Goal: Information Seeking & Learning: Learn about a topic

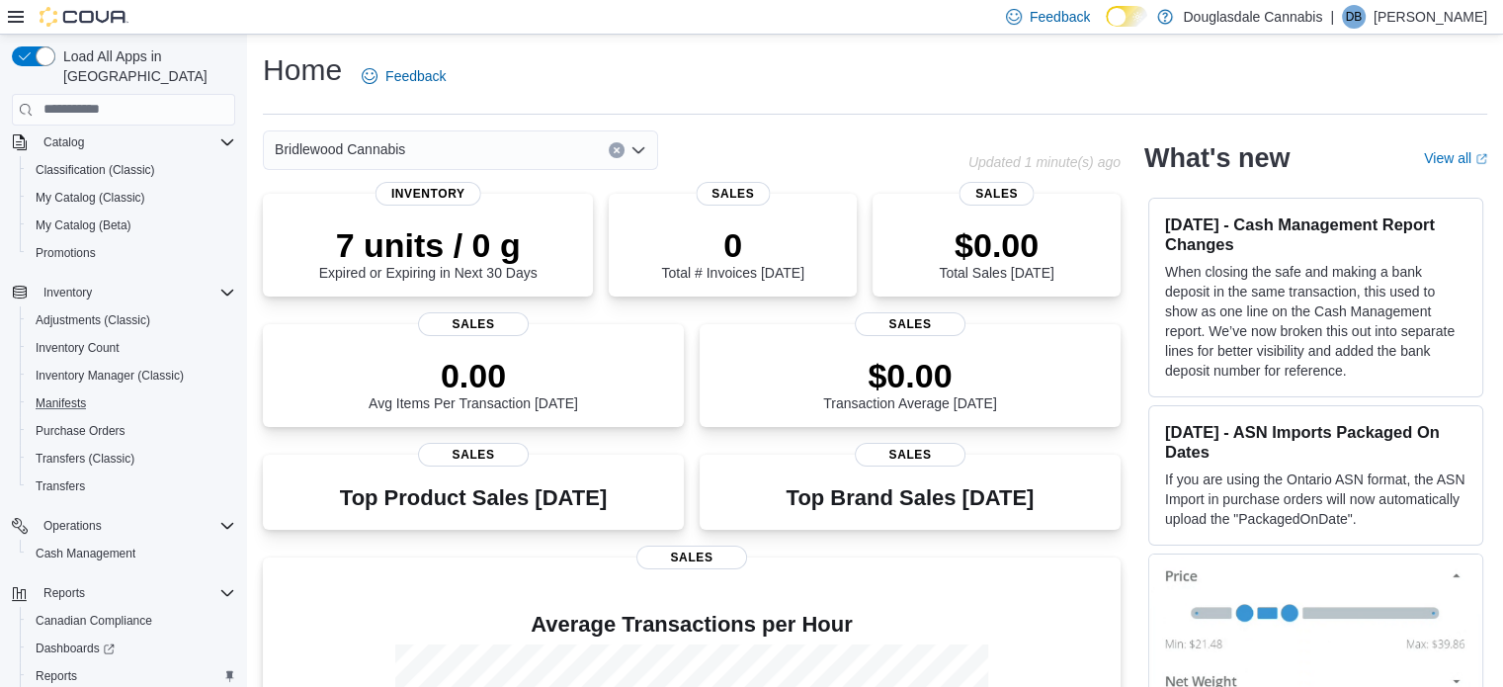
scroll to position [241, 0]
click at [59, 667] on span "Reports" at bounding box center [57, 675] width 42 height 16
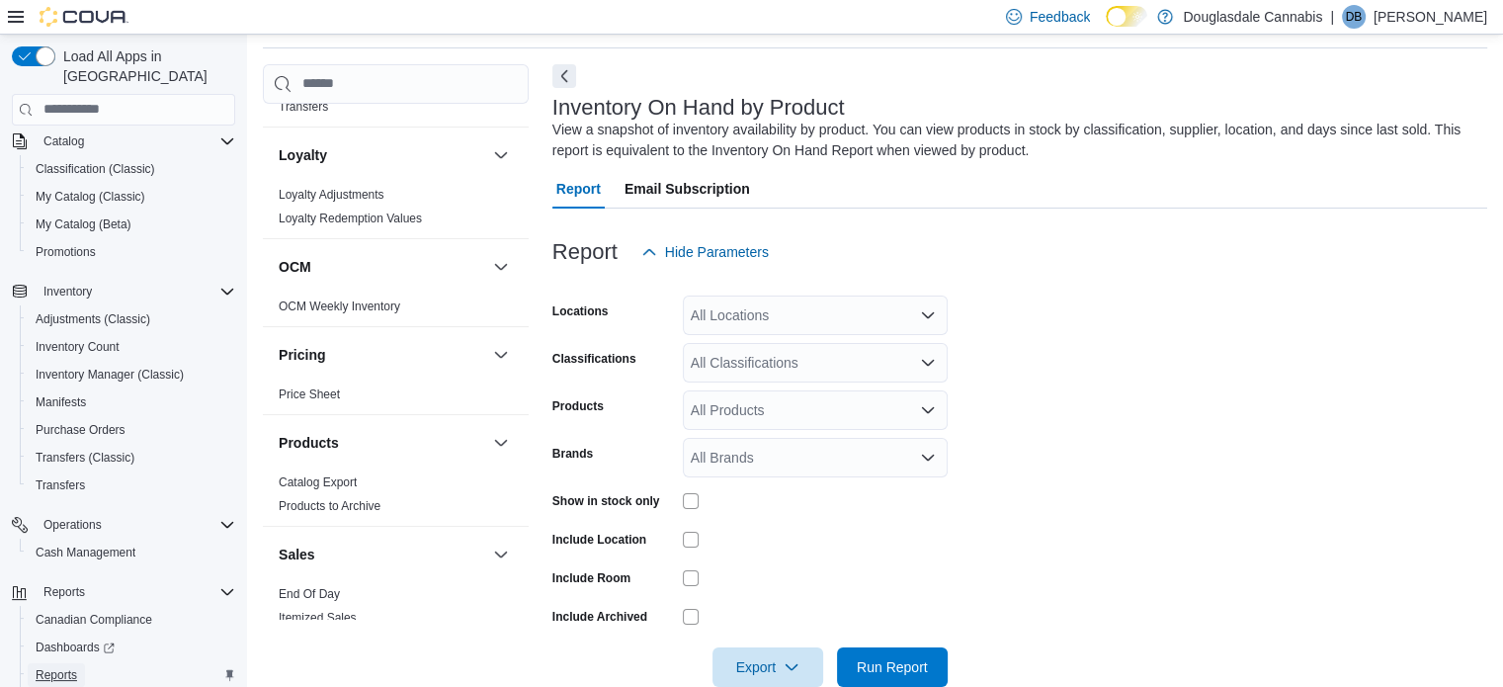
scroll to position [1388, 0]
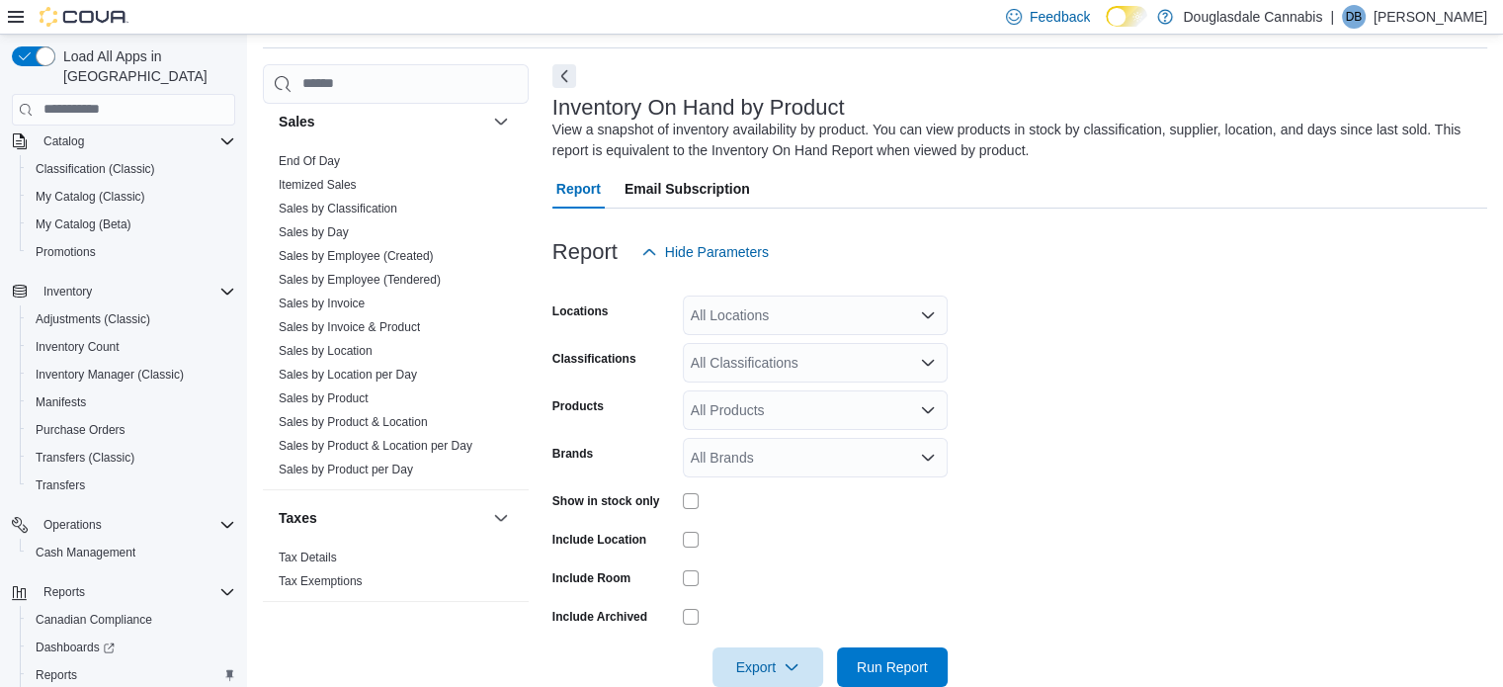
click at [1143, 414] on form "Locations All Locations Classifications All Classifications Products All Produc…" at bounding box center [1020, 479] width 935 height 415
click at [1124, 363] on form "Locations All Locations Classifications All Classifications Products All Produc…" at bounding box center [1020, 479] width 935 height 415
click at [822, 334] on div "All Locations" at bounding box center [815, 316] width 265 height 40
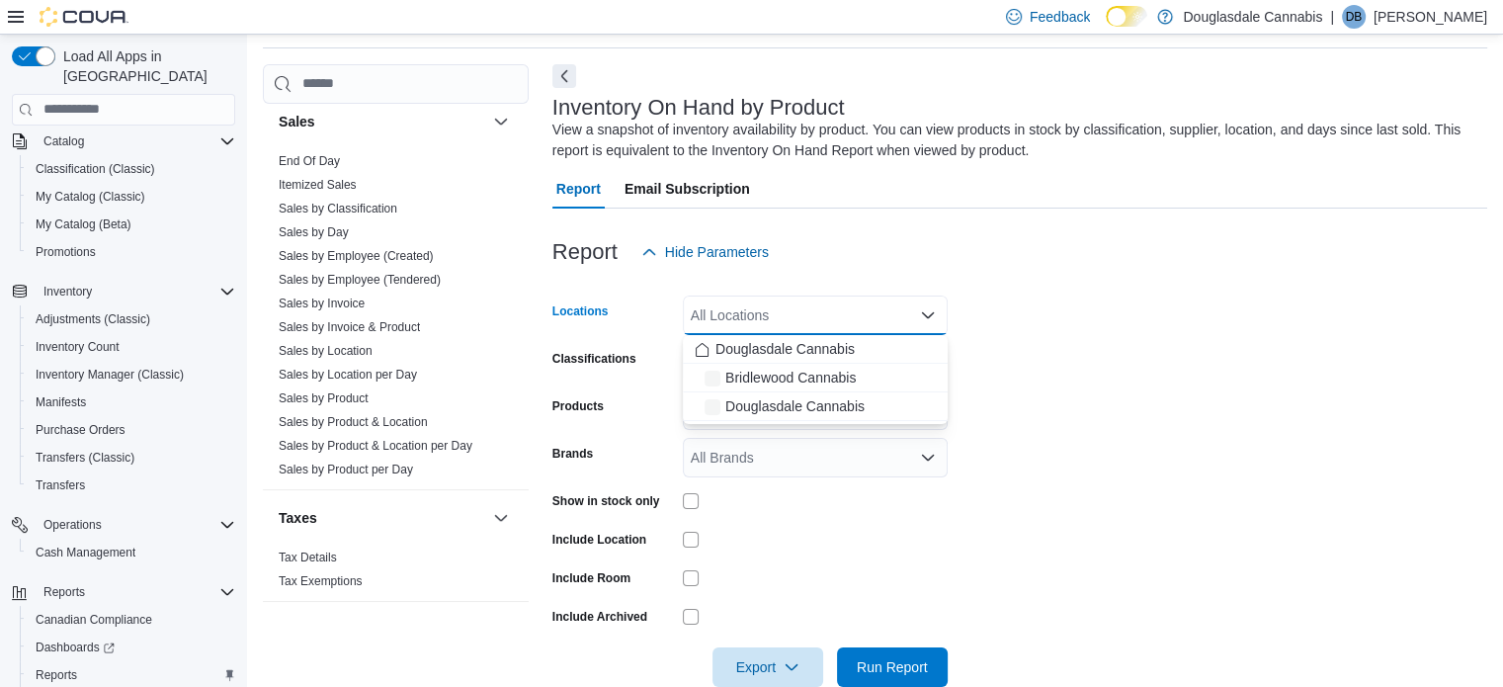
click at [822, 334] on body "Feedback Dark Mode Douglasdale Cannabis | DB Danny Brown Load All Apps in New H…" at bounding box center [751, 330] width 1503 height 793
click at [795, 372] on span "Bridlewood Cannabis" at bounding box center [791, 378] width 130 height 20
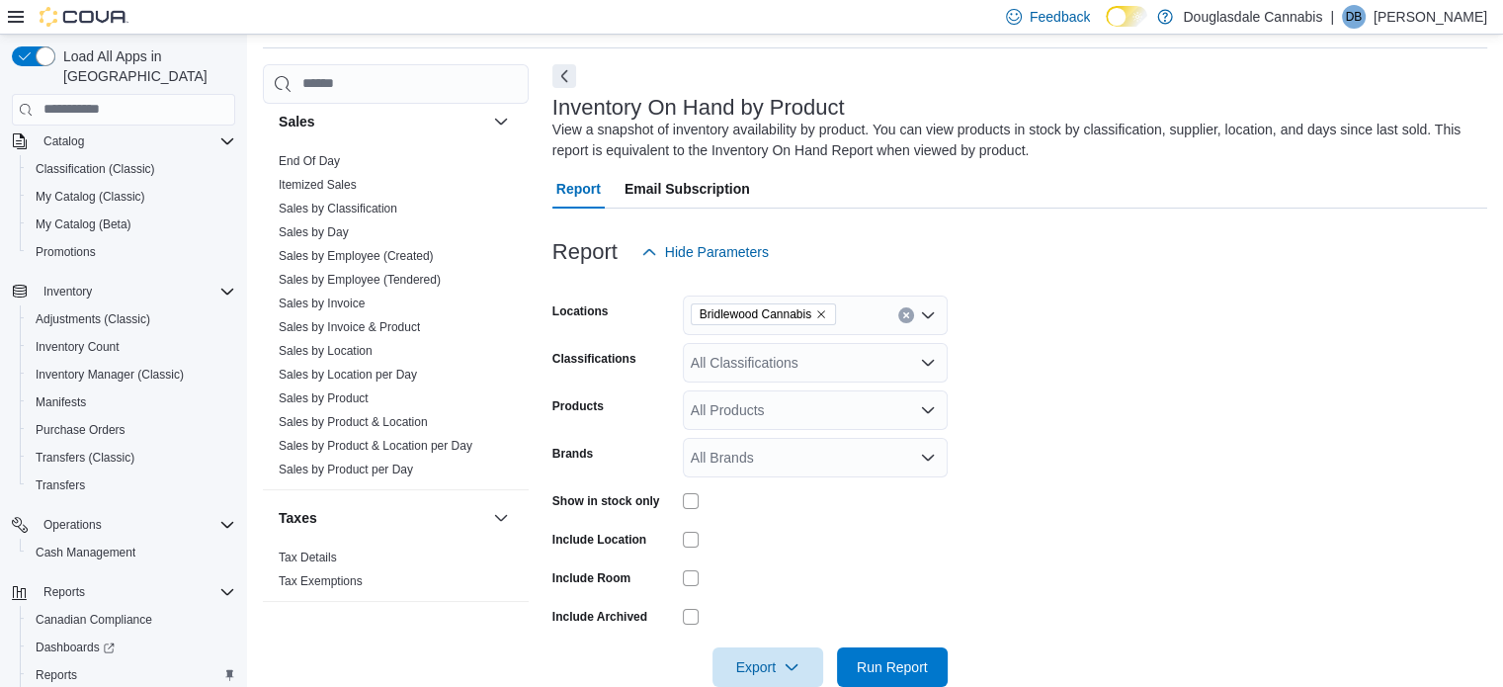
click at [1161, 321] on form "Locations Bridlewood Cannabis Classifications All Classifications Products All …" at bounding box center [1020, 479] width 935 height 415
click at [826, 364] on div "All Classifications" at bounding box center [815, 363] width 265 height 40
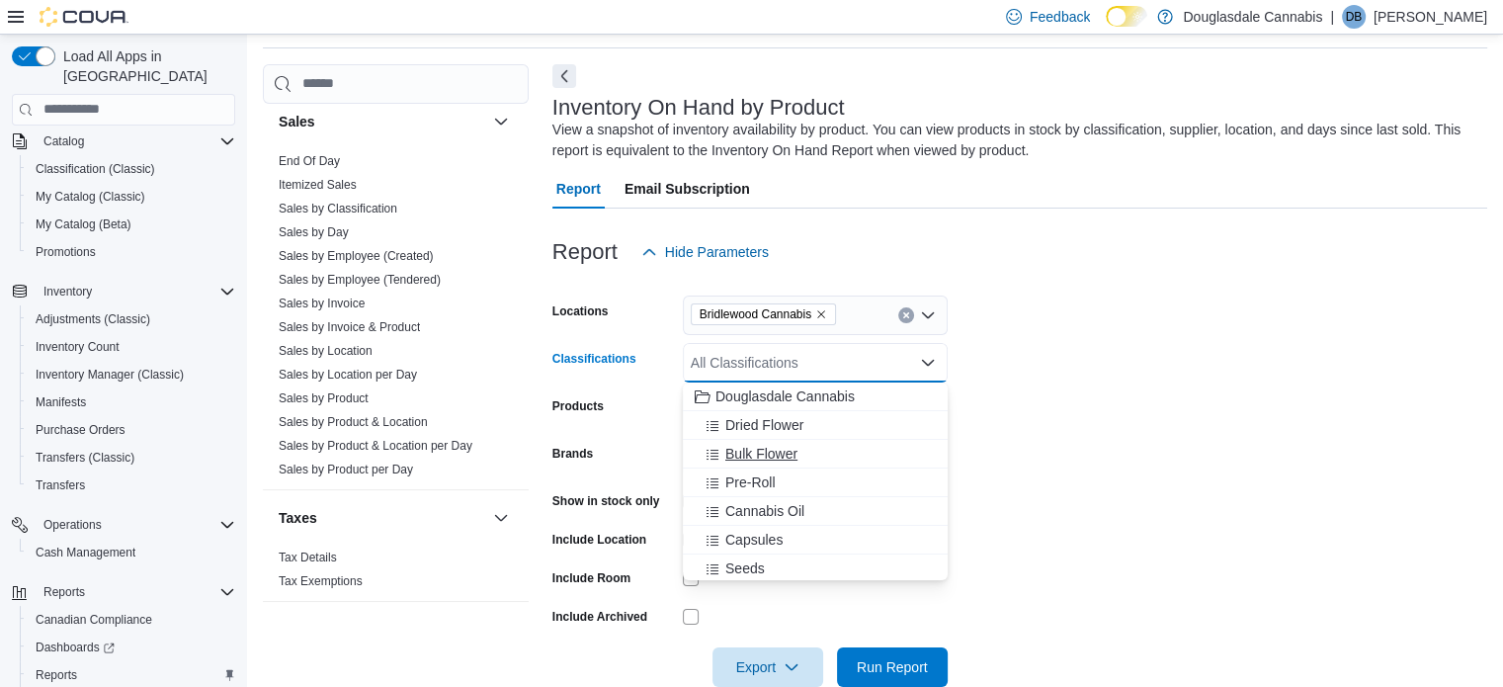
click at [759, 446] on span "Bulk Flower" at bounding box center [762, 454] width 72 height 20
click at [759, 446] on span "Pre-Roll" at bounding box center [751, 454] width 50 height 20
click at [759, 446] on span "Cannabis Oil" at bounding box center [765, 454] width 79 height 20
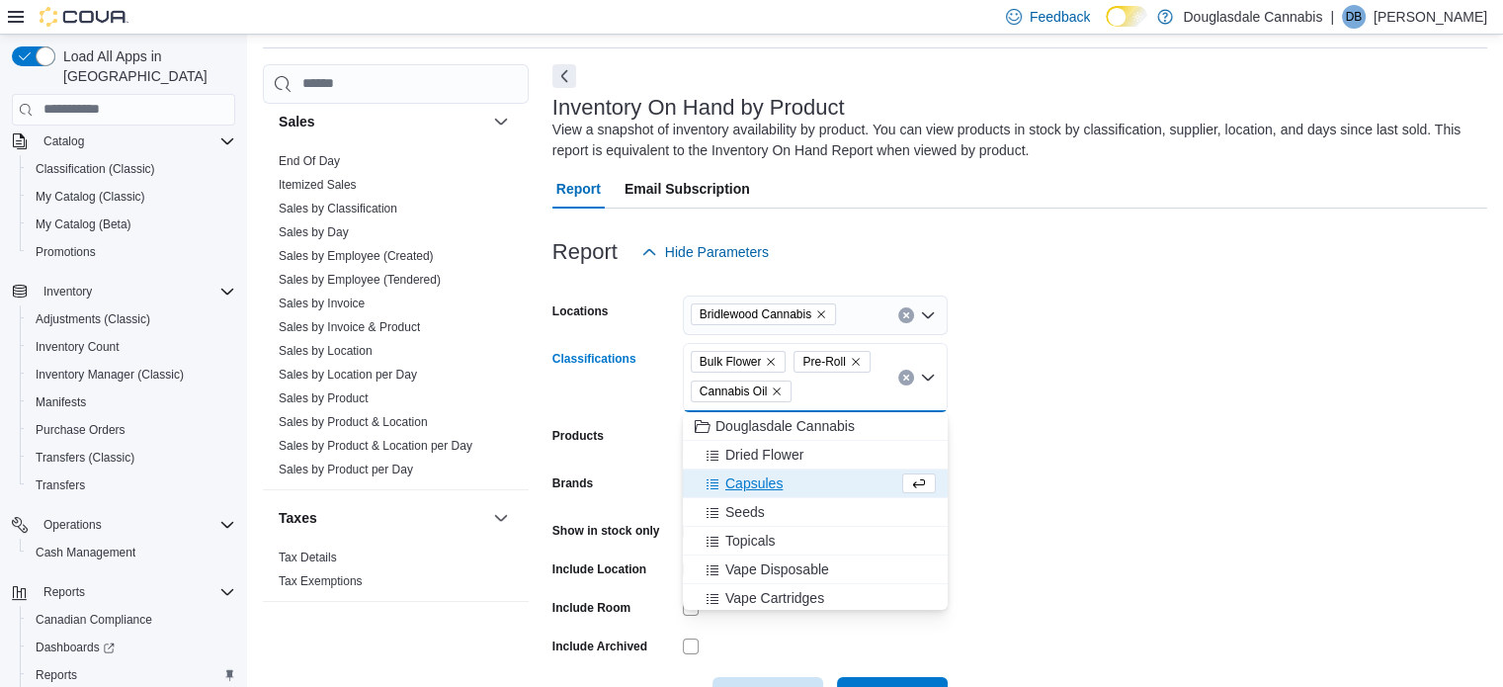
click at [759, 446] on span "Dried Flower" at bounding box center [765, 455] width 78 height 20
click at [759, 436] on span "Douglasdale Cannabis" at bounding box center [785, 426] width 139 height 20
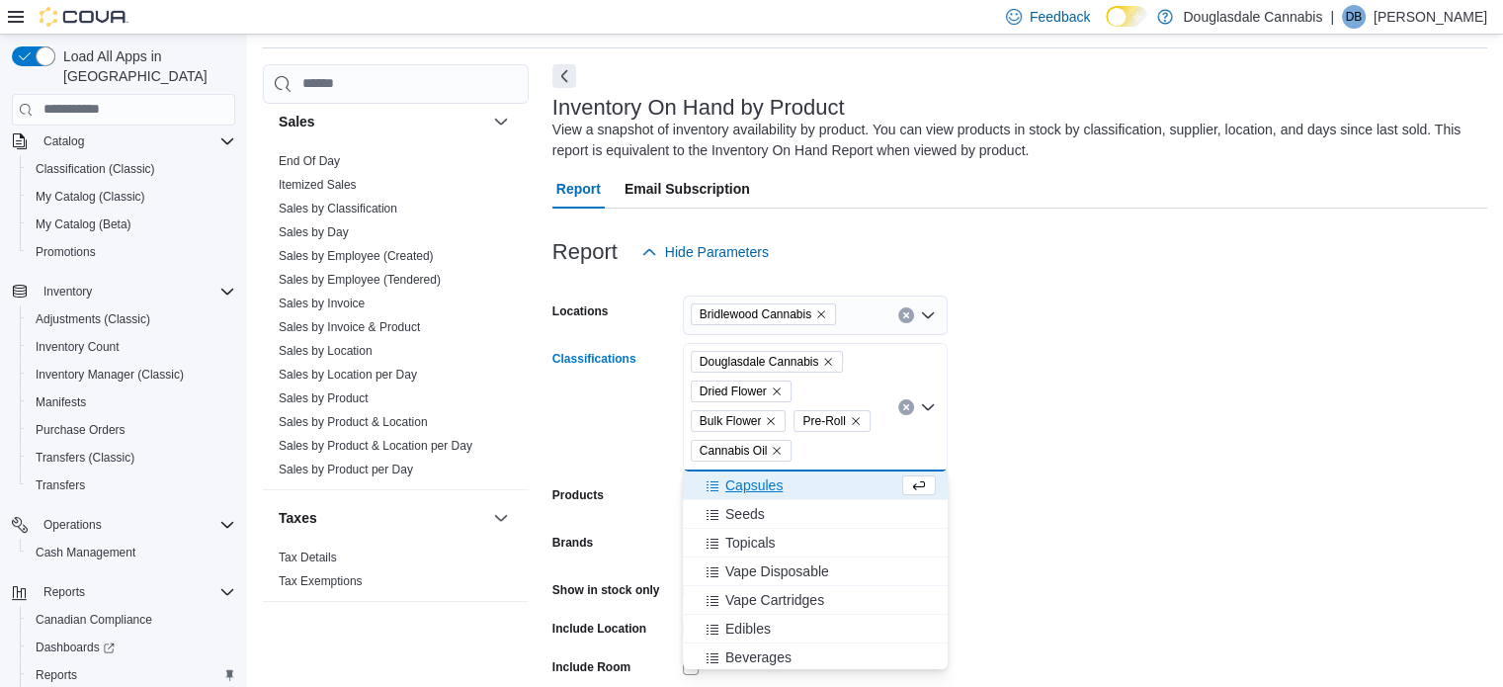
click at [759, 446] on span "Cannabis Oil" at bounding box center [734, 451] width 68 height 20
click at [826, 362] on icon "Remove Douglasdale Cannabis from selection in this group" at bounding box center [829, 362] width 8 height 8
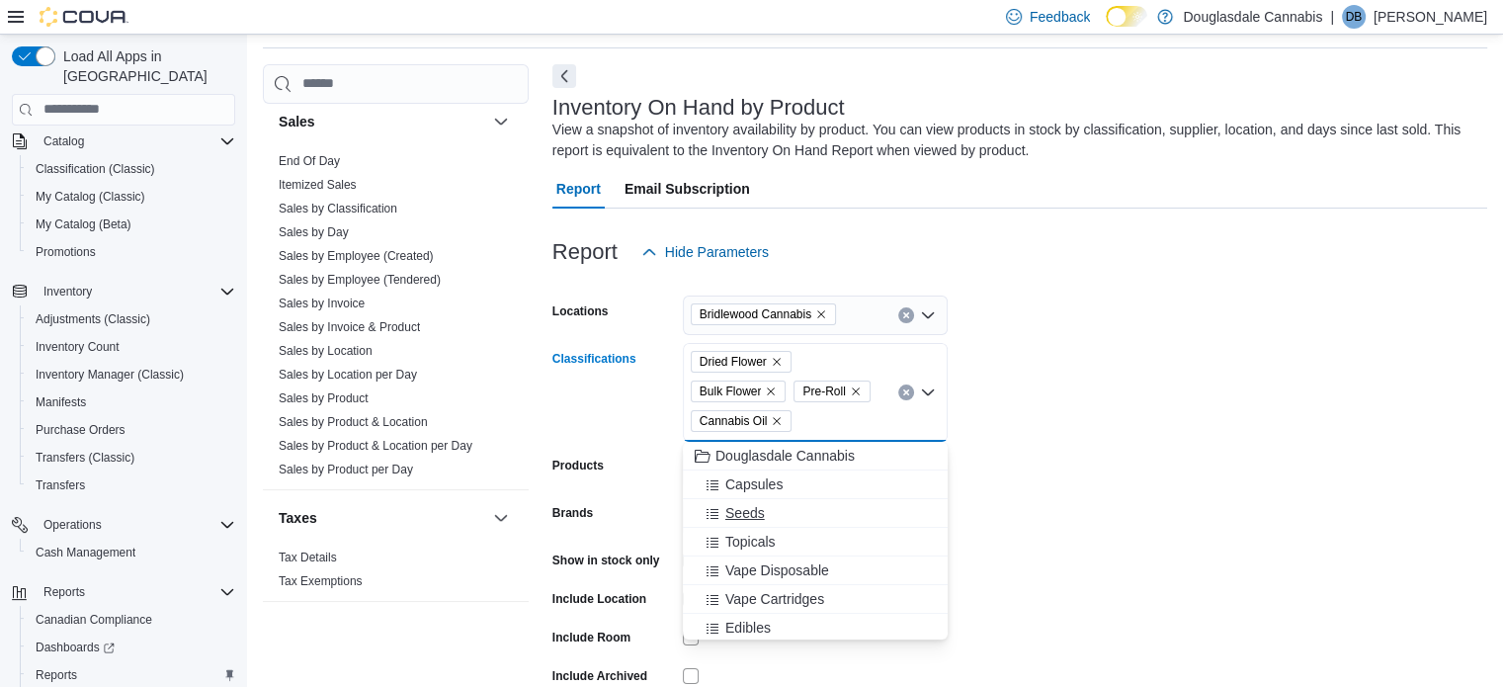
click at [779, 526] on button "Seeds" at bounding box center [815, 513] width 265 height 29
click at [763, 576] on span "Vape Cartridges" at bounding box center [775, 570] width 99 height 20
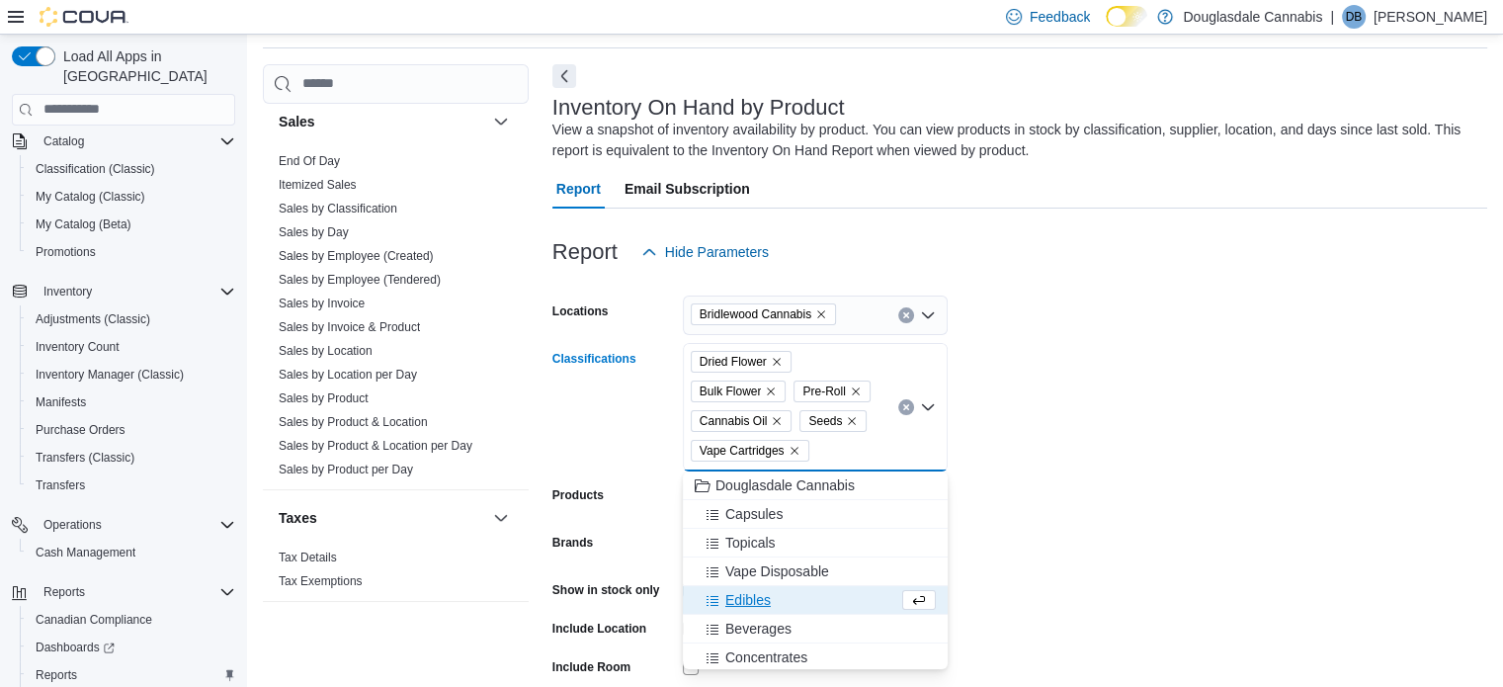
click at [763, 576] on span "Vape Disposable" at bounding box center [778, 571] width 104 height 20
click at [763, 553] on span "Topicals" at bounding box center [751, 543] width 50 height 20
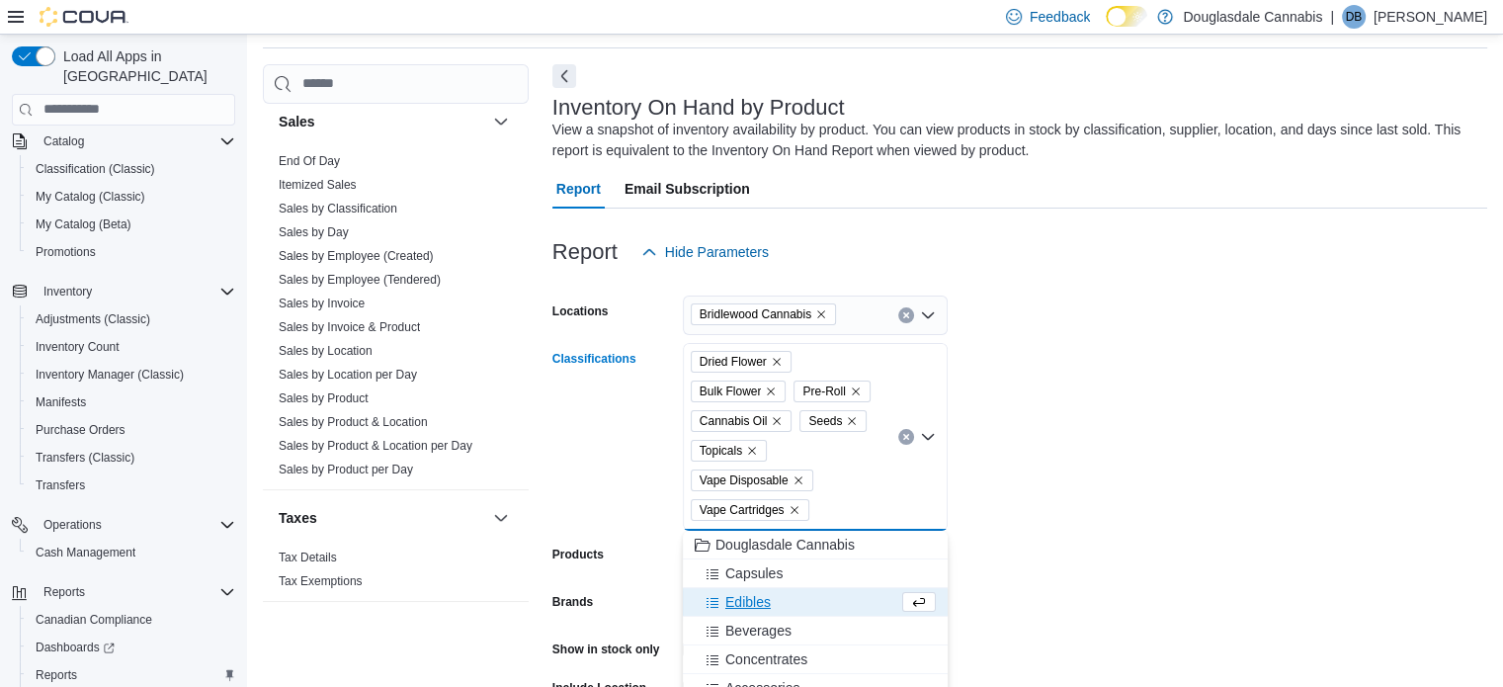
click at [763, 576] on span "Capsules" at bounding box center [754, 573] width 57 height 20
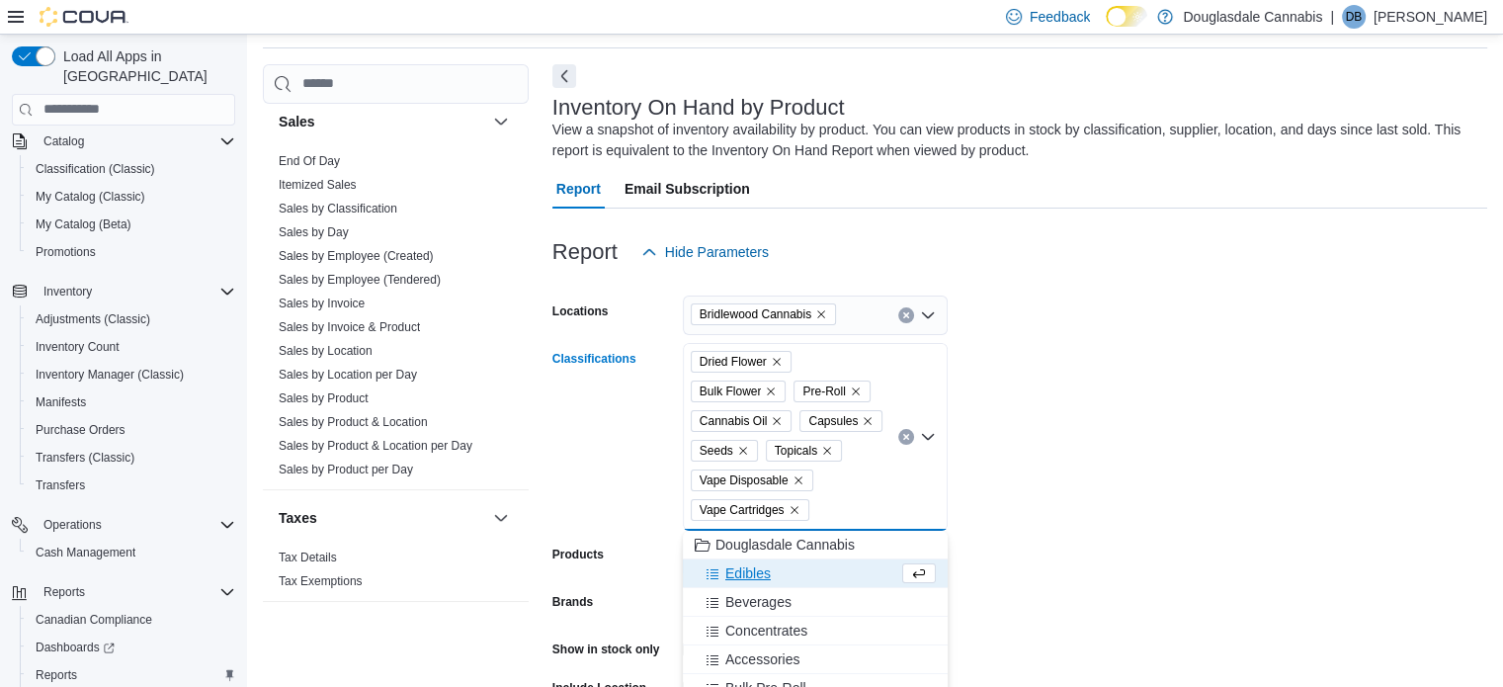
click at [763, 576] on span "Edibles" at bounding box center [748, 573] width 45 height 20
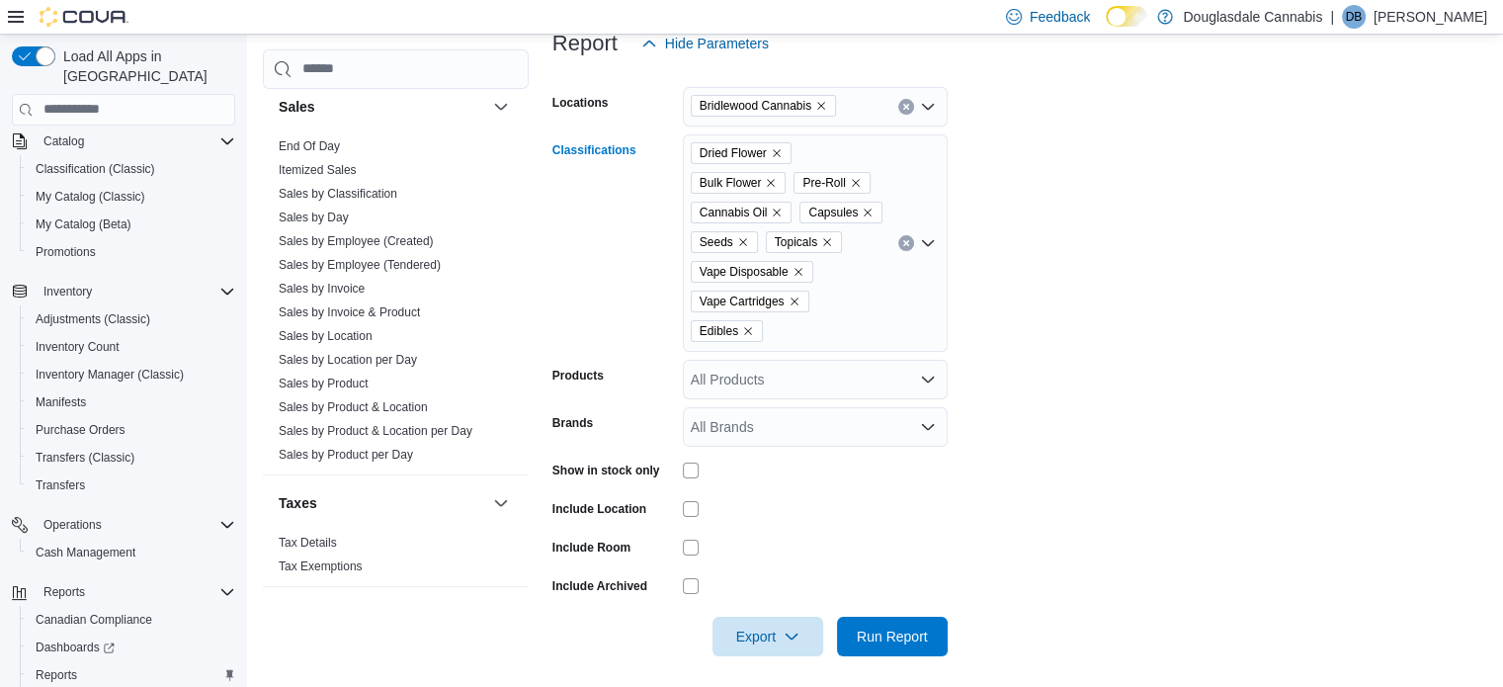
scroll to position [276, 0]
click at [882, 314] on div "Dried Flower Bulk Flower Pre-Roll Cannabis Oil Capsules Seeds Topicals Vape Dis…" at bounding box center [815, 241] width 265 height 217
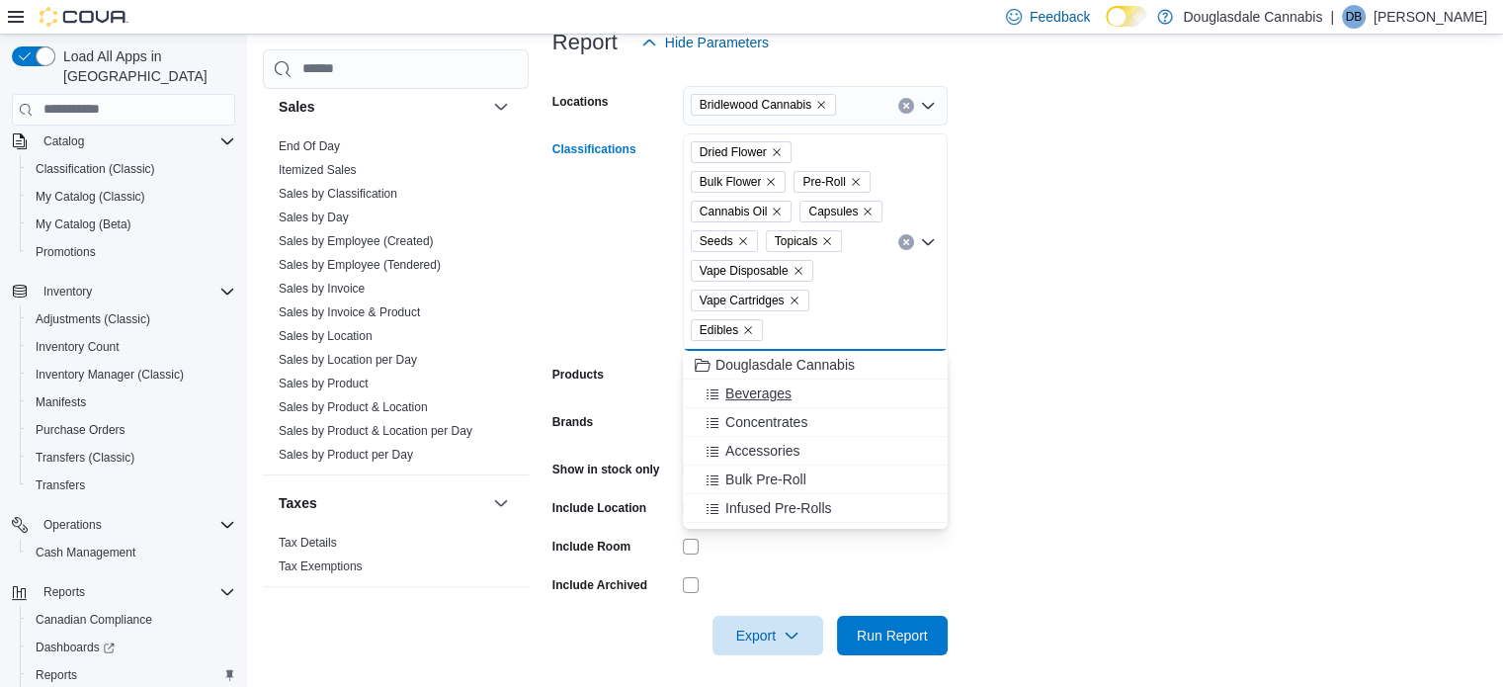
click at [781, 394] on span "Beverages" at bounding box center [759, 394] width 66 height 20
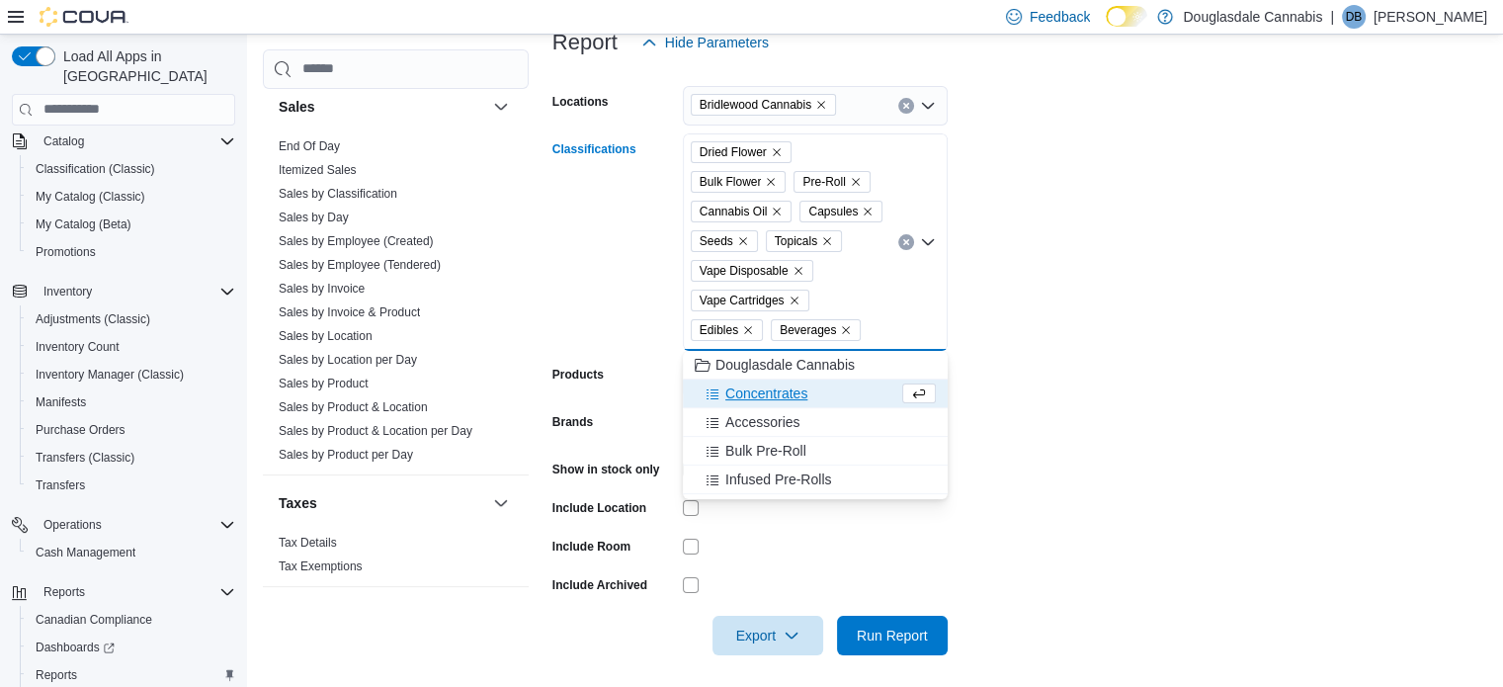
click at [781, 394] on span "Concentrates" at bounding box center [767, 394] width 82 height 20
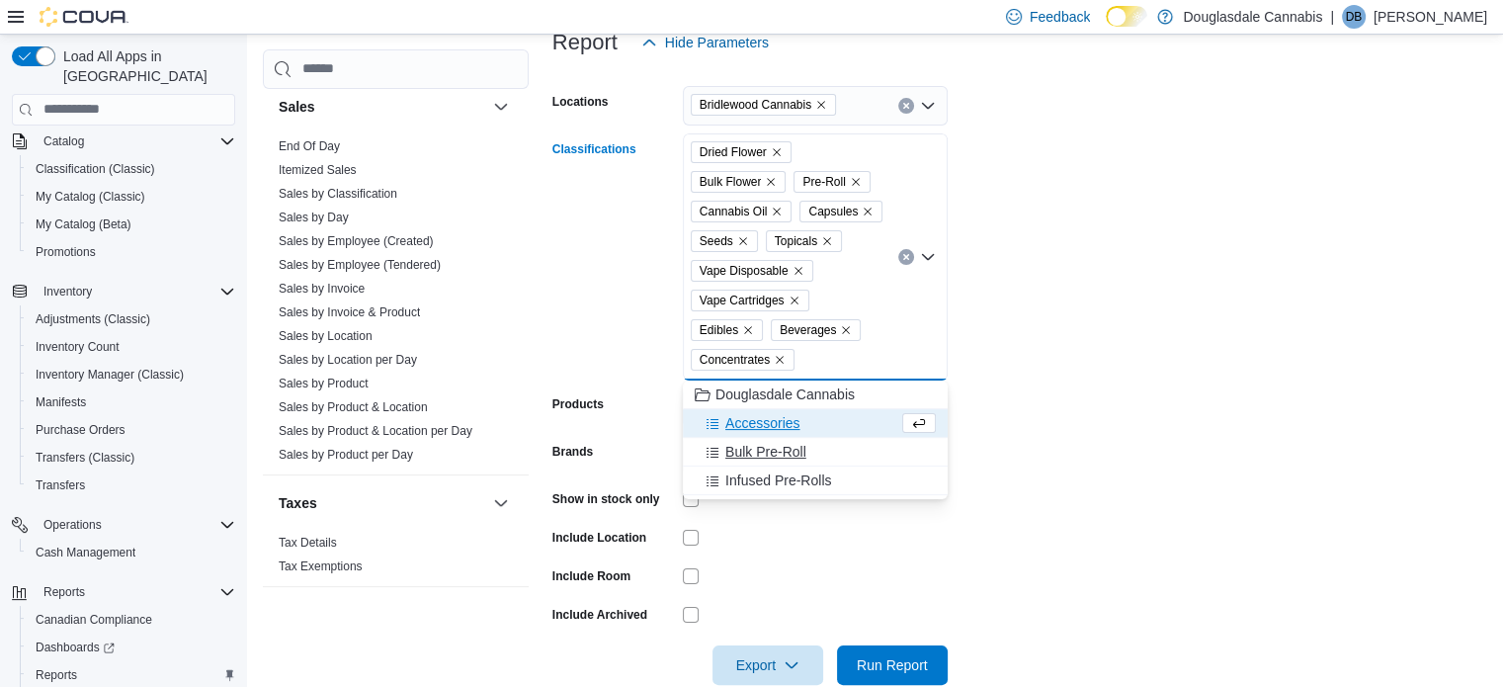
click at [775, 448] on span "Bulk Pre-Roll" at bounding box center [766, 452] width 81 height 20
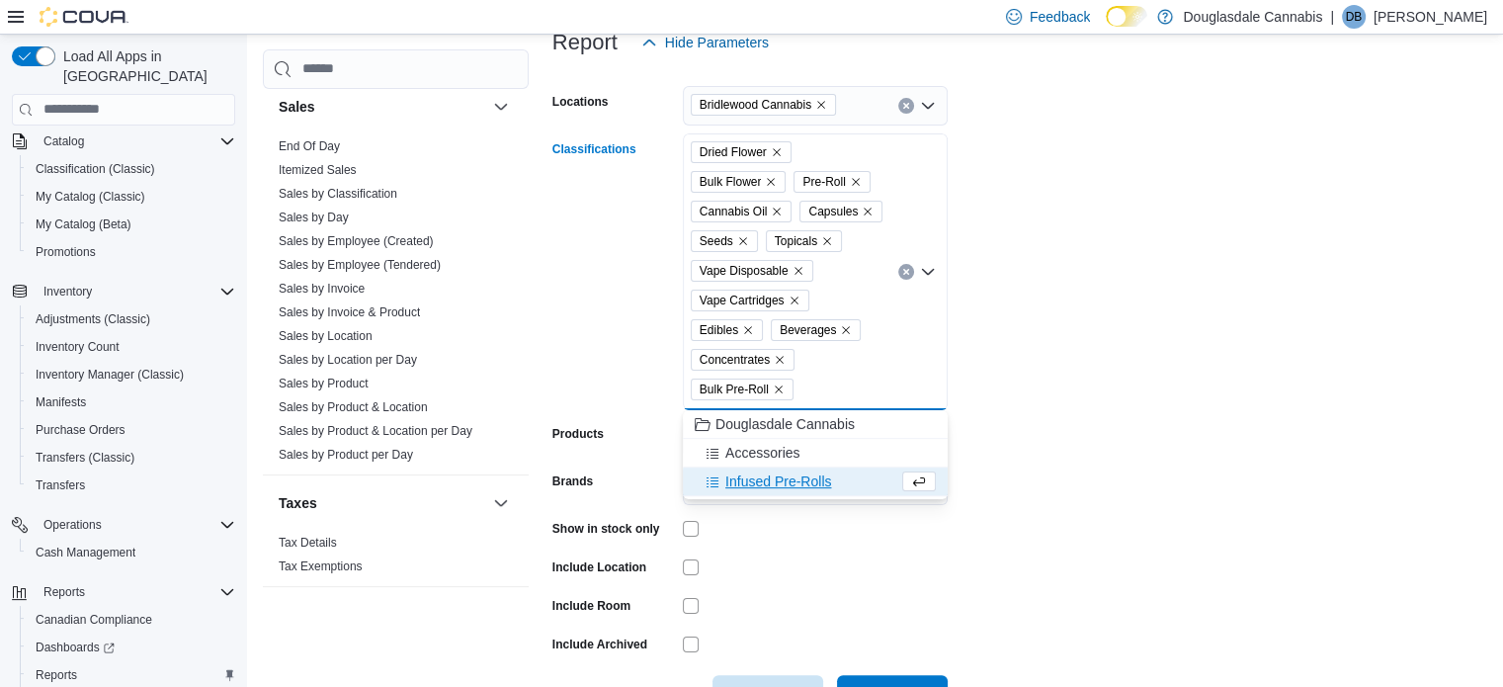
click at [780, 485] on span "Infused Pre-Rolls" at bounding box center [779, 481] width 106 height 20
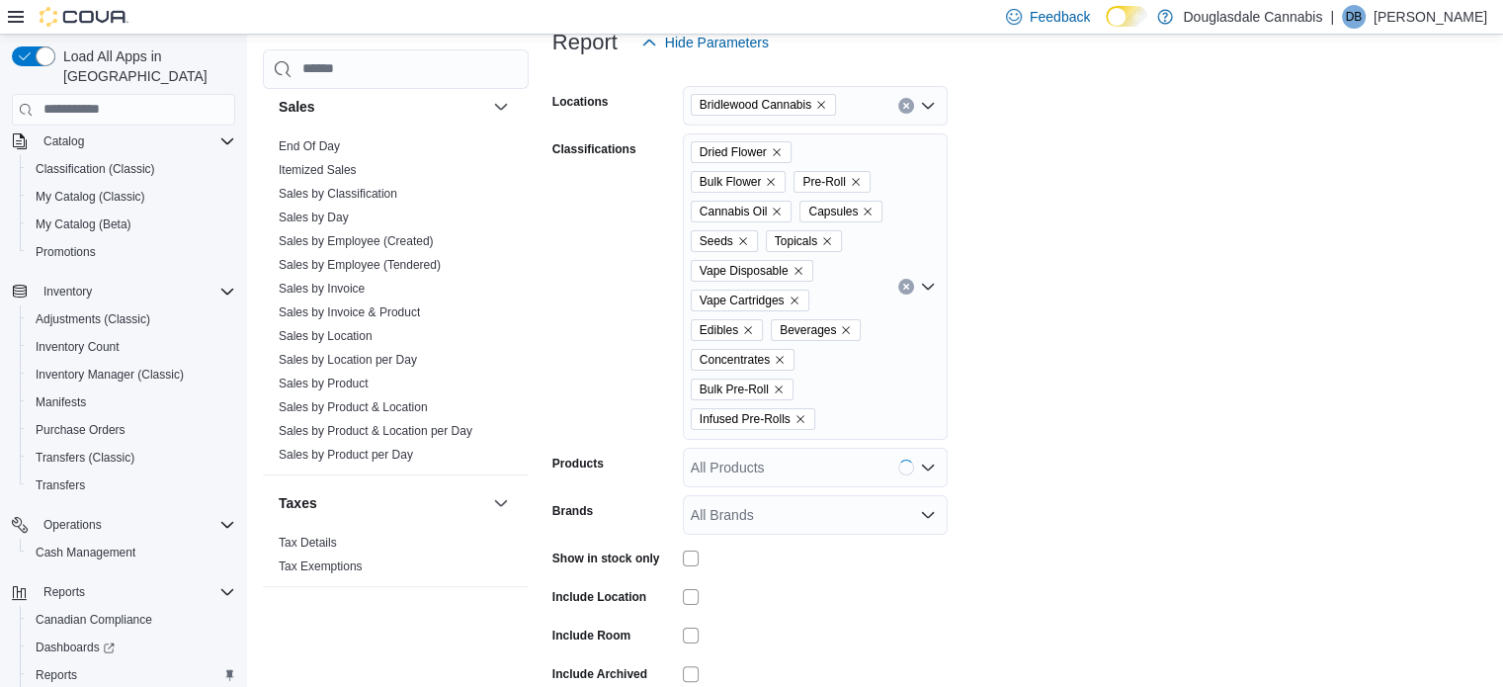
click at [1189, 462] on form "Locations Bridlewood Cannabis Classifications Dried Flower Bulk Flower Pre-Roll…" at bounding box center [1020, 403] width 935 height 682
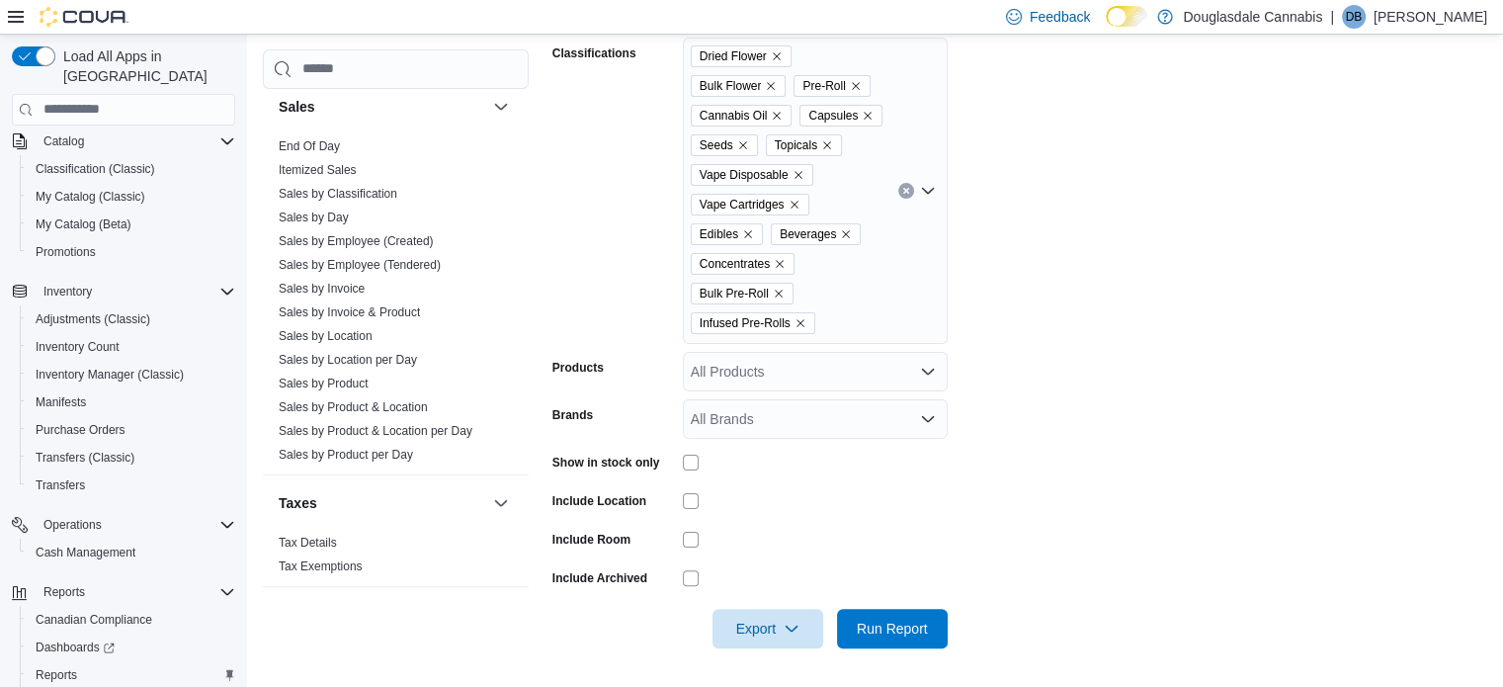
drag, startPoint x: 1189, startPoint y: 462, endPoint x: 1178, endPoint y: 442, distance: 22.6
click at [1178, 442] on form "Locations Bridlewood Cannabis Classifications Dried Flower Bulk Flower Pre-Roll…" at bounding box center [1020, 307] width 935 height 682
click at [912, 612] on span "Run Report" at bounding box center [892, 628] width 87 height 40
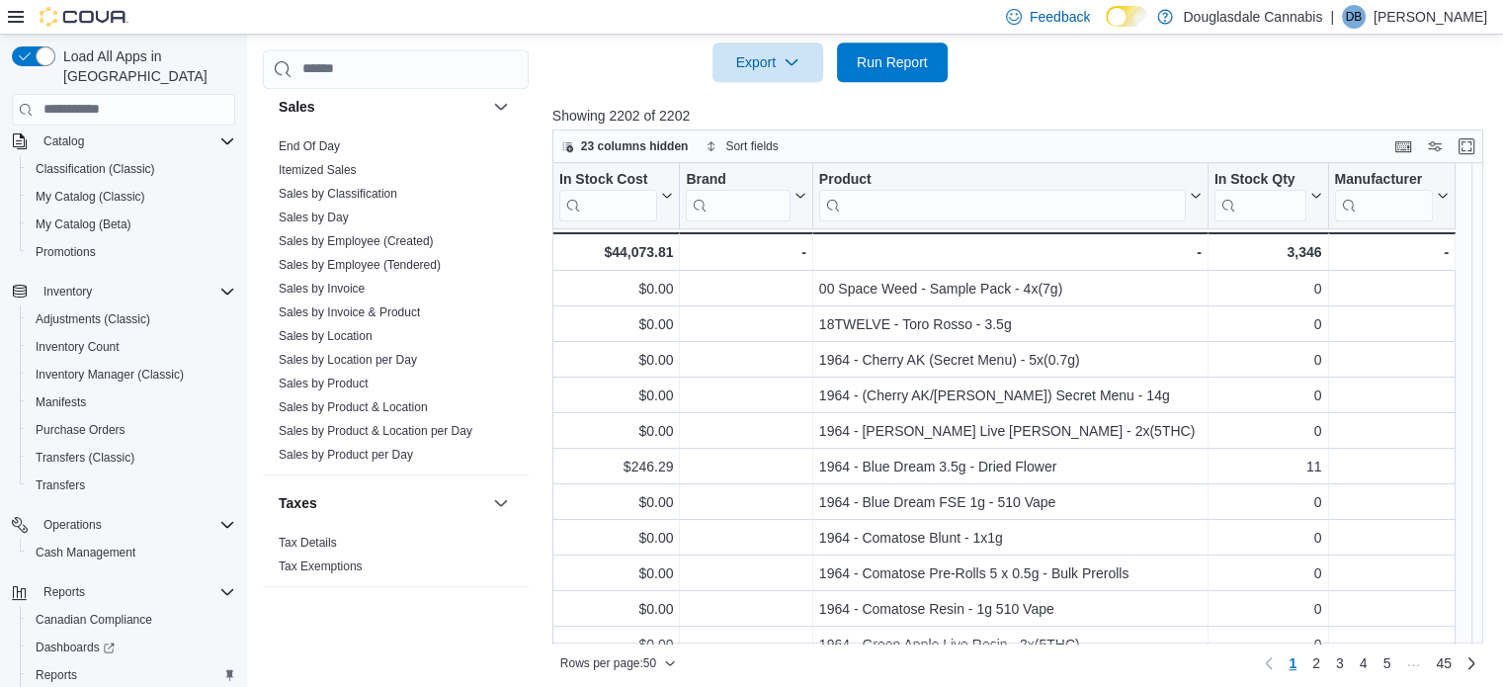
scroll to position [1352, 0]
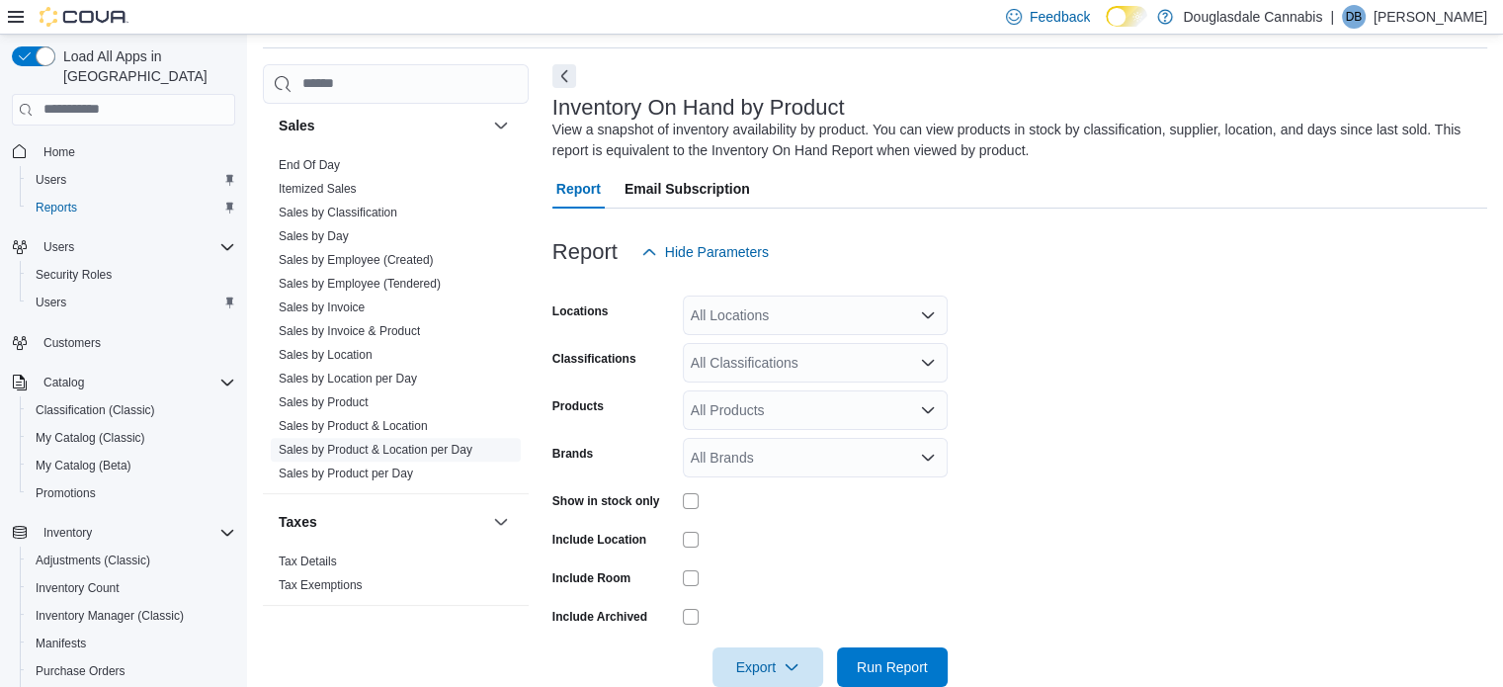
scroll to position [1388, 0]
click at [344, 202] on link "Sales by Classification" at bounding box center [338, 209] width 119 height 14
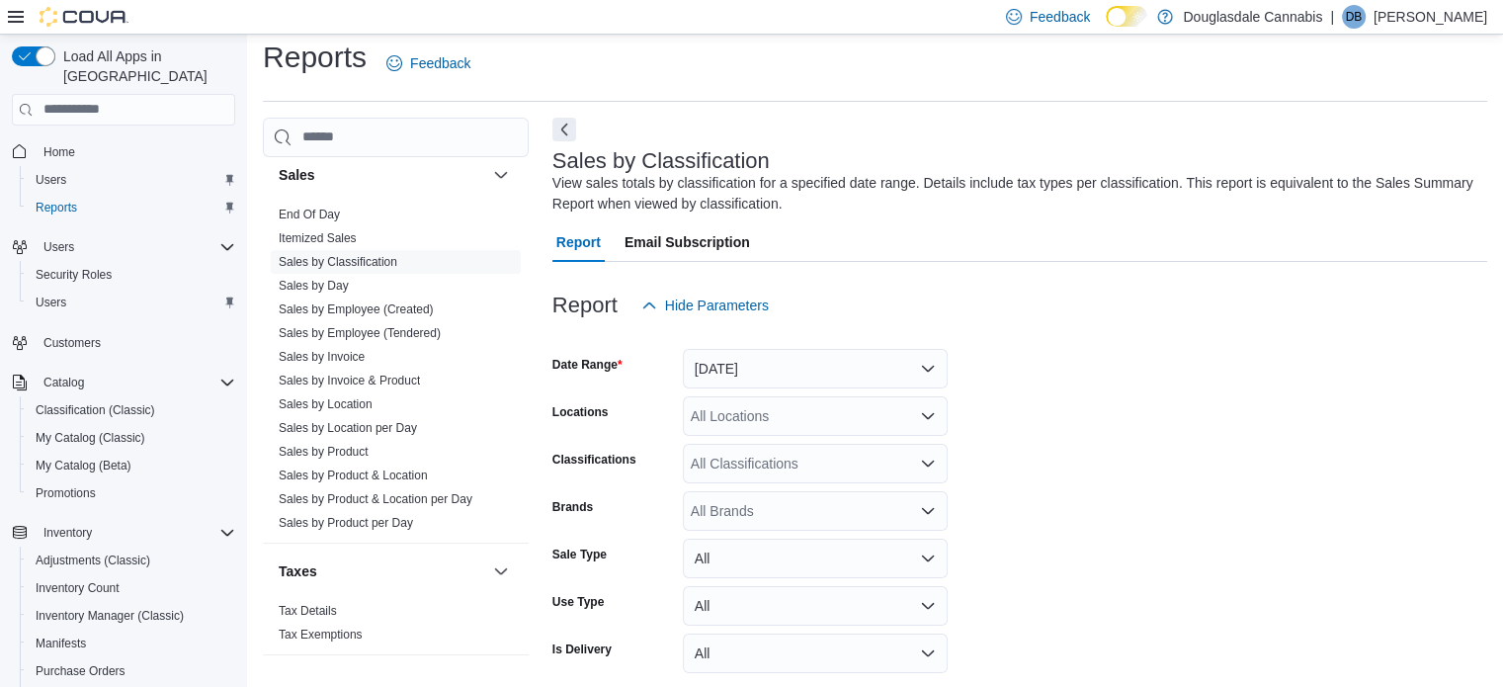
scroll to position [66, 0]
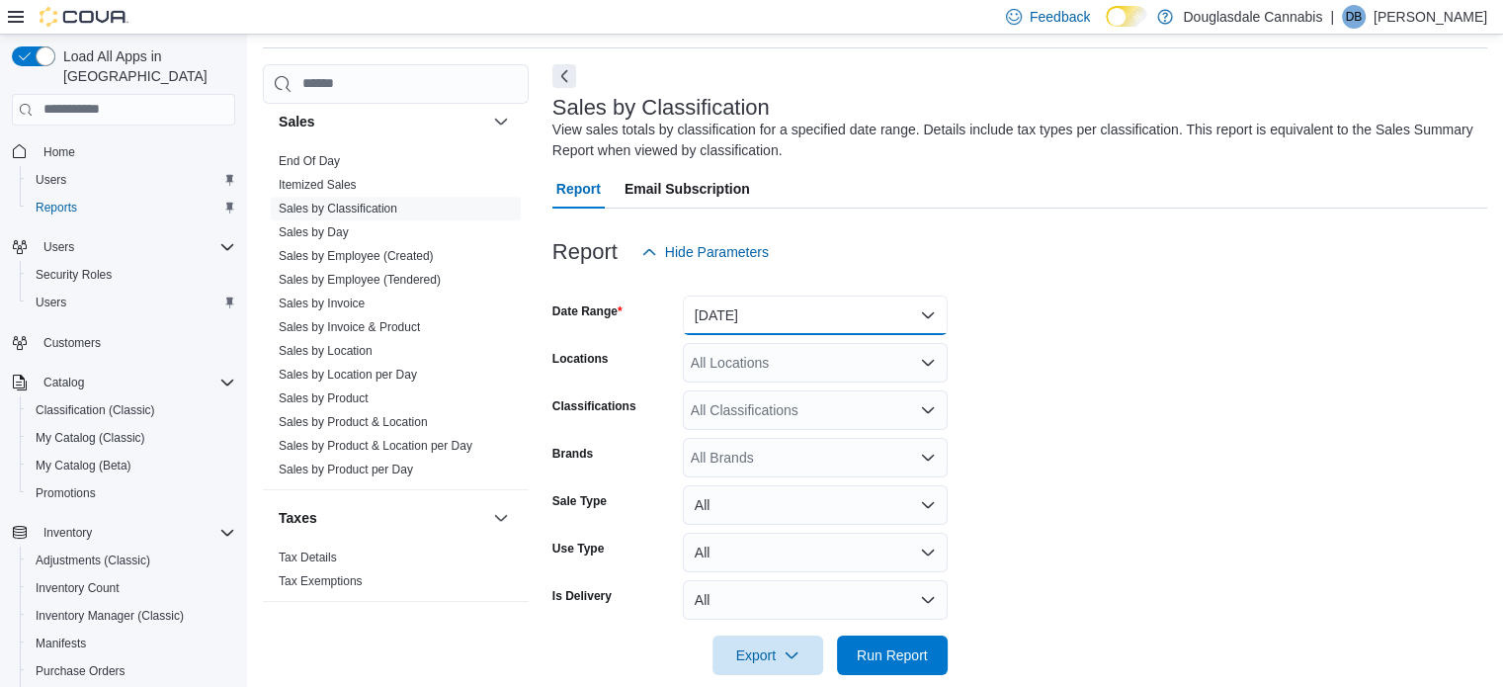
click at [753, 305] on button "Yesterday" at bounding box center [815, 316] width 265 height 40
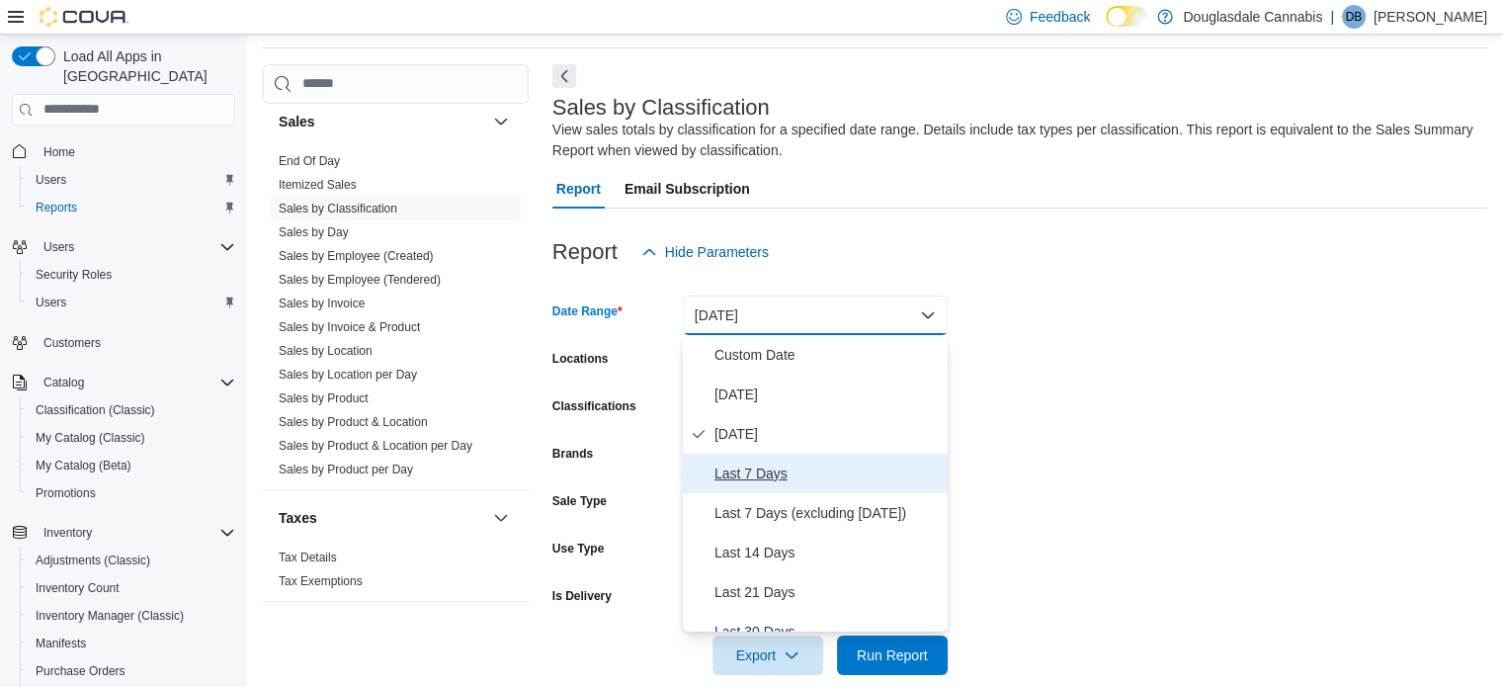
click at [754, 470] on span "Last 7 Days" at bounding box center [827, 474] width 225 height 24
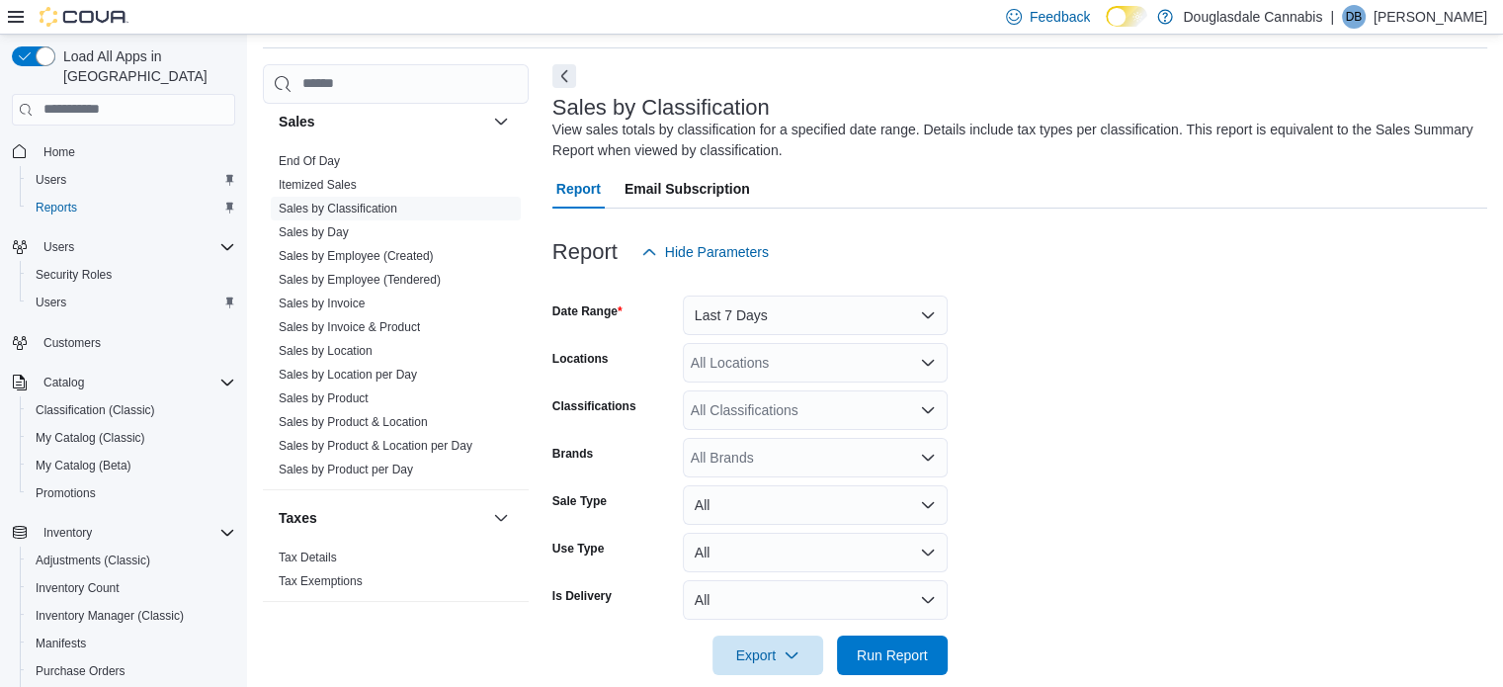
click at [1367, 365] on form "Date Range Last 7 Days Locations All Locations Classifications All Classificati…" at bounding box center [1020, 473] width 935 height 403
click at [870, 365] on div "All Locations" at bounding box center [815, 363] width 265 height 40
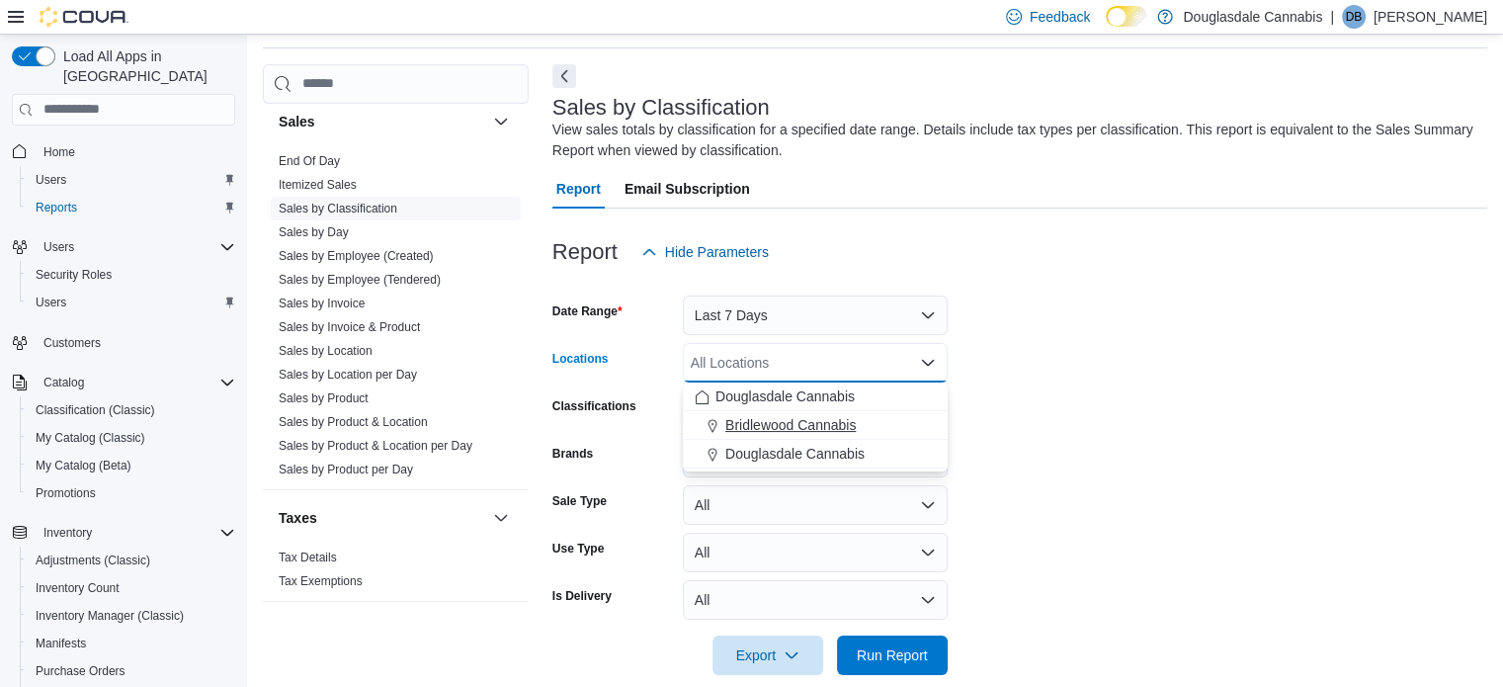
click at [814, 434] on button "Bridlewood Cannabis" at bounding box center [815, 425] width 265 height 29
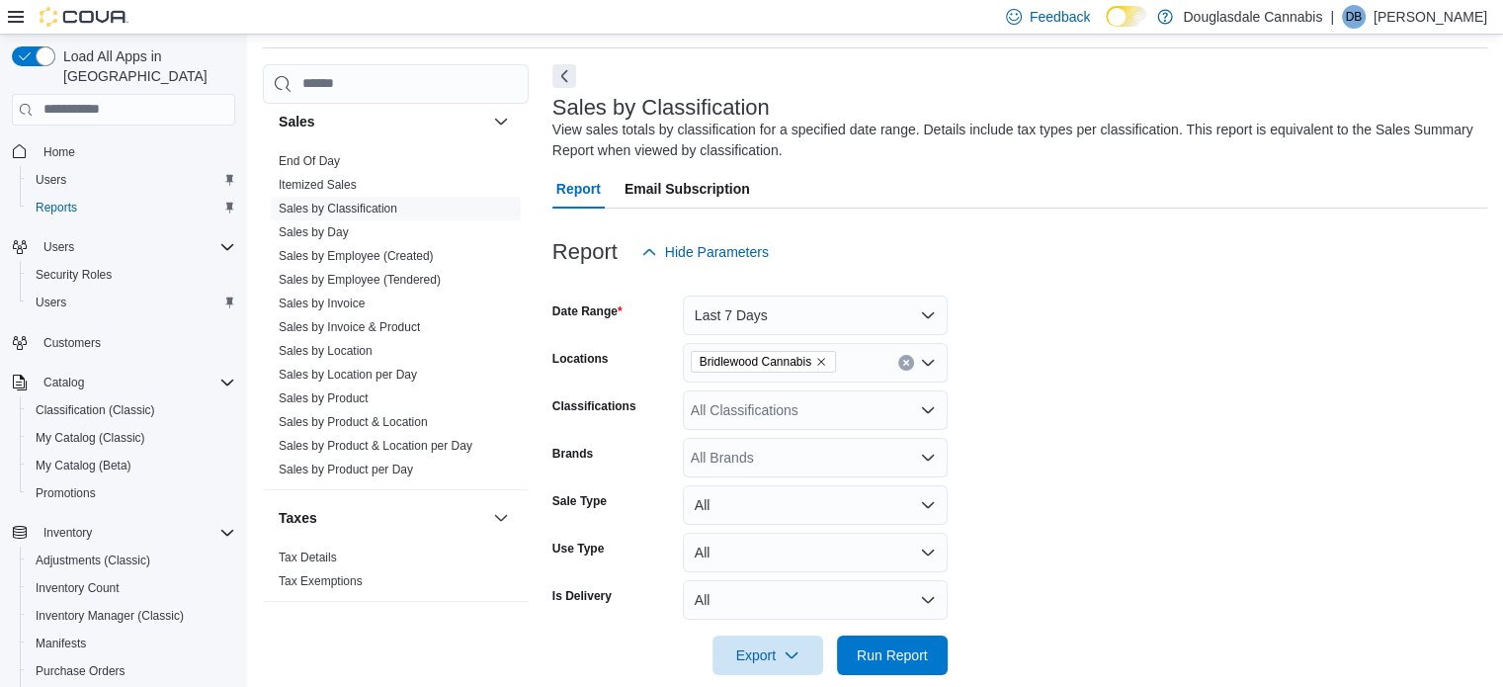
click at [1153, 280] on div at bounding box center [1020, 284] width 935 height 24
click at [917, 662] on span "Run Report" at bounding box center [892, 654] width 71 height 20
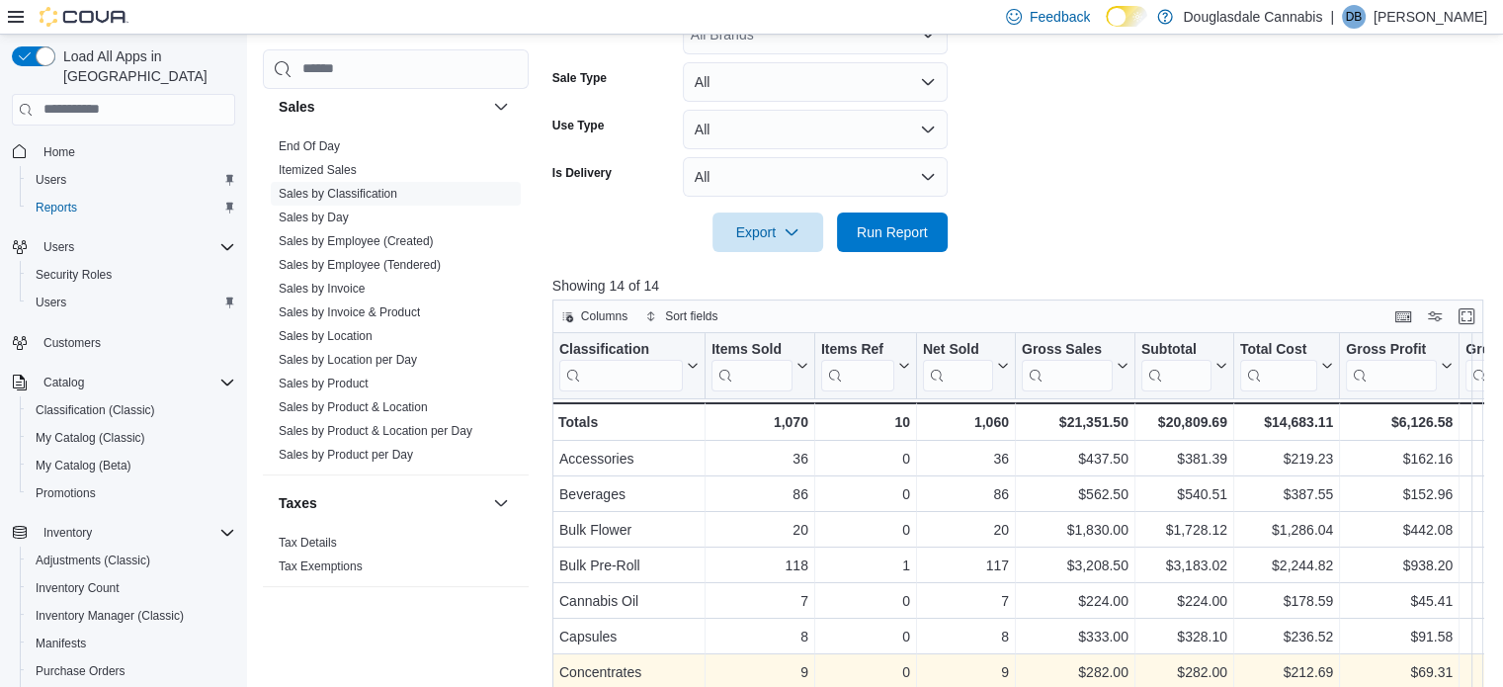
scroll to position [560, 0]
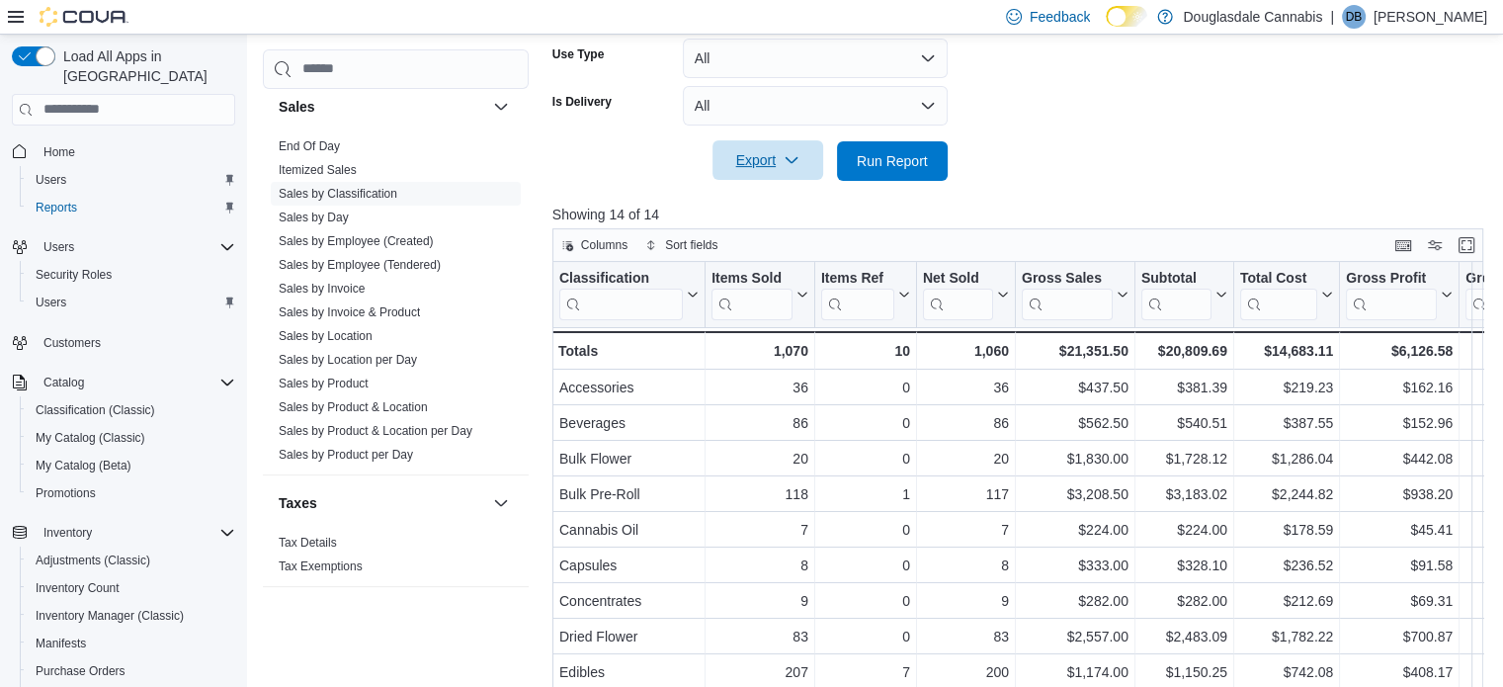
click at [767, 142] on span "Export" at bounding box center [768, 160] width 87 height 40
click at [772, 197] on span "Export to Excel" at bounding box center [770, 201] width 89 height 16
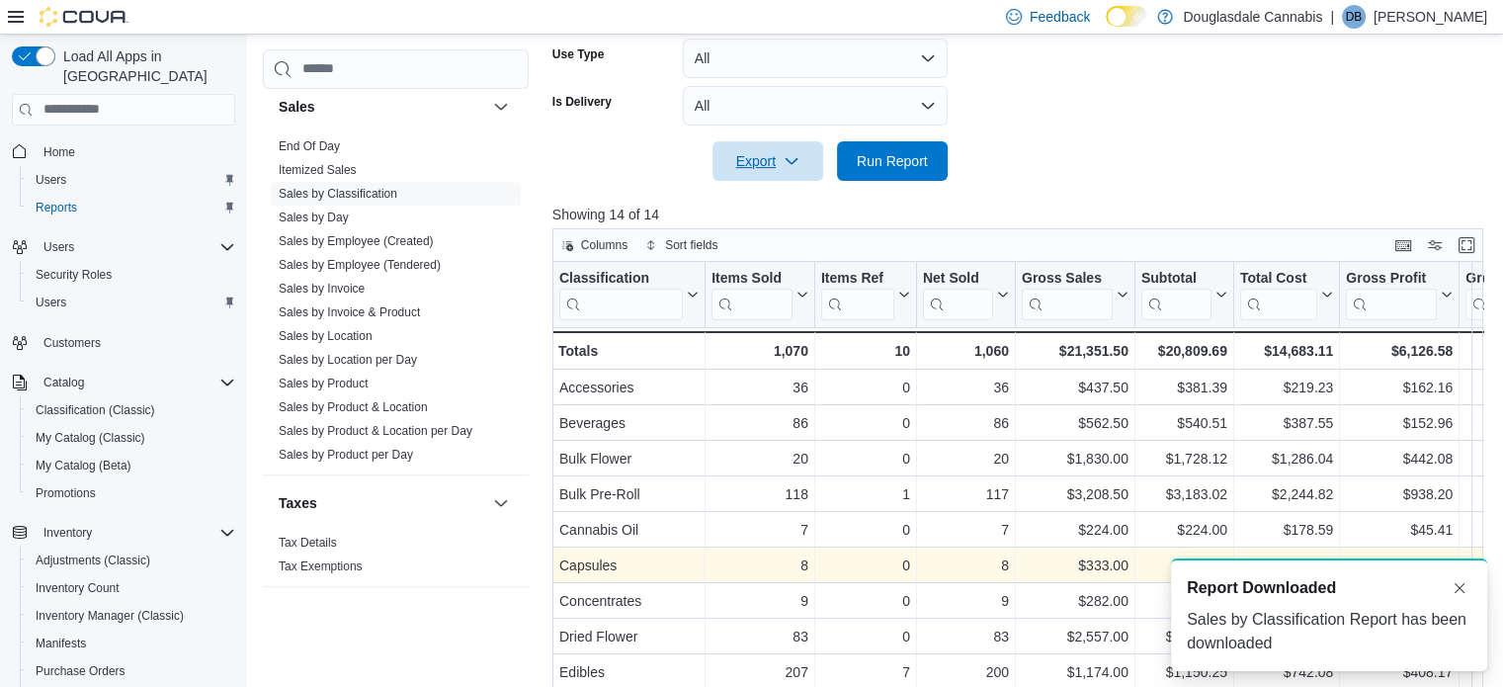
scroll to position [0, 0]
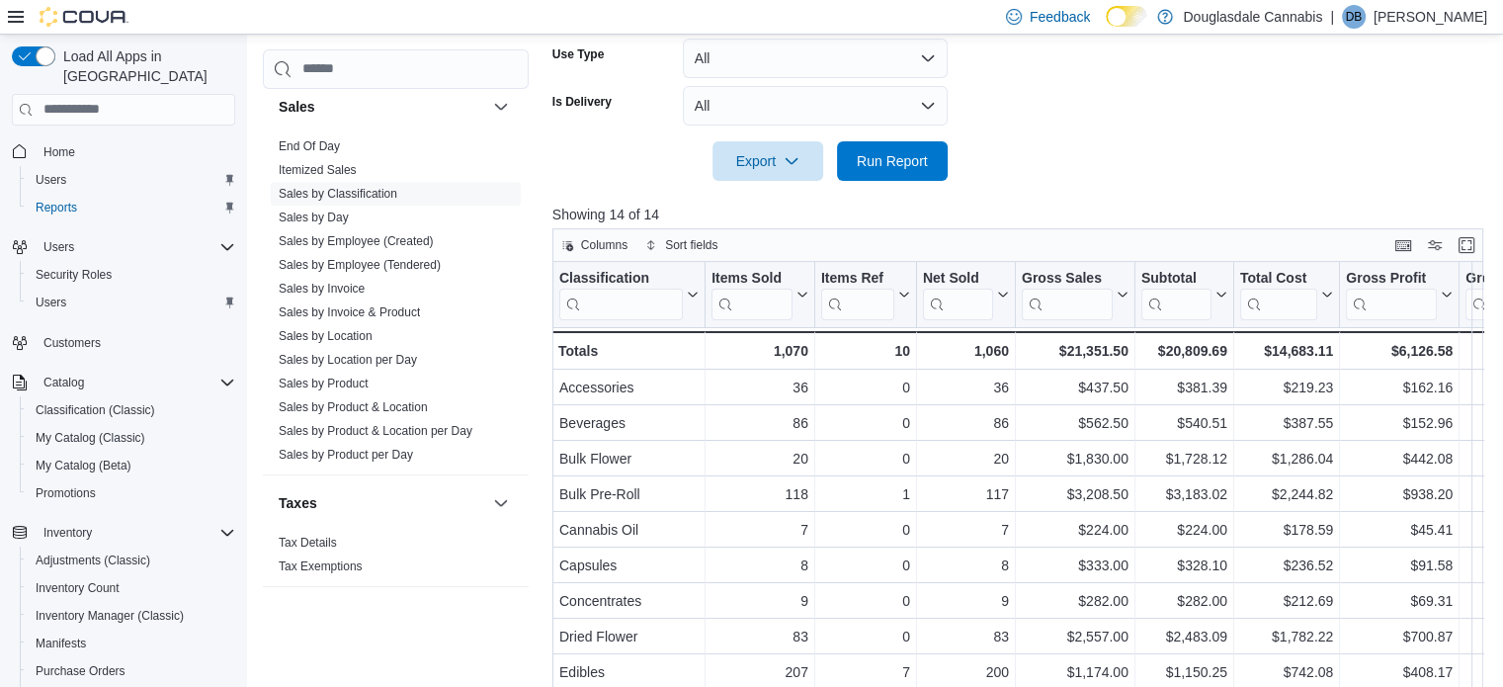
drag, startPoint x: 335, startPoint y: 379, endPoint x: 567, endPoint y: 531, distance: 277.7
click at [335, 379] on link "Sales by Product" at bounding box center [324, 384] width 90 height 14
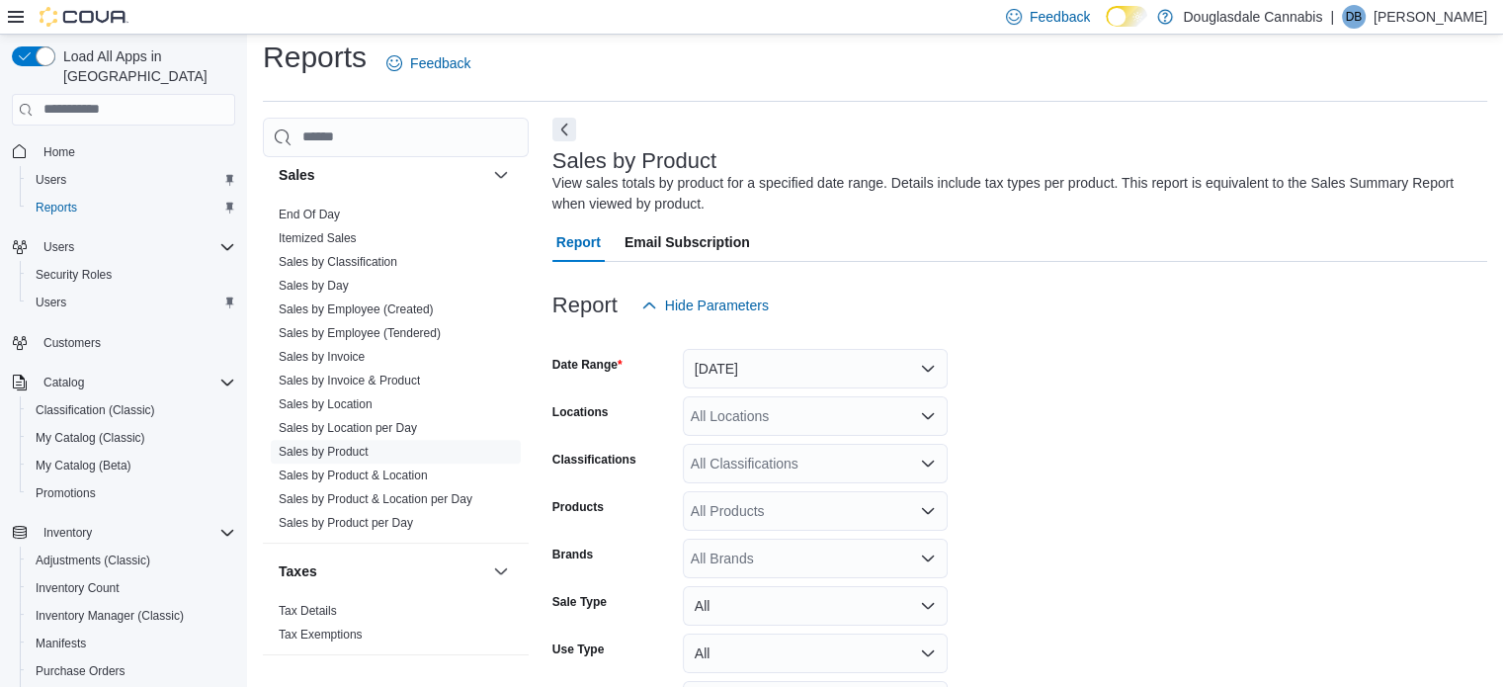
scroll to position [66, 0]
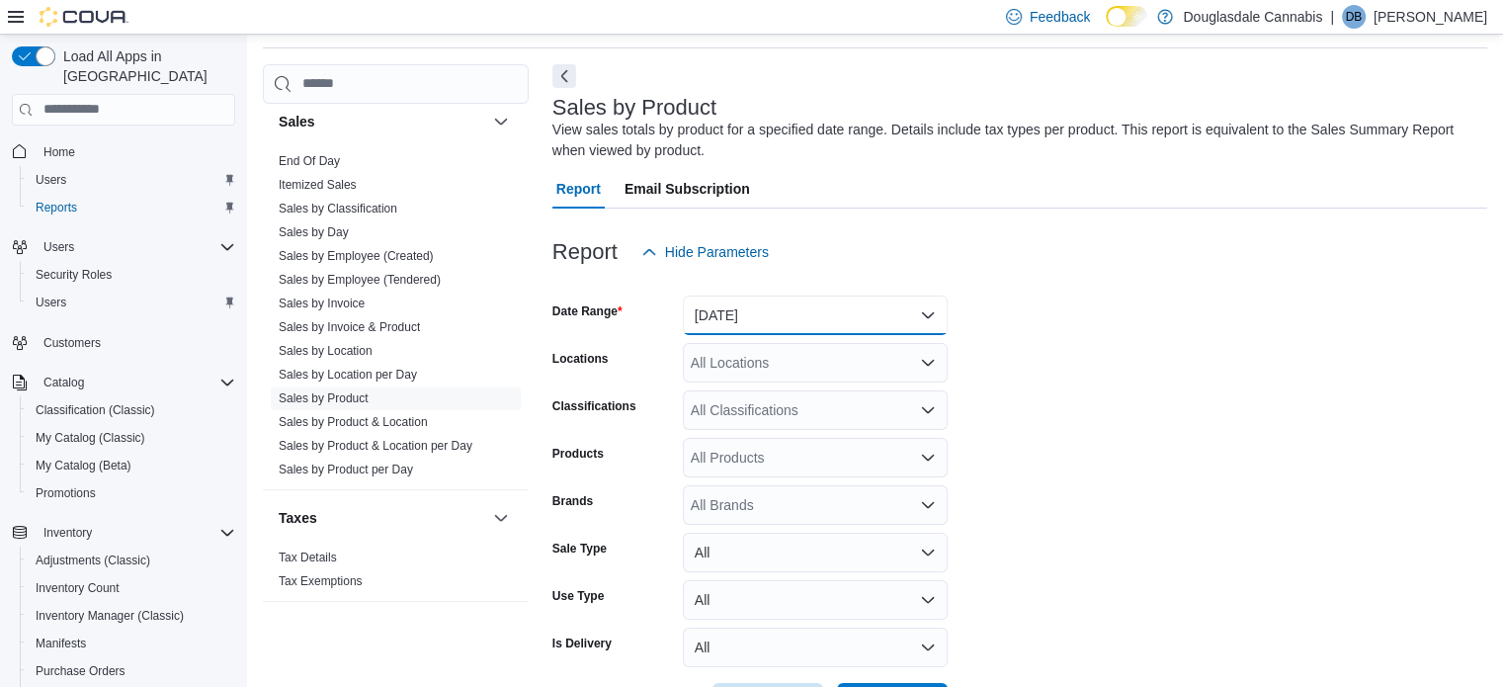
click at [774, 322] on button "Yesterday" at bounding box center [815, 316] width 265 height 40
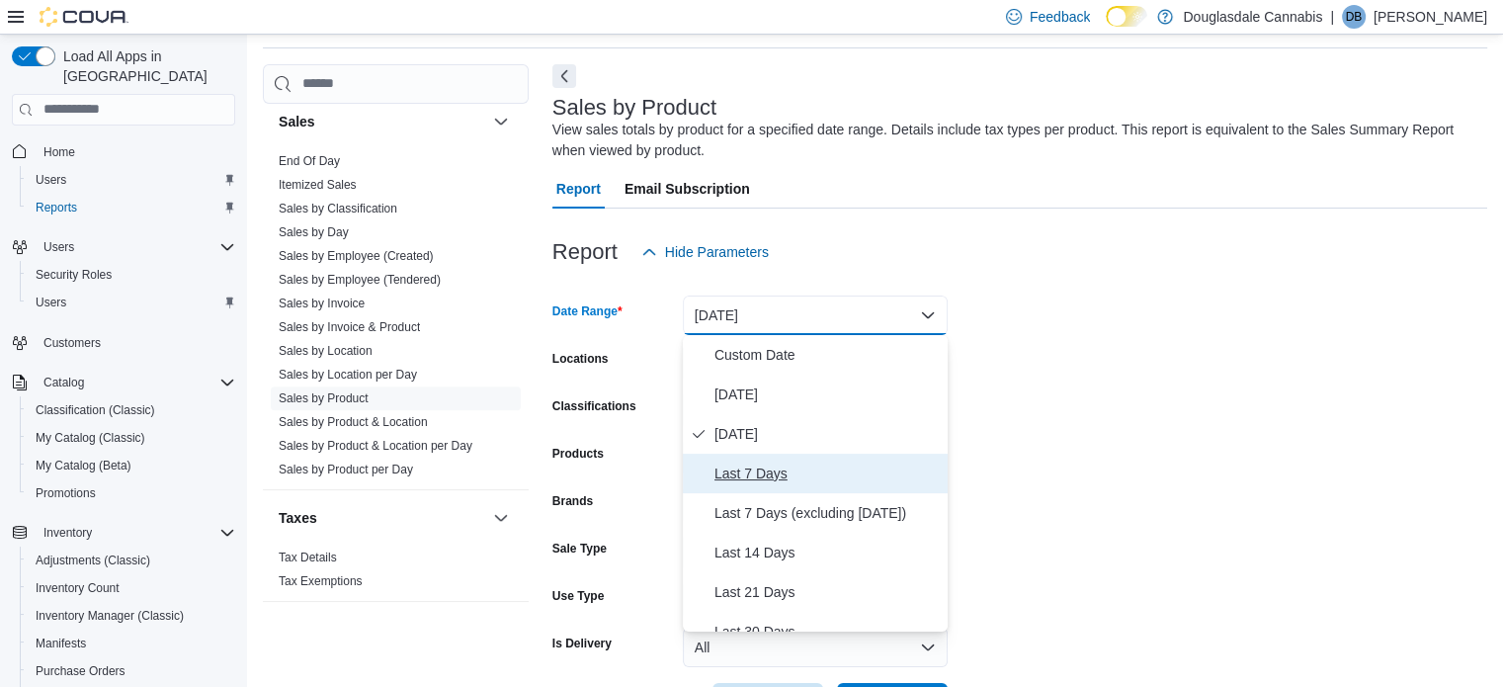
click at [732, 466] on span "Last 7 Days" at bounding box center [827, 474] width 225 height 24
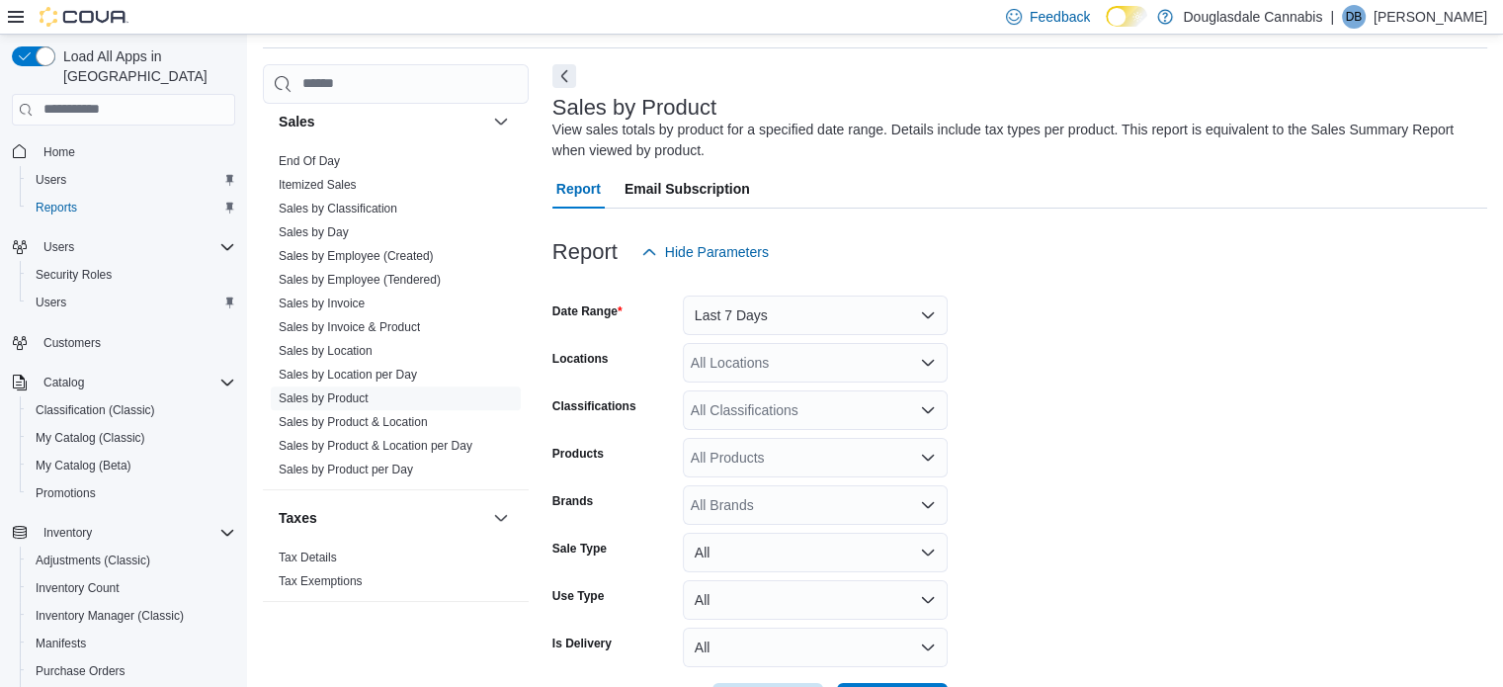
click at [1419, 291] on div at bounding box center [1020, 284] width 935 height 24
click at [887, 357] on div "All Locations" at bounding box center [815, 363] width 265 height 40
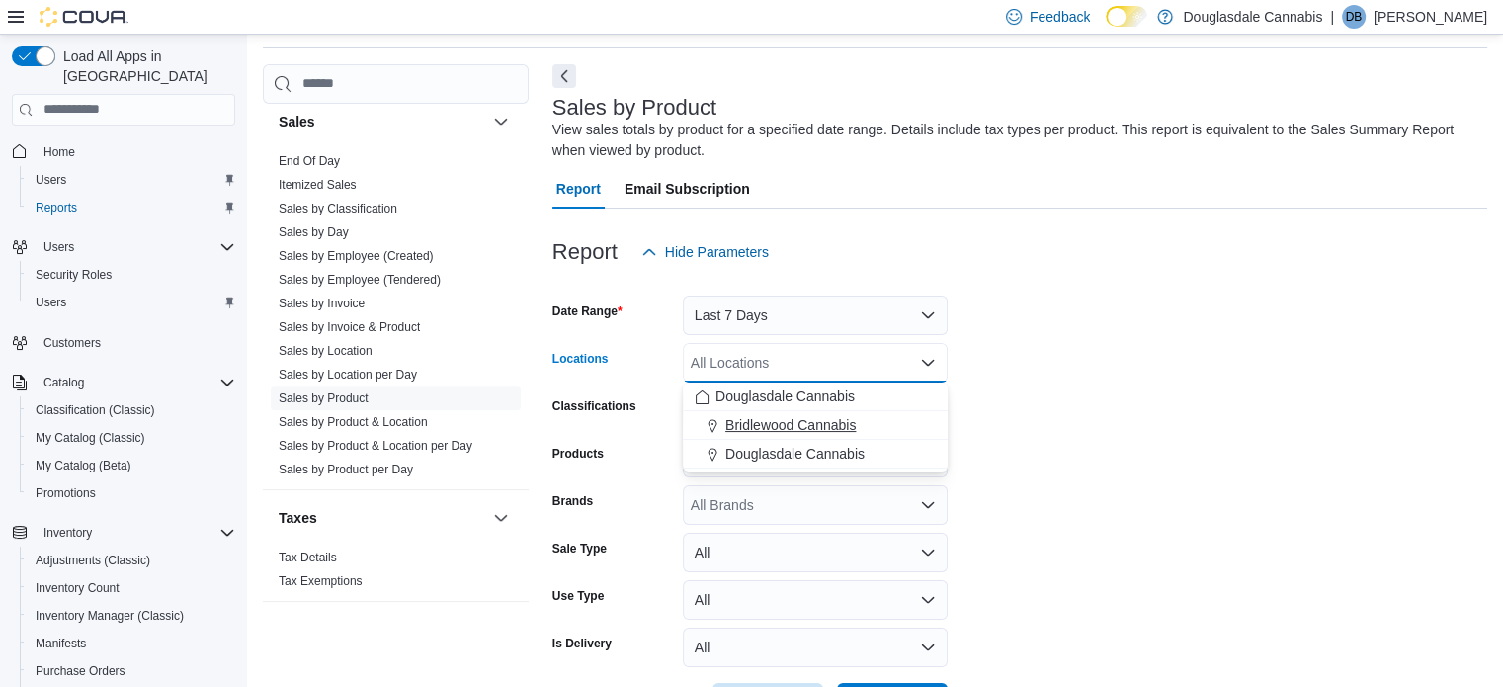
click at [819, 428] on span "Bridlewood Cannabis" at bounding box center [791, 425] width 130 height 20
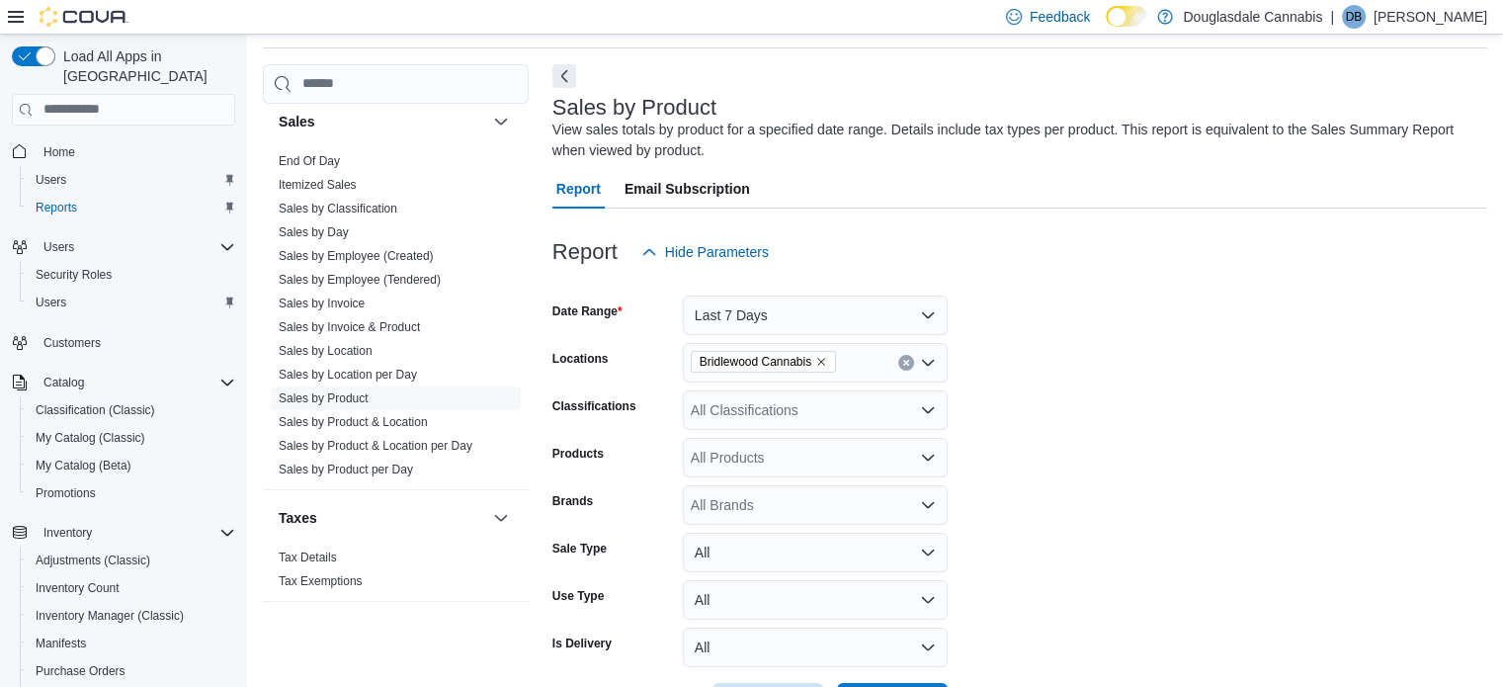
click at [1397, 315] on form "Date Range Last 7 Days Locations Bridlewood Cannabis Classifications All Classi…" at bounding box center [1020, 497] width 935 height 451
click at [804, 411] on div "All Classifications" at bounding box center [815, 410] width 265 height 40
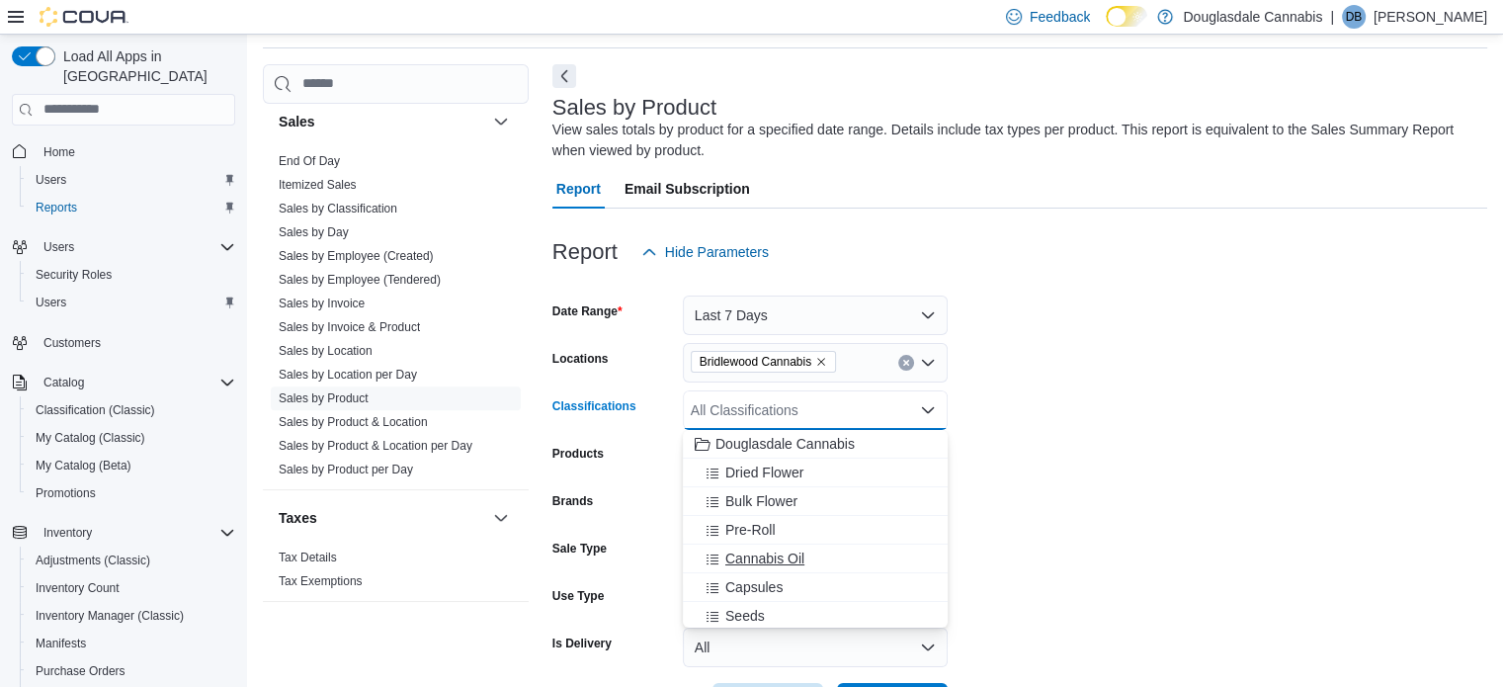
click at [770, 553] on span "Cannabis Oil" at bounding box center [765, 559] width 79 height 20
click at [1135, 391] on form "Date Range Last 7 Days Locations Bridlewood Cannabis Classifications Cannabis O…" at bounding box center [1020, 497] width 935 height 451
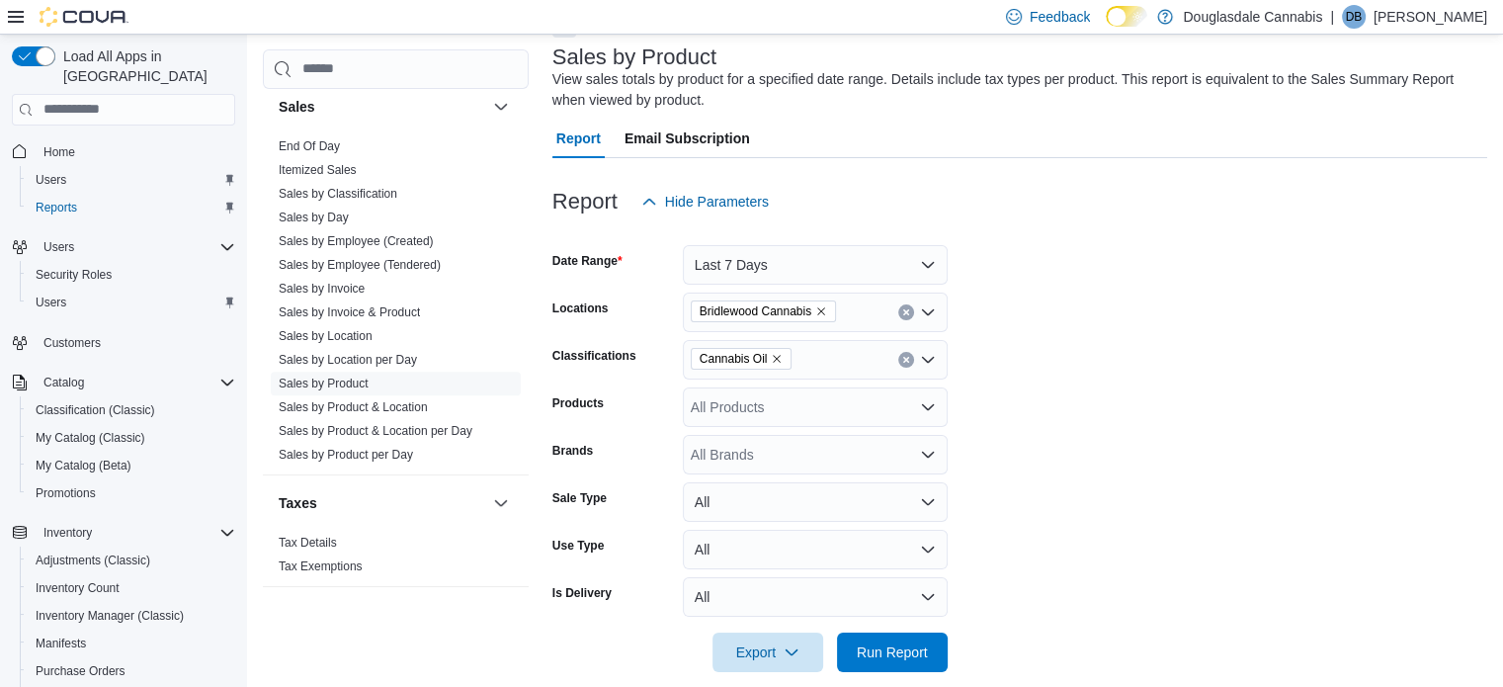
scroll to position [140, 0]
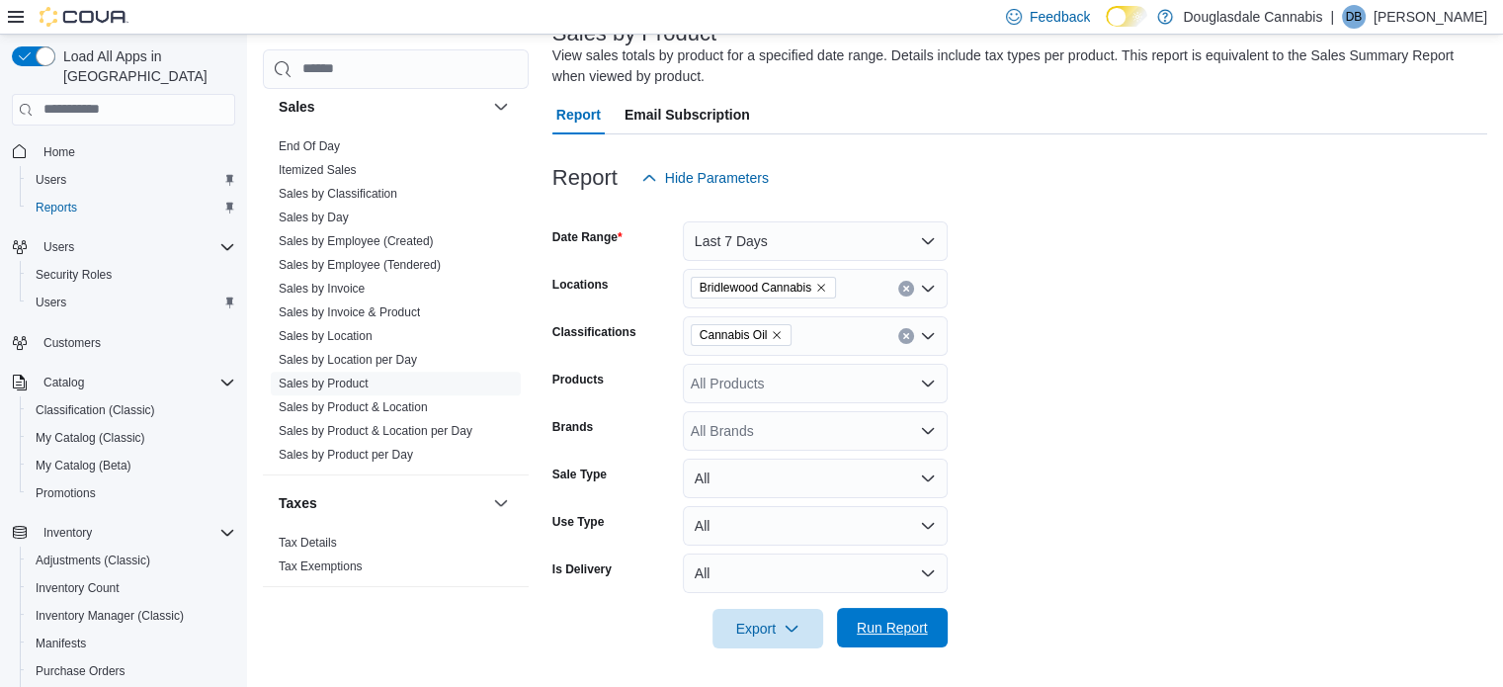
click at [886, 616] on span "Run Report" at bounding box center [892, 628] width 87 height 40
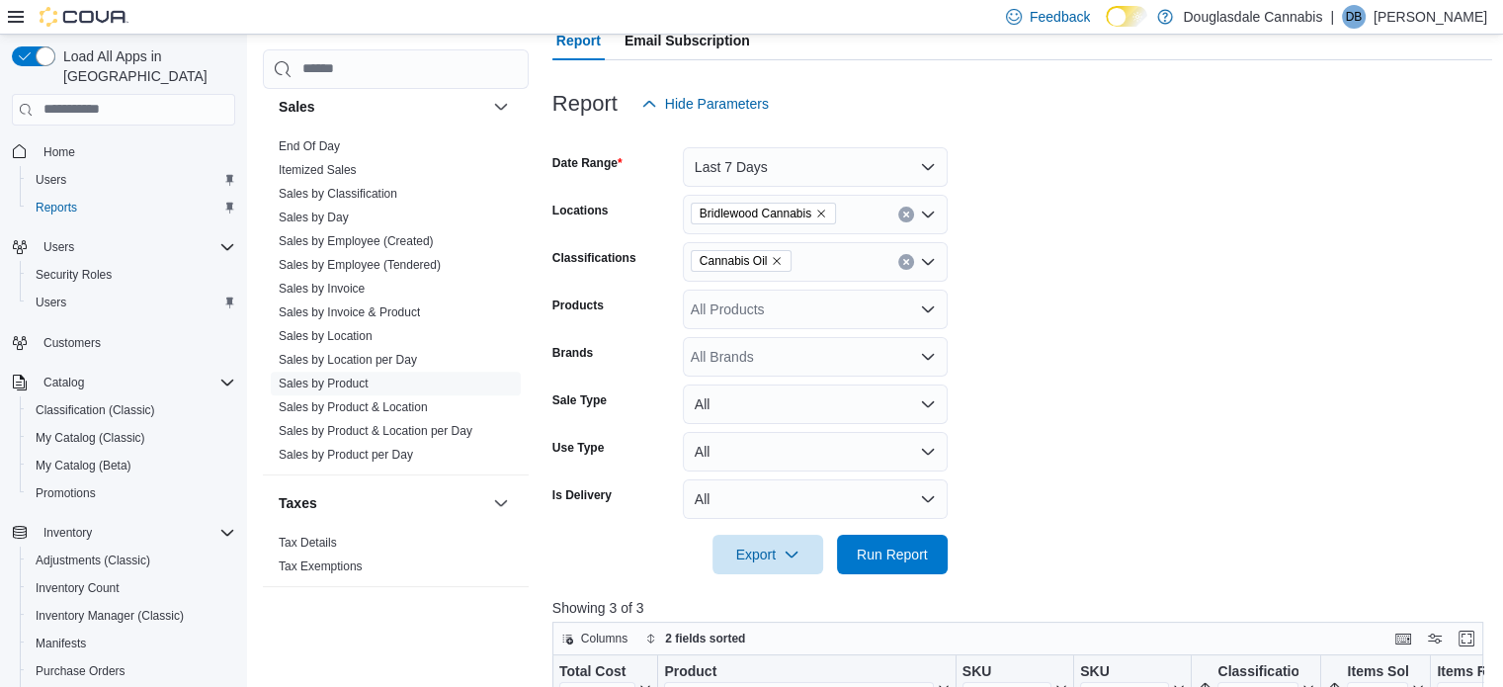
scroll to position [437, 0]
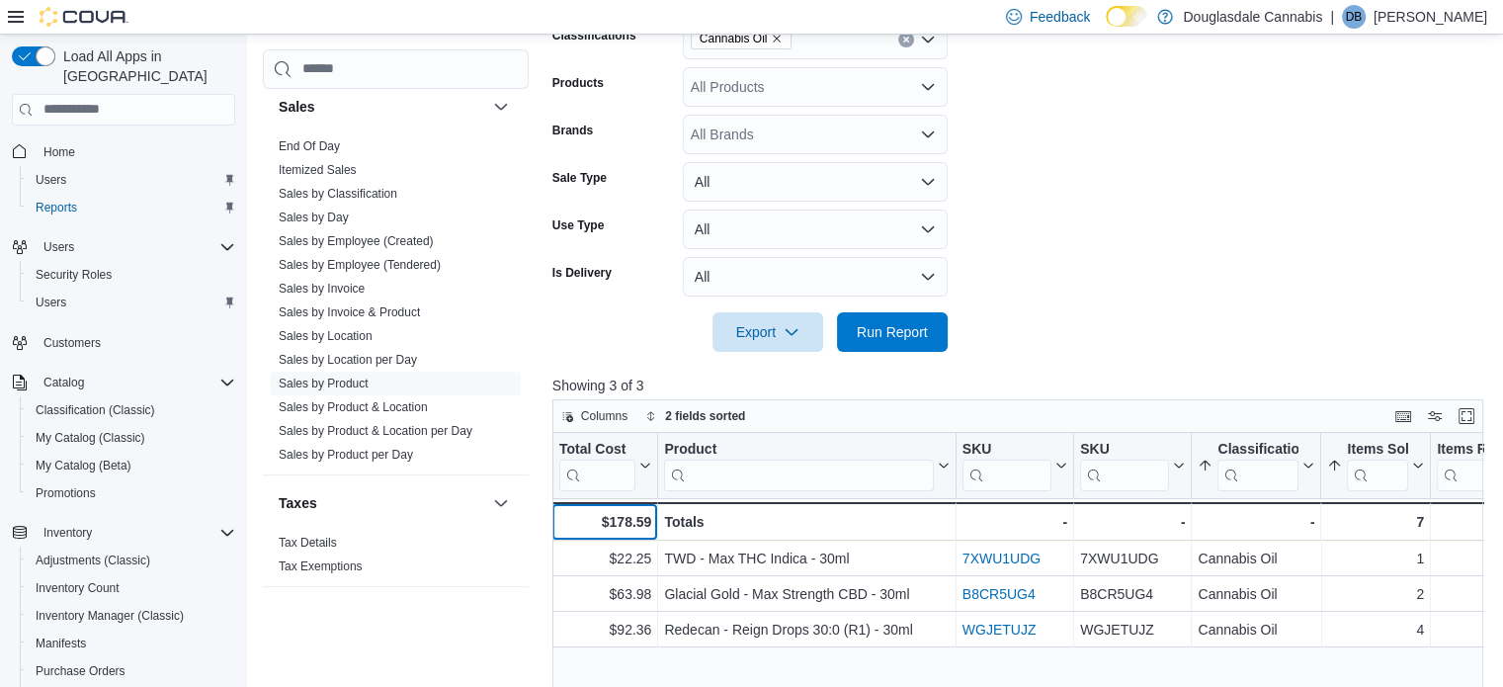
click at [617, 523] on div "$178.59" at bounding box center [604, 522] width 93 height 24
click at [1174, 196] on form "Date Range Last 7 Days Locations Bridlewood Cannabis Classifications Cannabis O…" at bounding box center [1023, 126] width 941 height 451
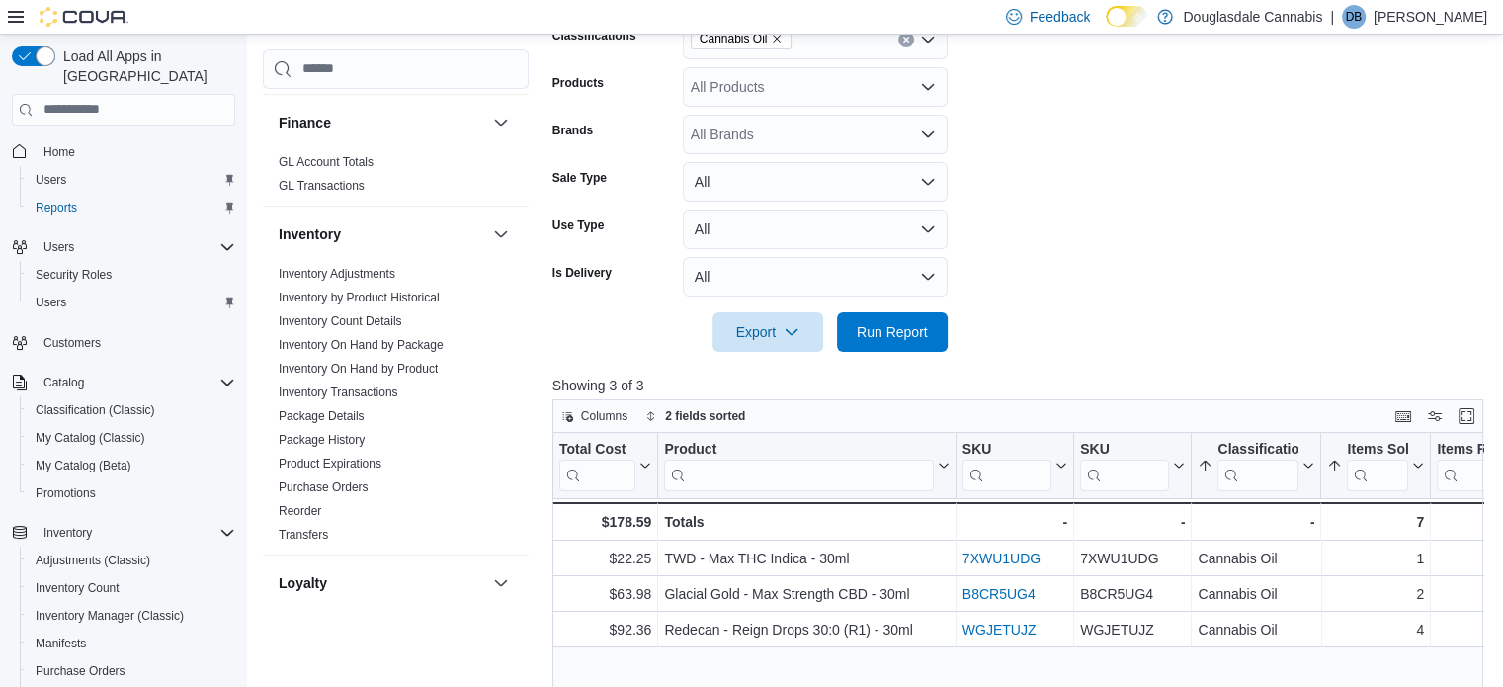
scroll to position [498, 0]
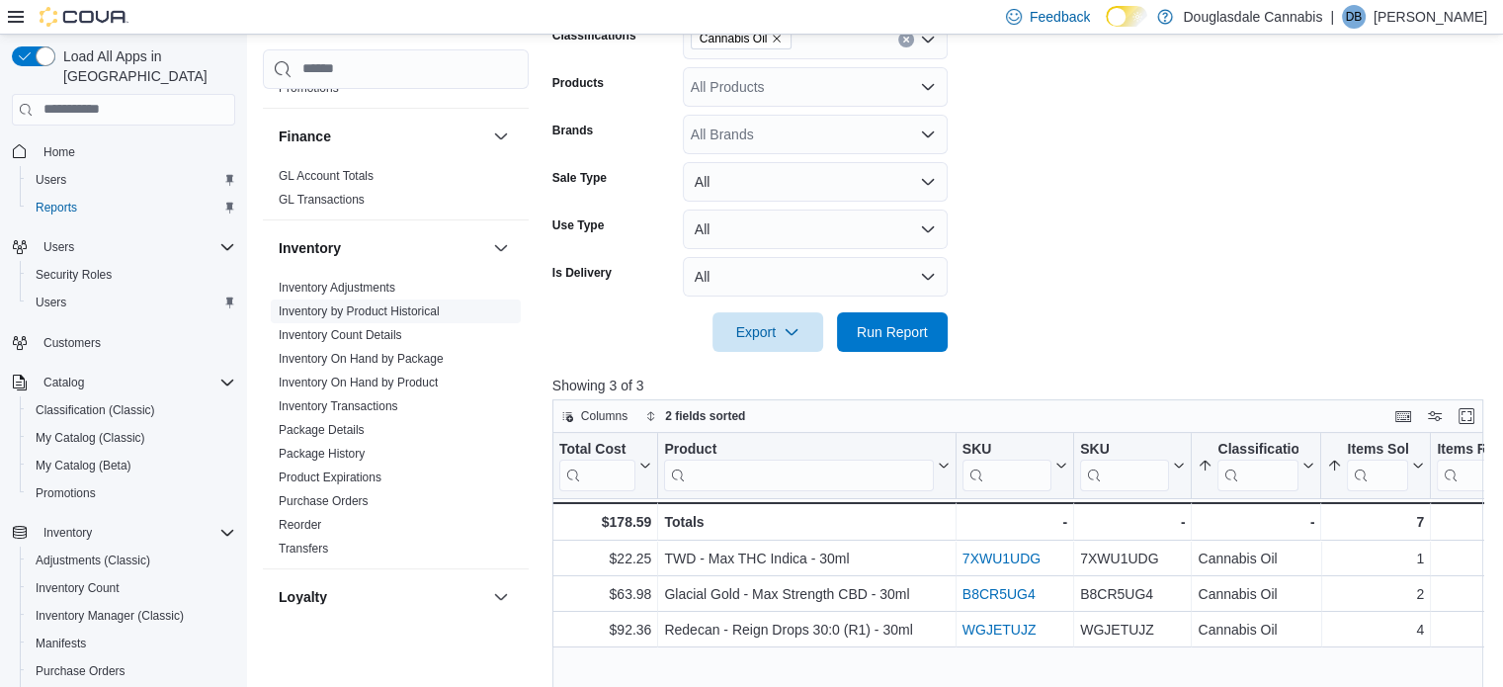
click at [356, 379] on link "Inventory On Hand by Product" at bounding box center [358, 383] width 159 height 14
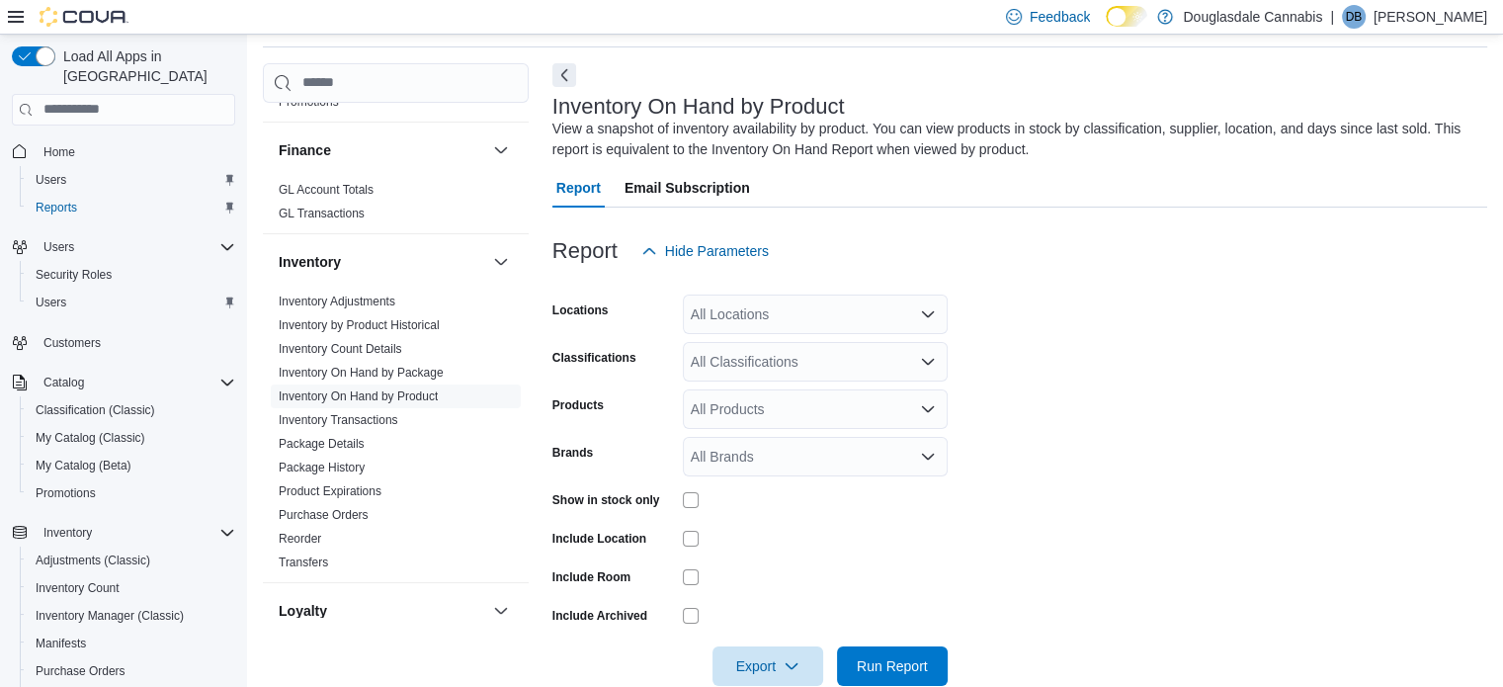
scroll to position [66, 0]
click at [739, 311] on div "All Locations" at bounding box center [815, 316] width 265 height 40
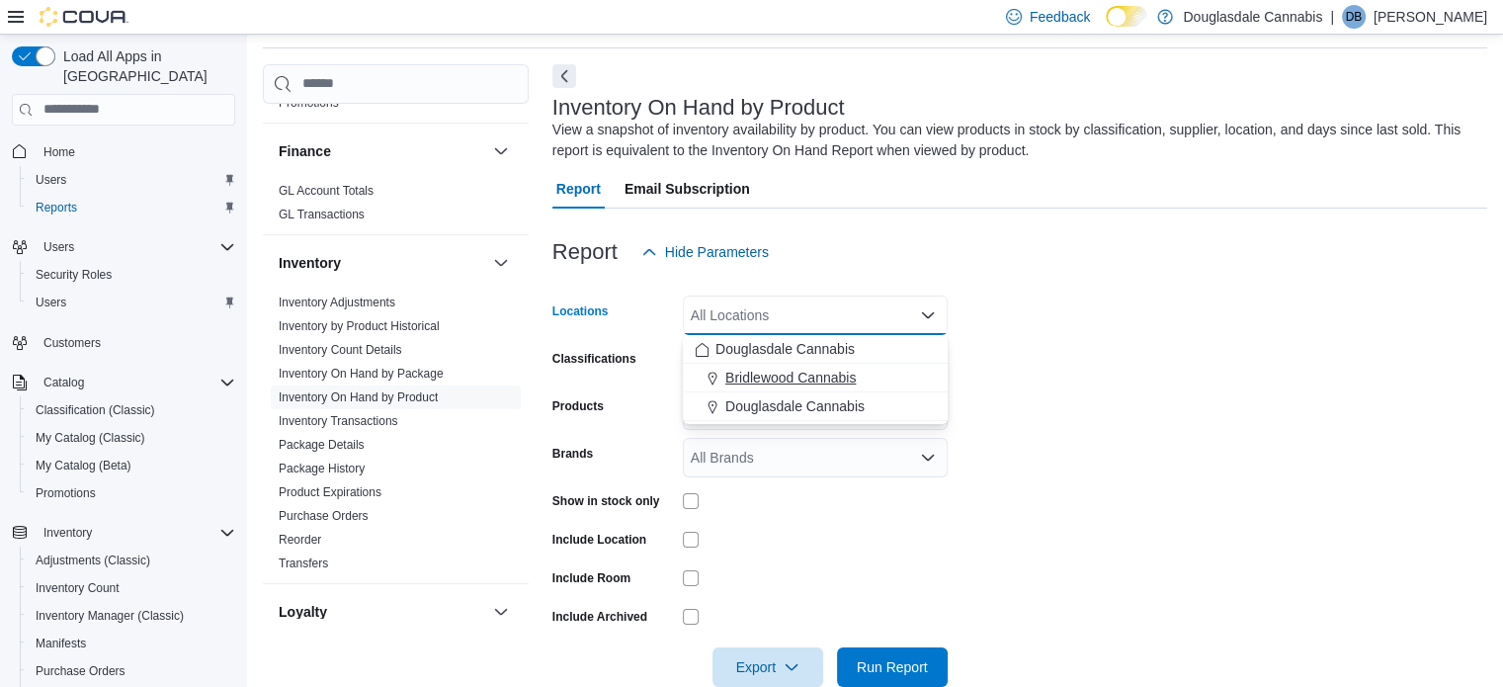
click at [754, 384] on span "Bridlewood Cannabis" at bounding box center [791, 378] width 130 height 20
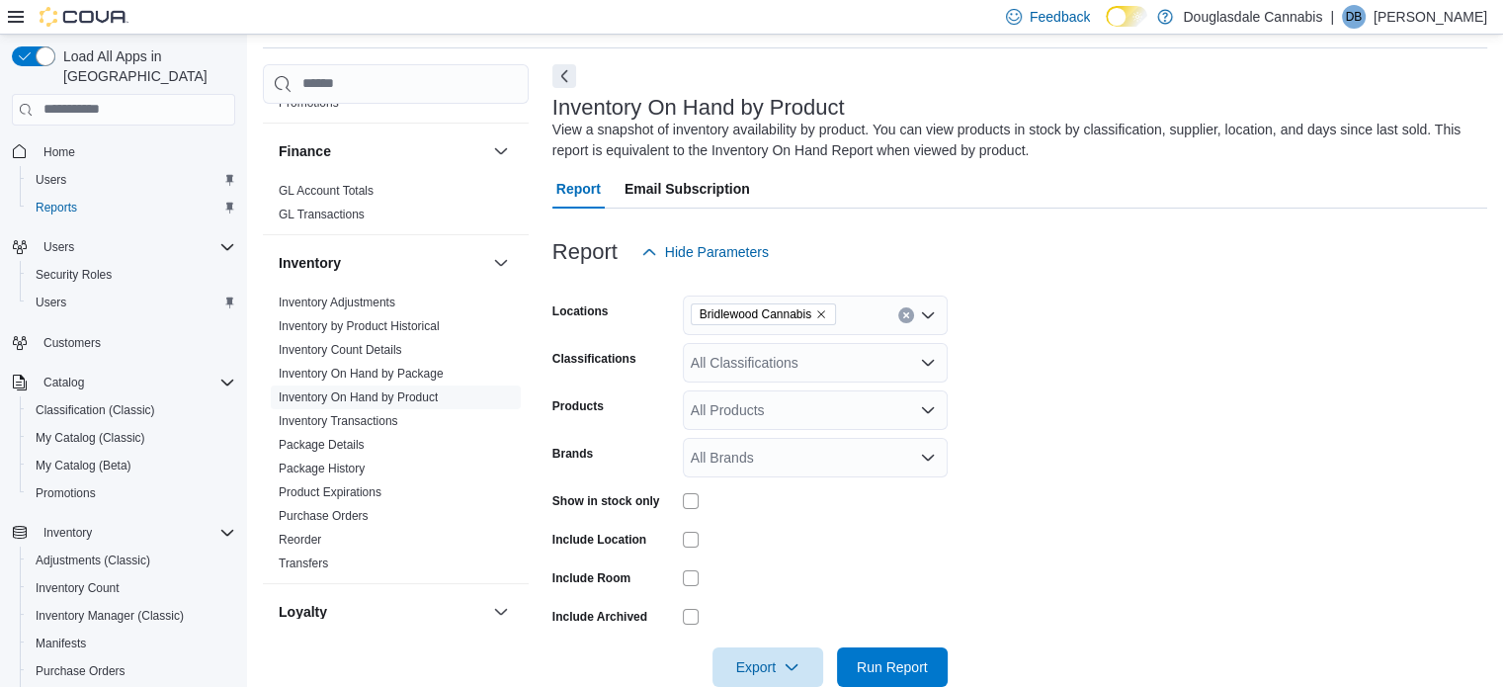
drag, startPoint x: 1390, startPoint y: 338, endPoint x: 818, endPoint y: 377, distance: 572.6
click at [1388, 338] on form "Locations Bridlewood Cannabis Classifications All Classifications Products All …" at bounding box center [1020, 479] width 935 height 415
click at [804, 377] on div "All Classifications" at bounding box center [815, 363] width 265 height 40
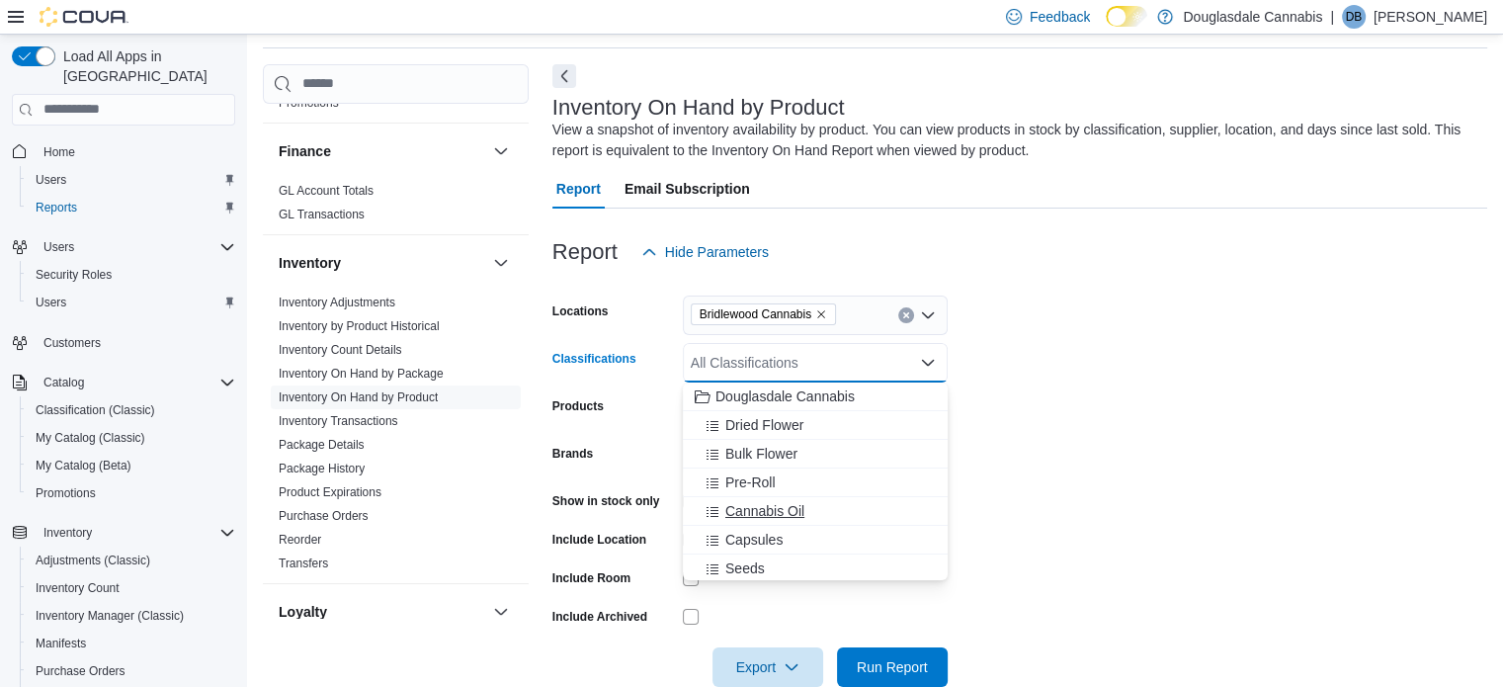
click at [791, 517] on span "Cannabis Oil" at bounding box center [765, 511] width 79 height 20
click at [1170, 316] on form "Locations Bridlewood Cannabis Classifications Cannabis Oil Combo box. Selected.…" at bounding box center [1020, 479] width 935 height 415
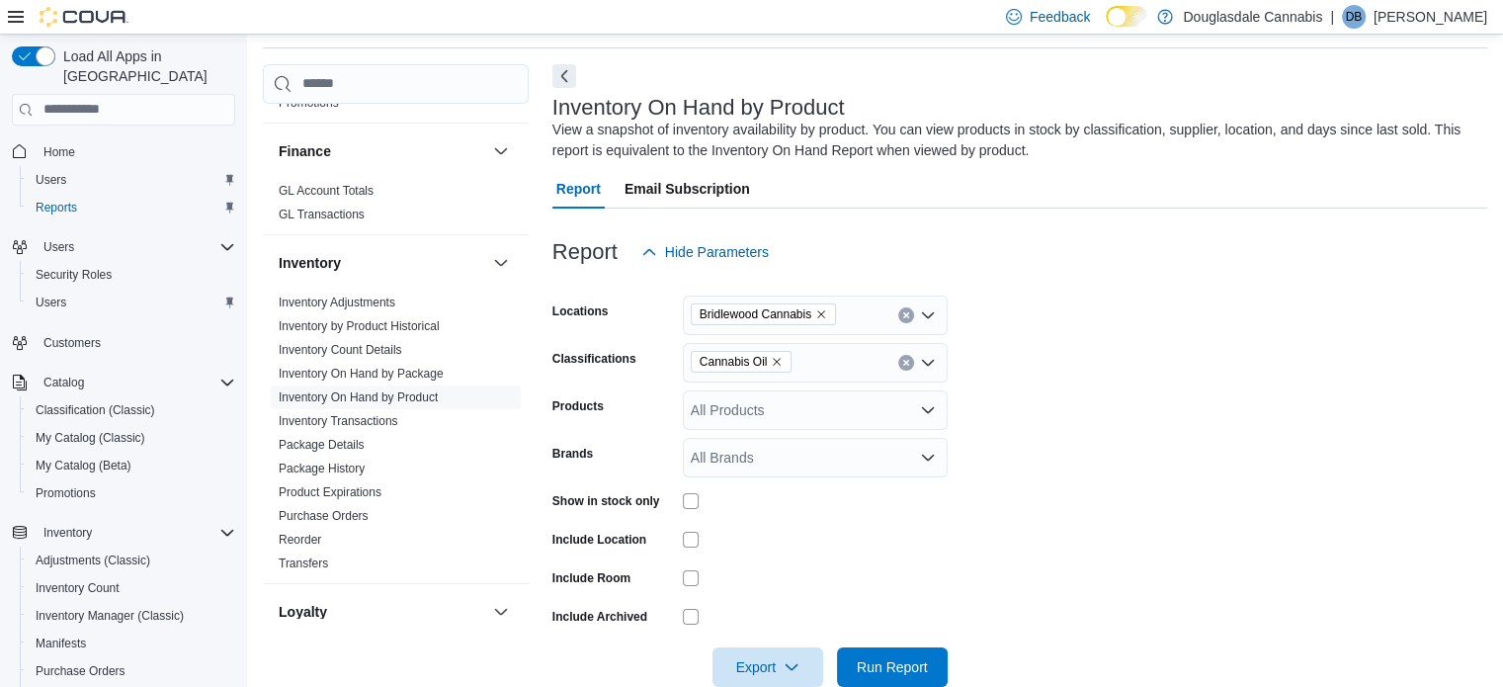
scroll to position [105, 0]
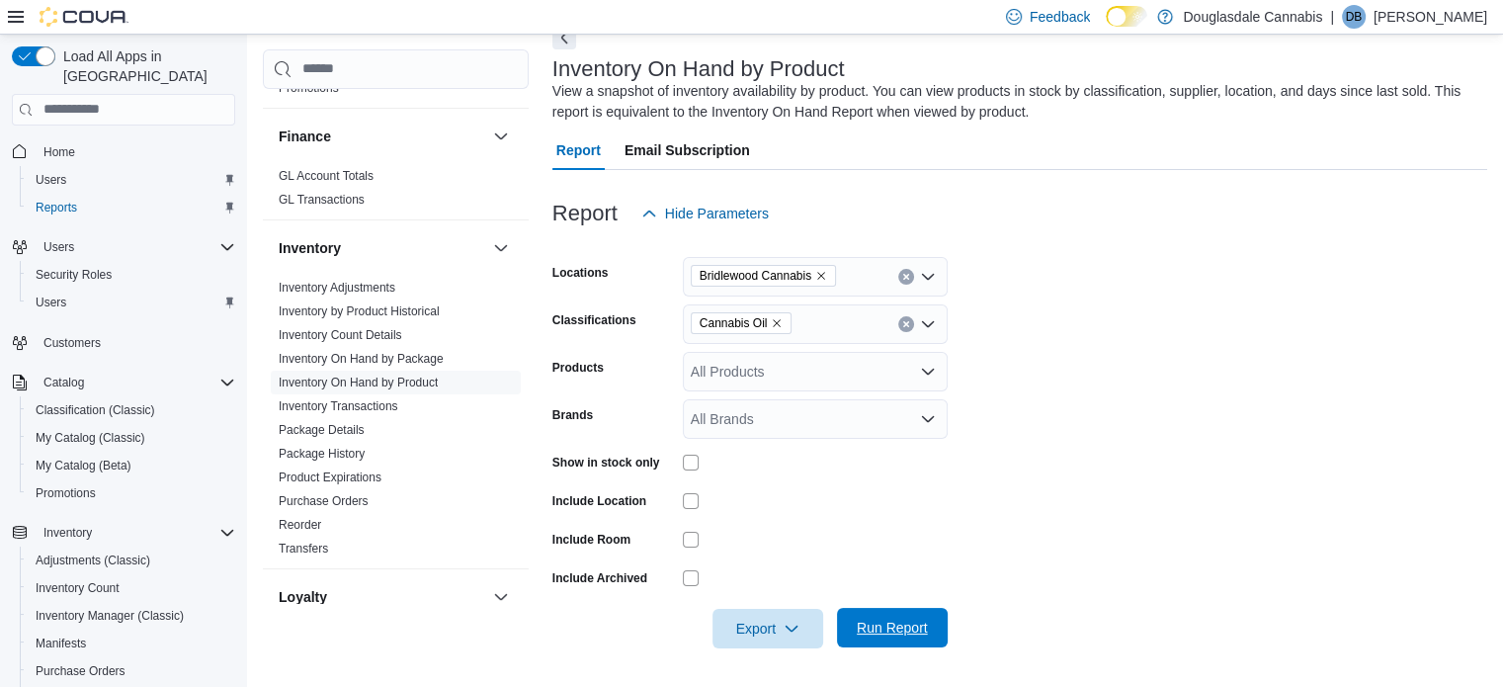
click at [894, 635] on span "Run Report" at bounding box center [892, 628] width 71 height 20
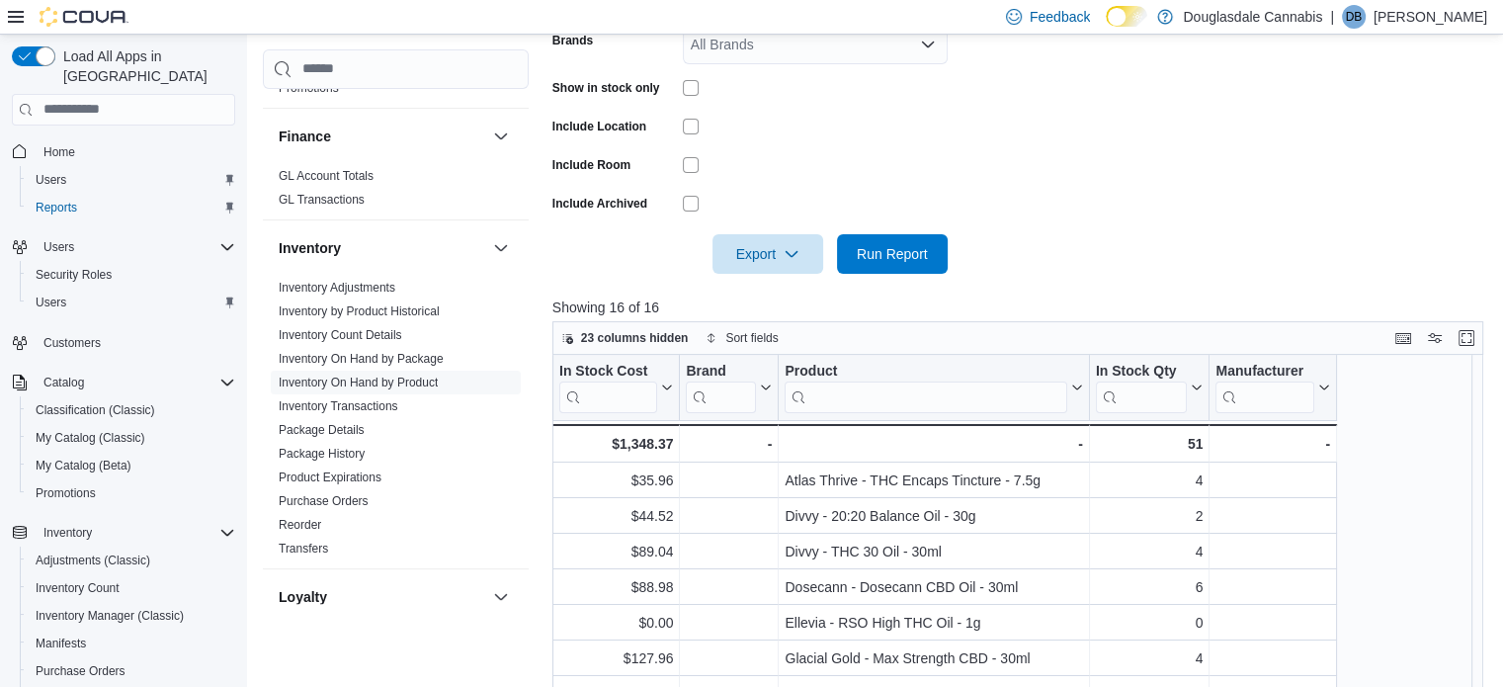
scroll to position [500, 0]
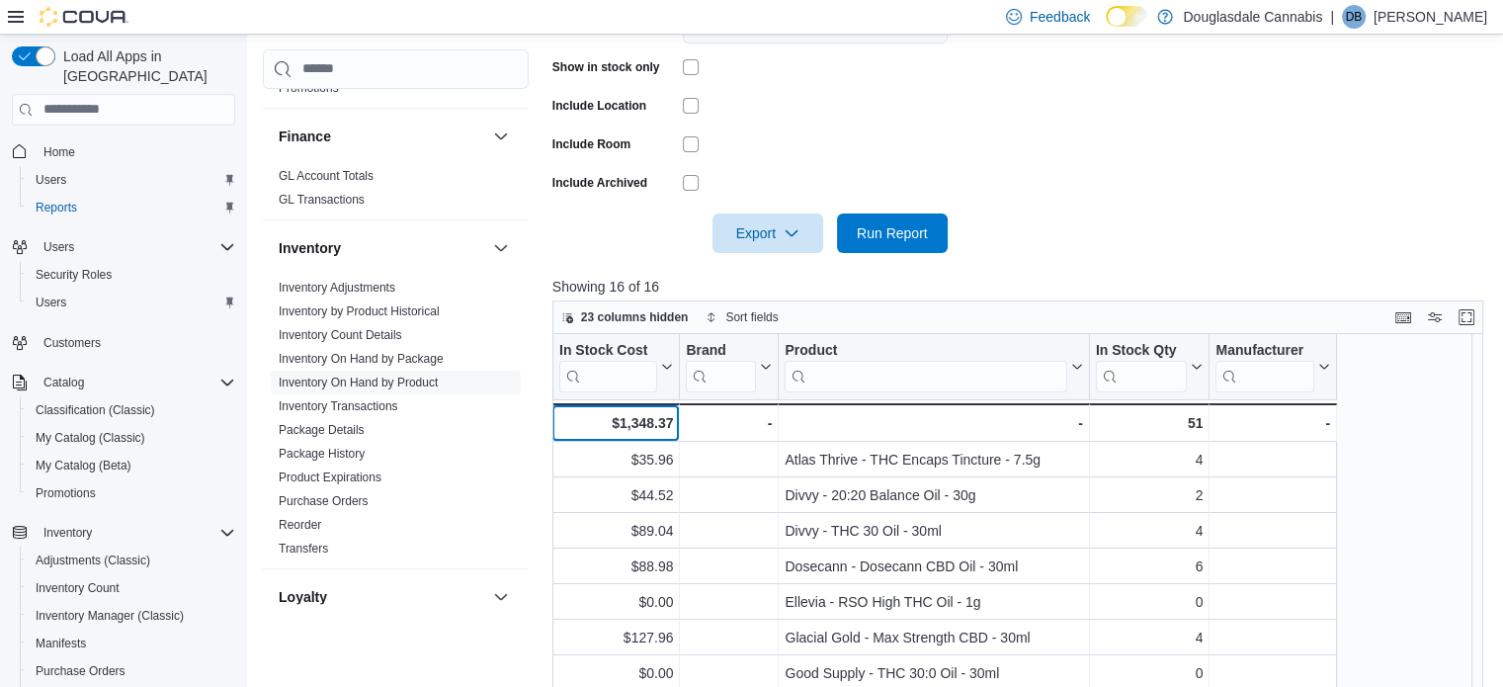
click at [651, 418] on div "$1,348.37" at bounding box center [615, 423] width 115 height 24
copy div "1,348.37"
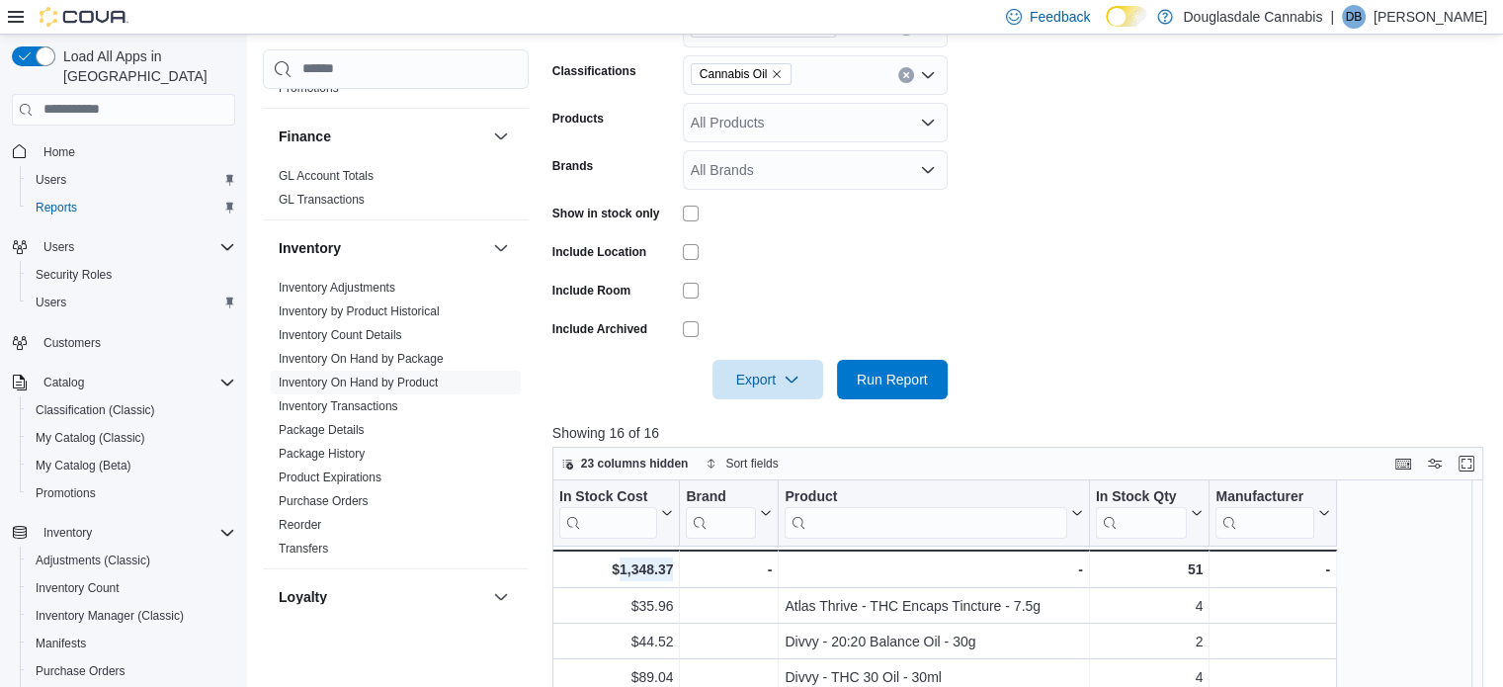
scroll to position [204, 0]
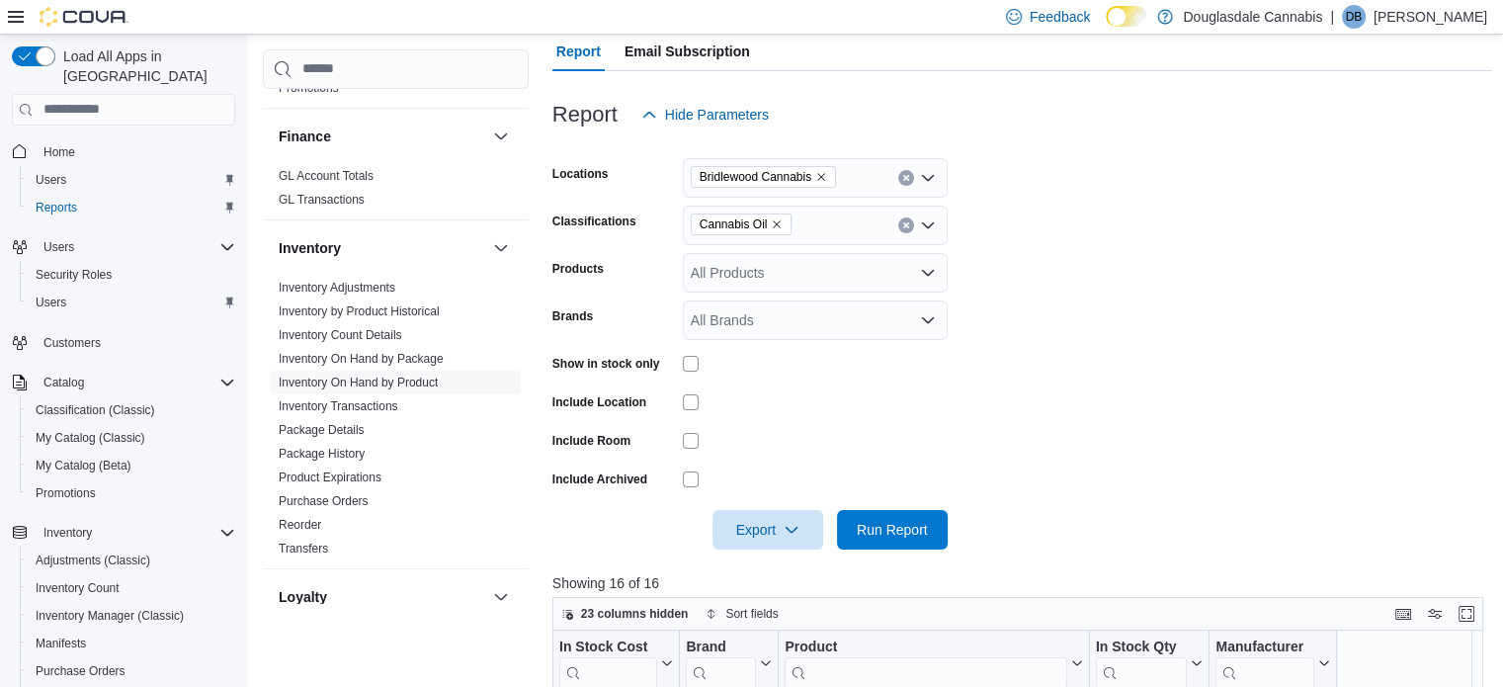
click at [835, 224] on div "Cannabis Oil" at bounding box center [815, 226] width 265 height 40
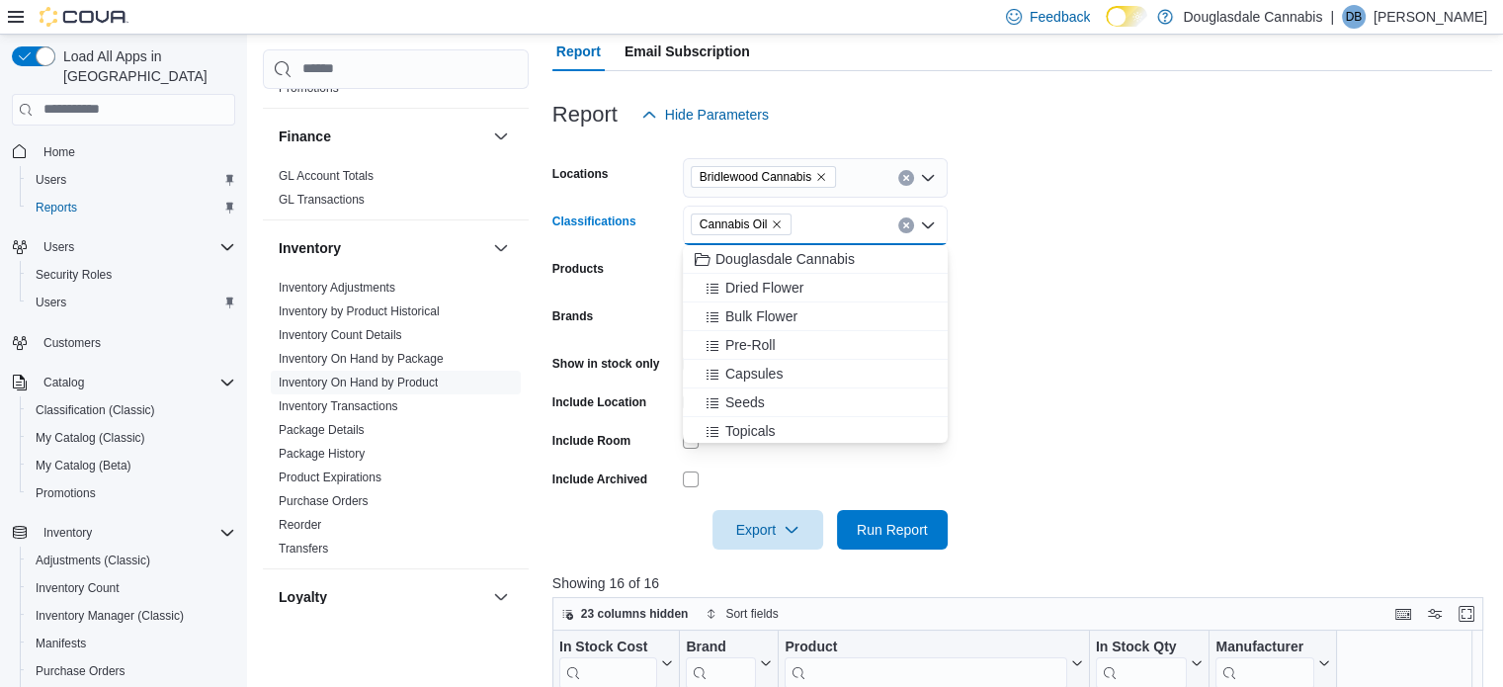
click at [782, 221] on icon "Remove Cannabis Oil from selection in this group" at bounding box center [777, 224] width 12 height 12
click at [782, 221] on div "All Classifications Combo box. Selected. Combo box input. All Classifications. …" at bounding box center [815, 226] width 265 height 40
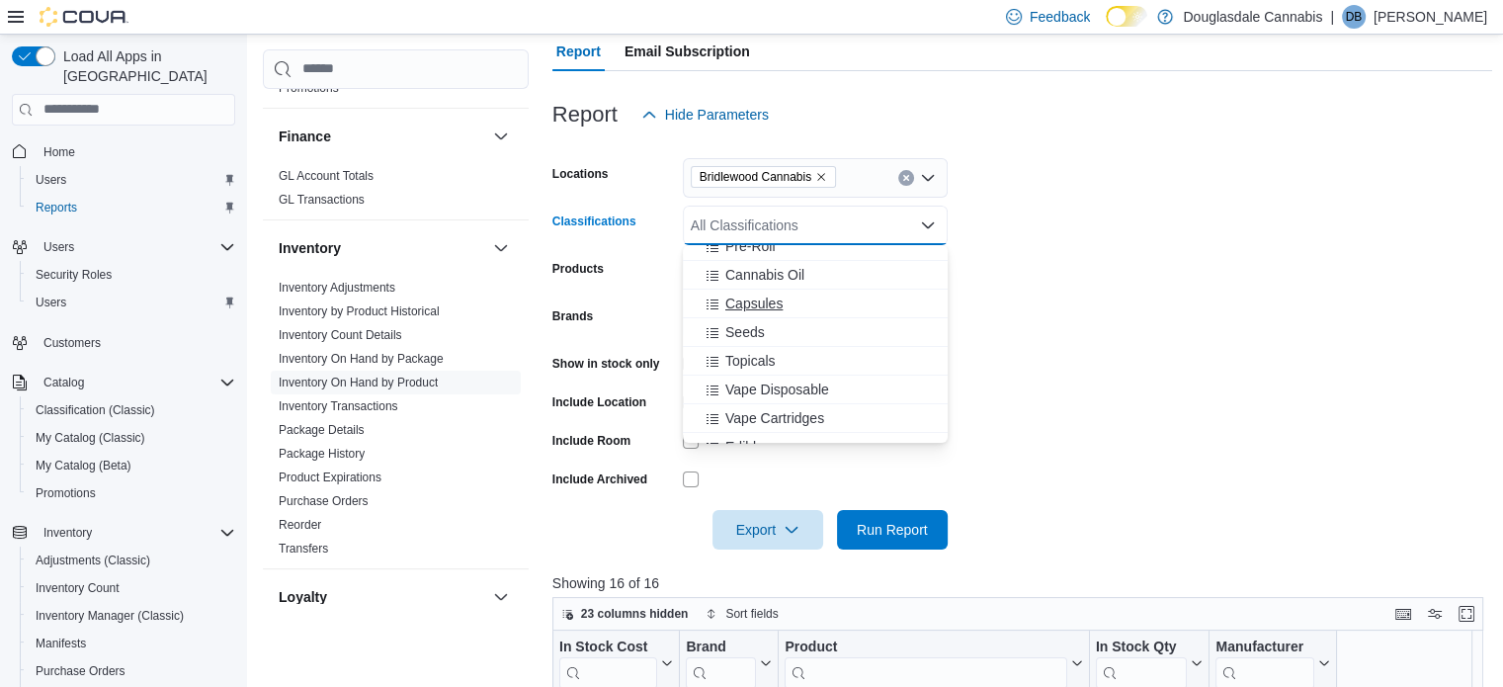
click at [739, 300] on span "Capsules" at bounding box center [754, 304] width 57 height 20
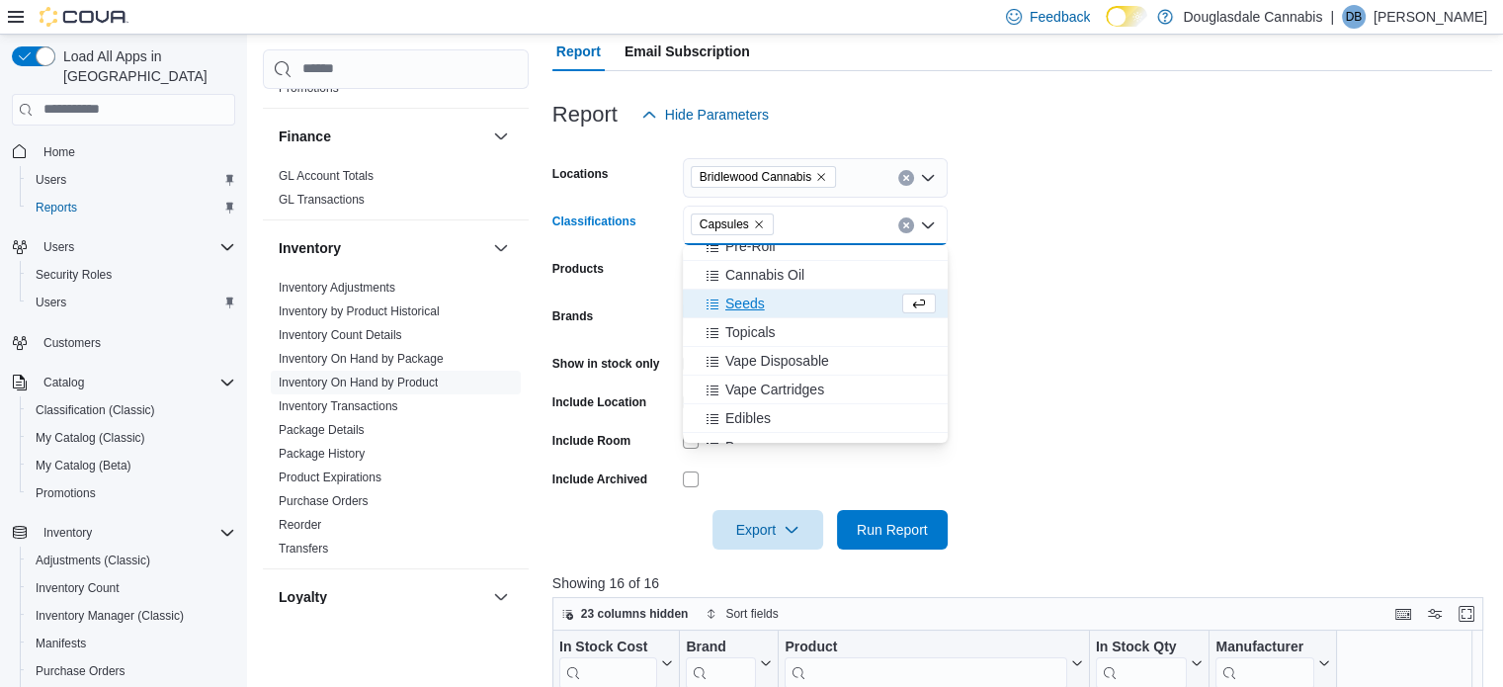
click at [1193, 254] on form "Locations Bridlewood Cannabis Classifications Capsules Combo box. Selected. Cap…" at bounding box center [1023, 341] width 941 height 415
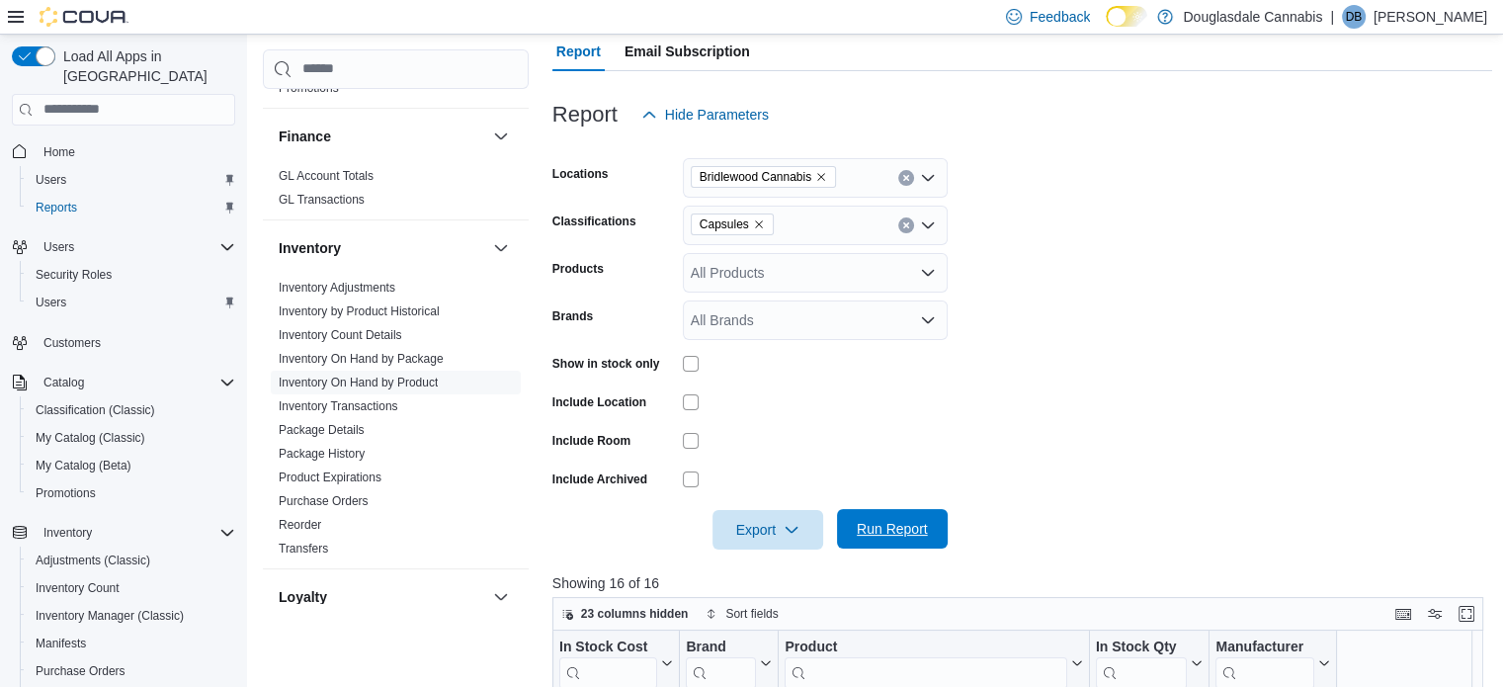
click at [934, 510] on div "Export Run Report" at bounding box center [750, 530] width 395 height 40
click at [874, 539] on span "Run Report" at bounding box center [892, 529] width 87 height 40
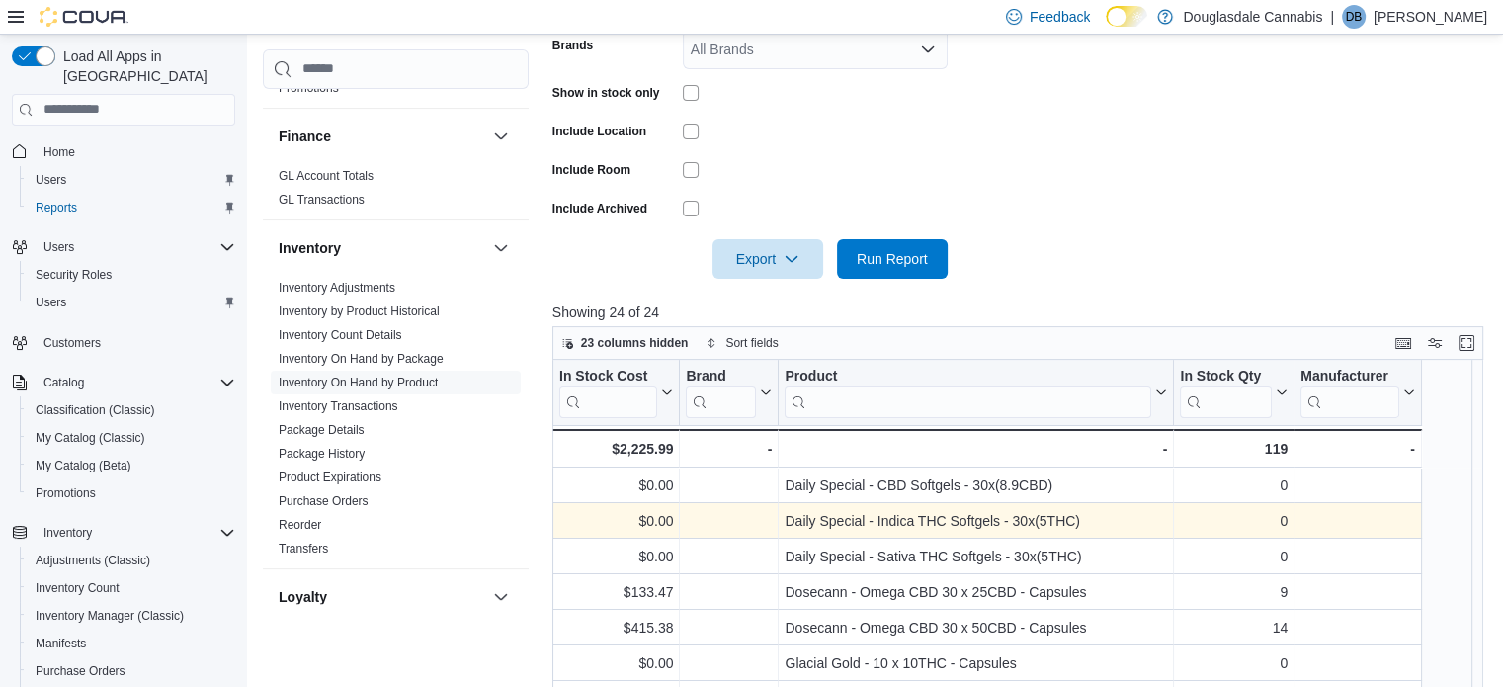
scroll to position [500, 0]
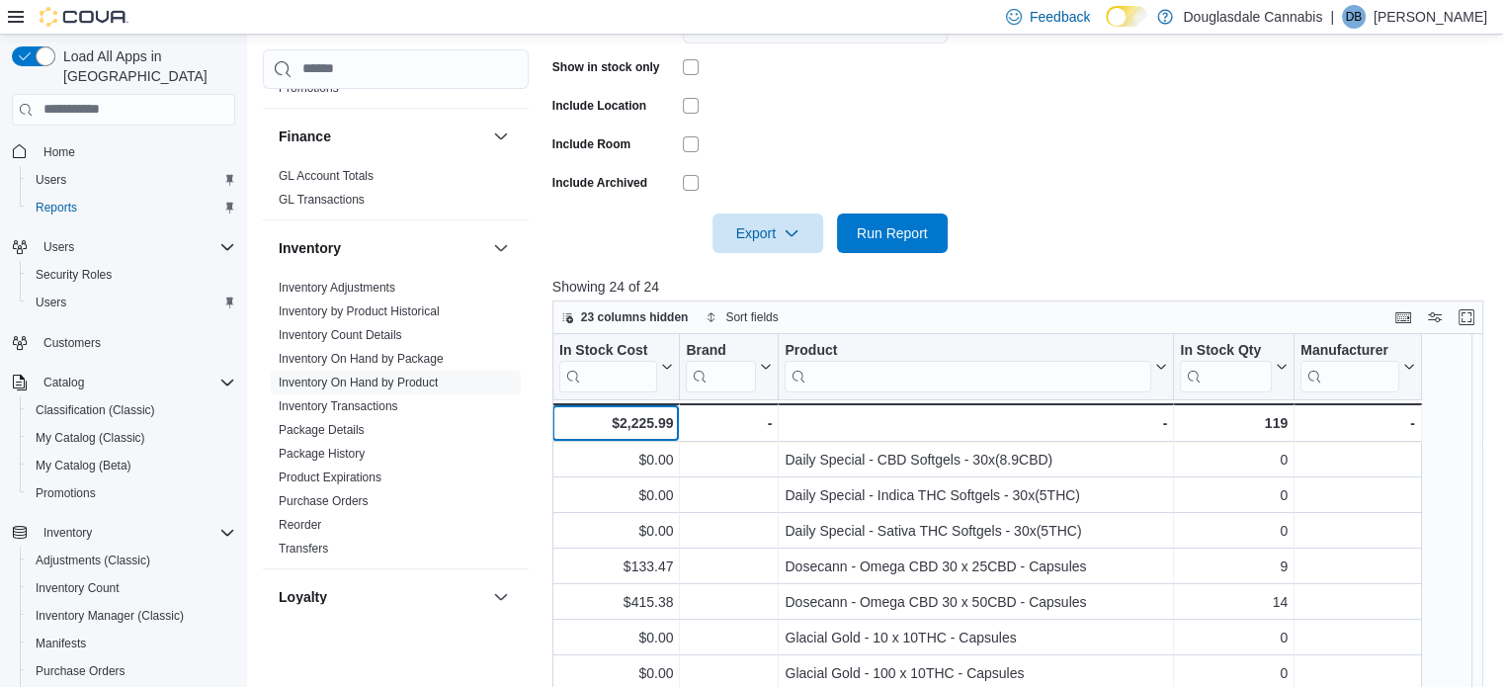
click at [649, 419] on div "$2,225.99" at bounding box center [615, 423] width 115 height 24
copy div "2,225.99"
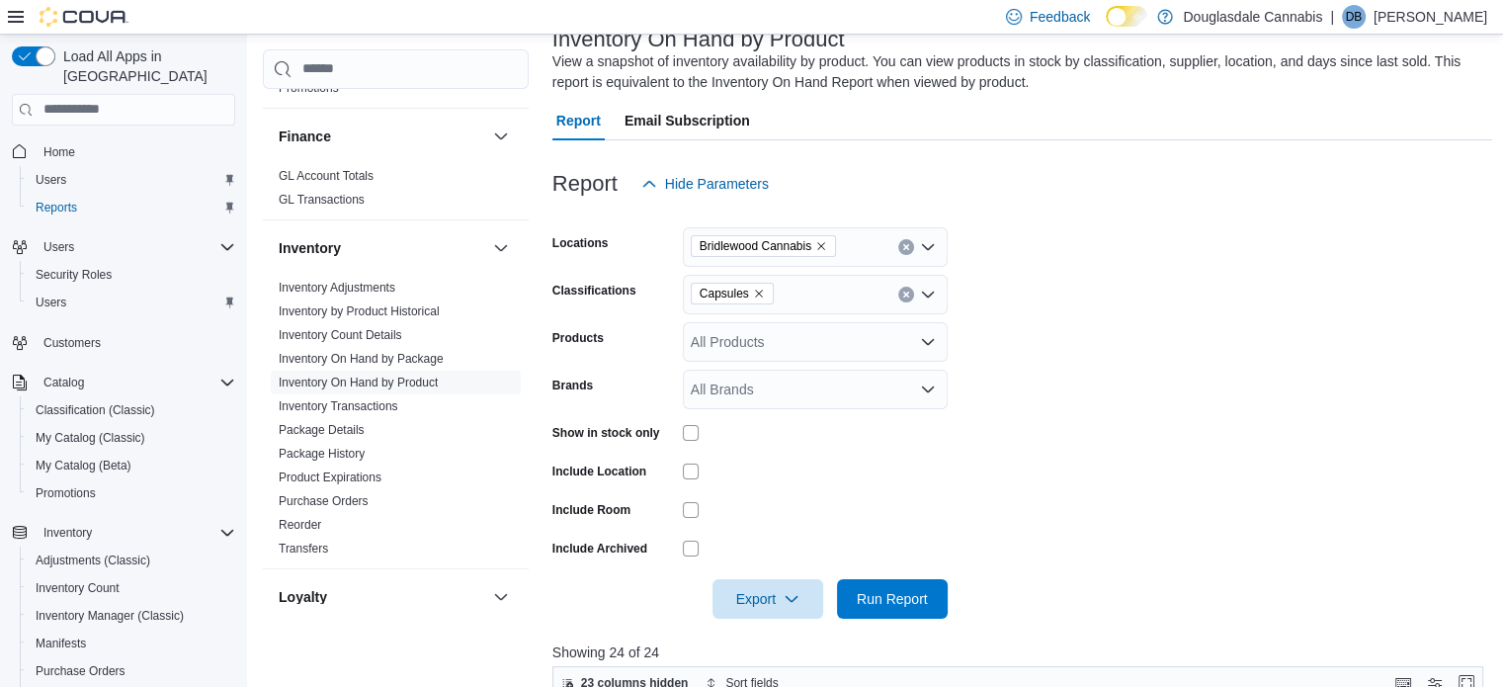
scroll to position [105, 0]
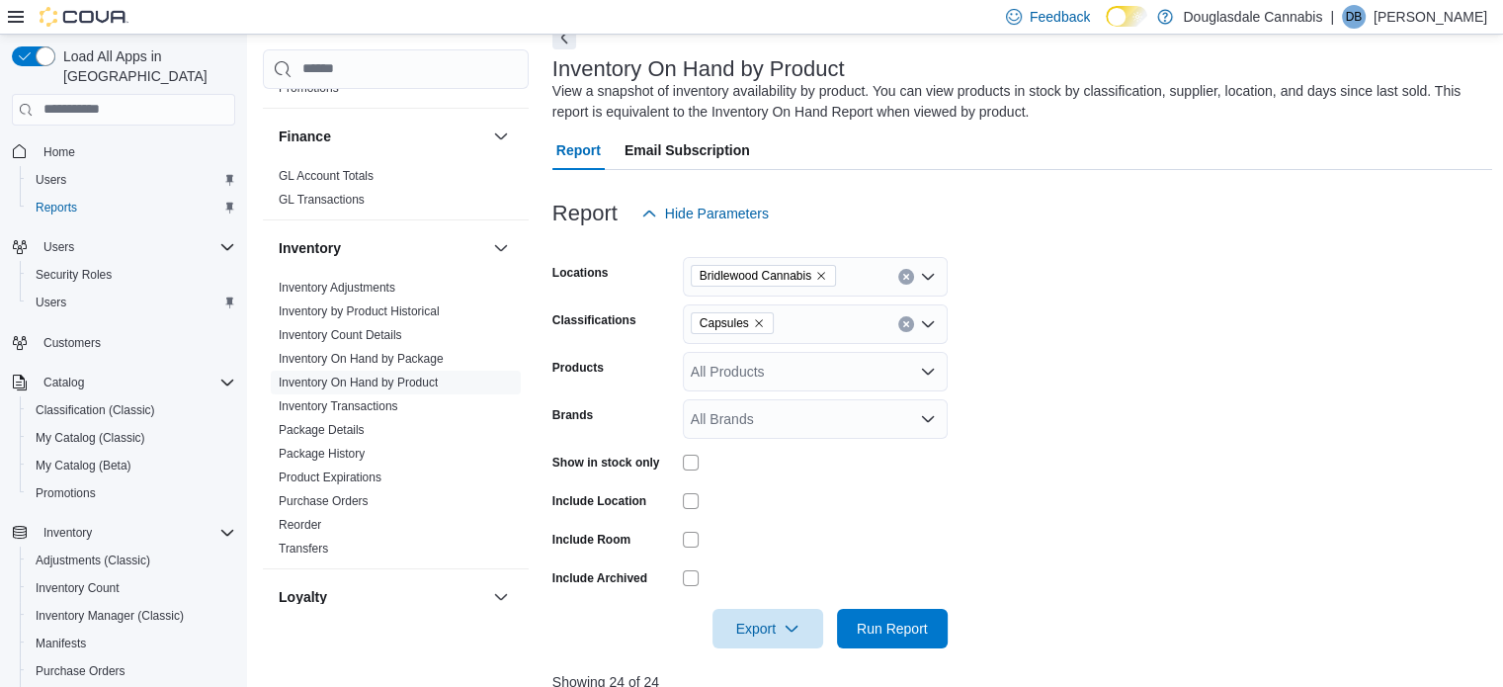
click at [755, 319] on icon "Remove Capsules from selection in this group" at bounding box center [759, 323] width 8 height 8
type input "*"
click at [775, 319] on div "* Combo box. Selected. c. Selected. Combo box input. All Classifications. Type …" at bounding box center [815, 324] width 265 height 40
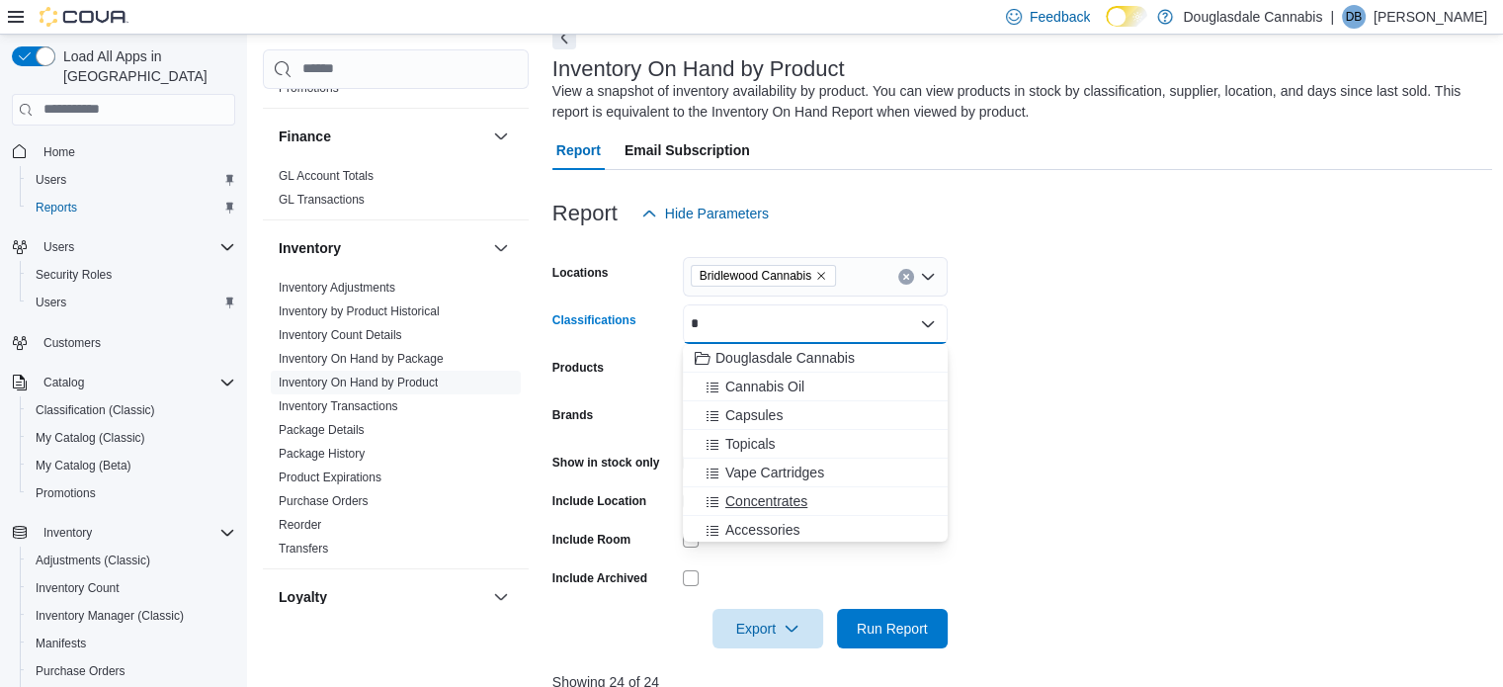
click at [787, 494] on span "Concentrates" at bounding box center [767, 501] width 82 height 20
click at [1258, 220] on div "Report Hide Parameters" at bounding box center [1023, 214] width 941 height 40
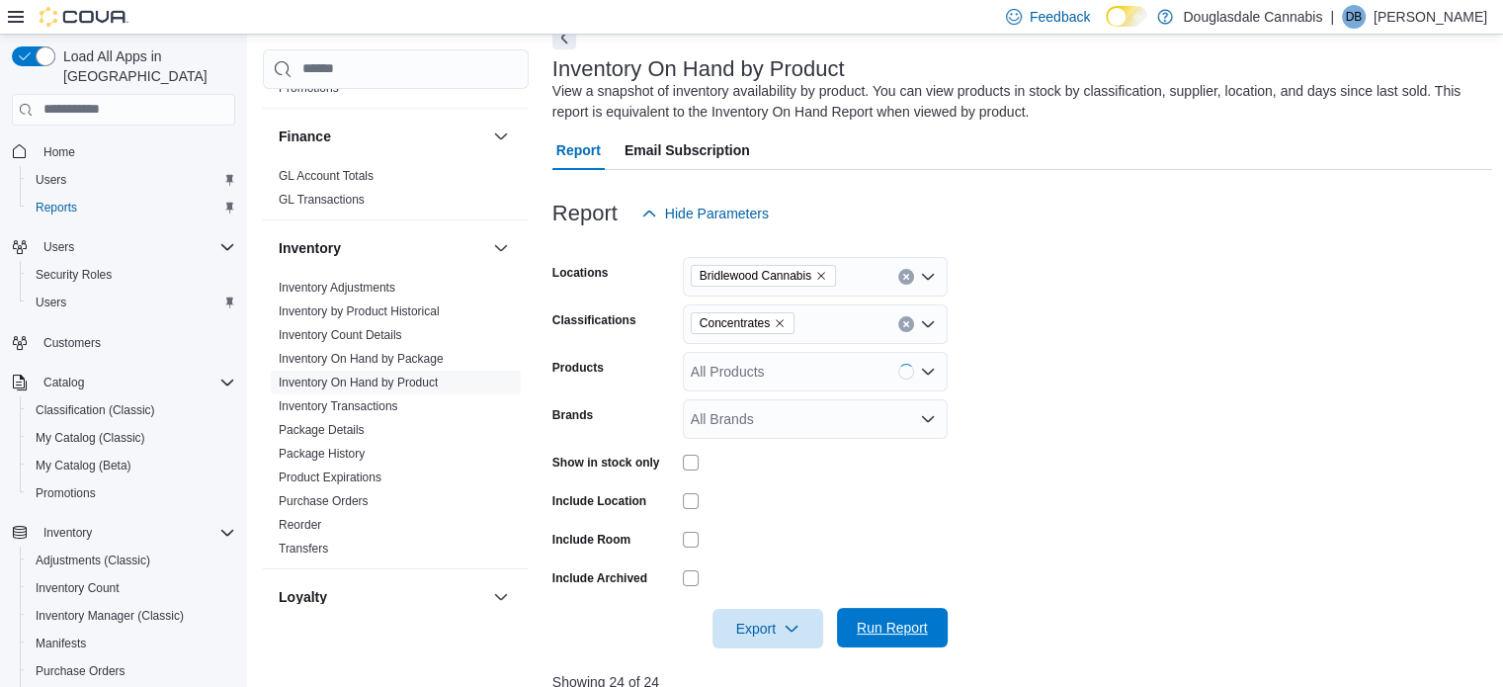
click at [898, 611] on span "Run Report" at bounding box center [892, 628] width 87 height 40
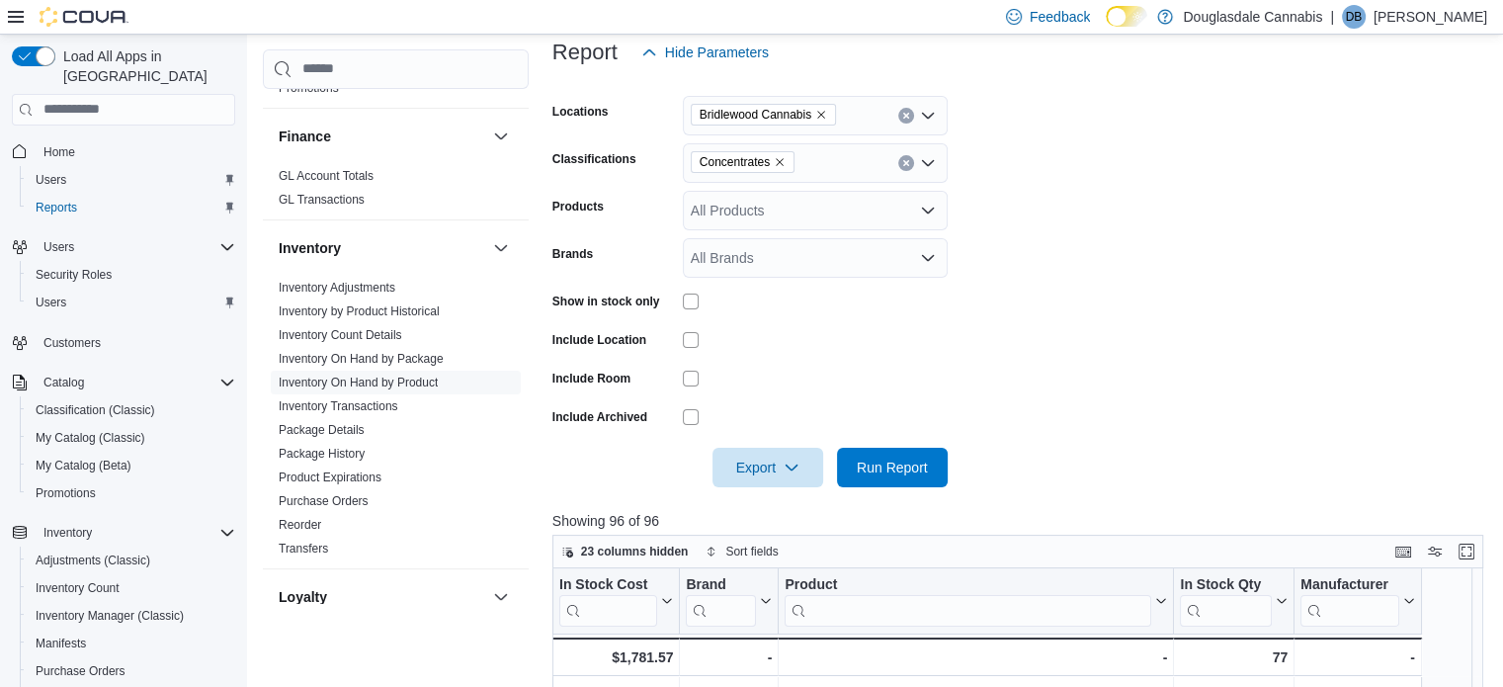
scroll to position [401, 0]
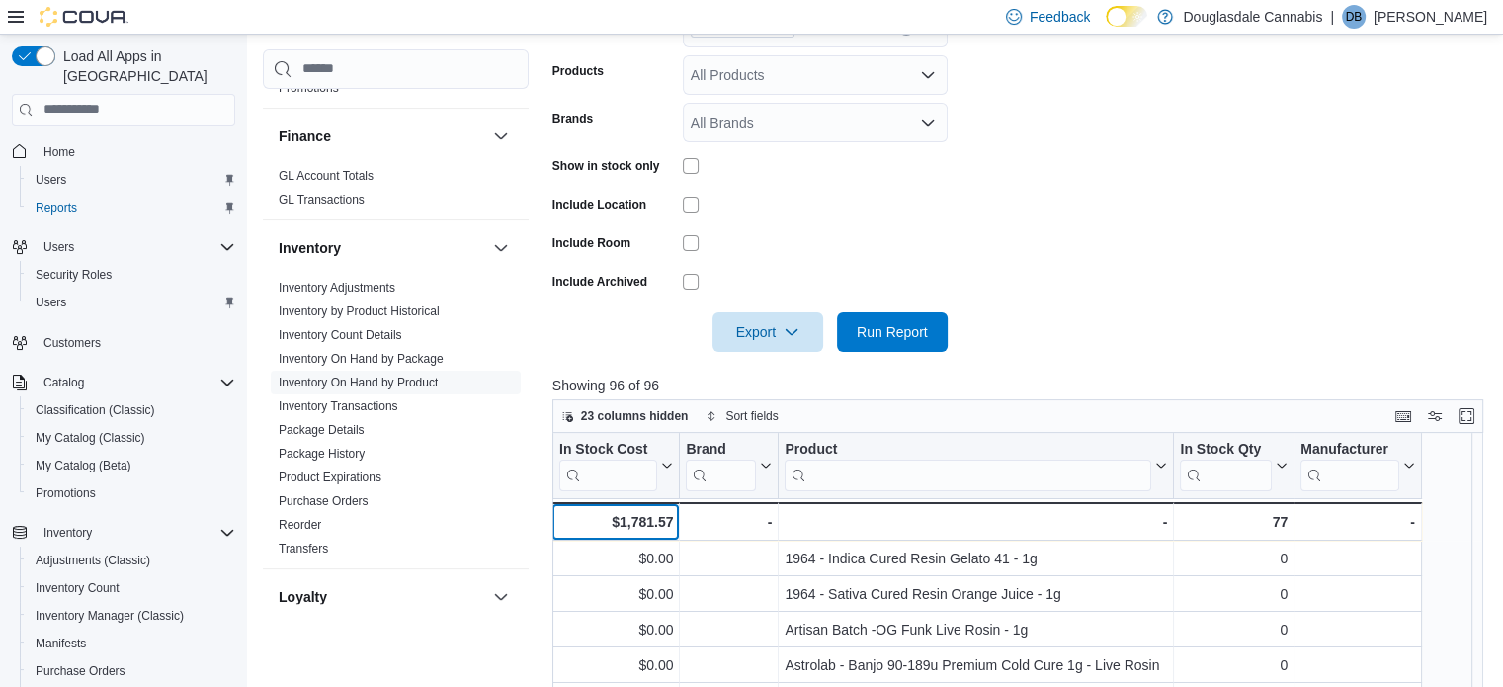
click at [637, 519] on div "$1,781.57" at bounding box center [615, 522] width 115 height 24
copy div "1,781.57"
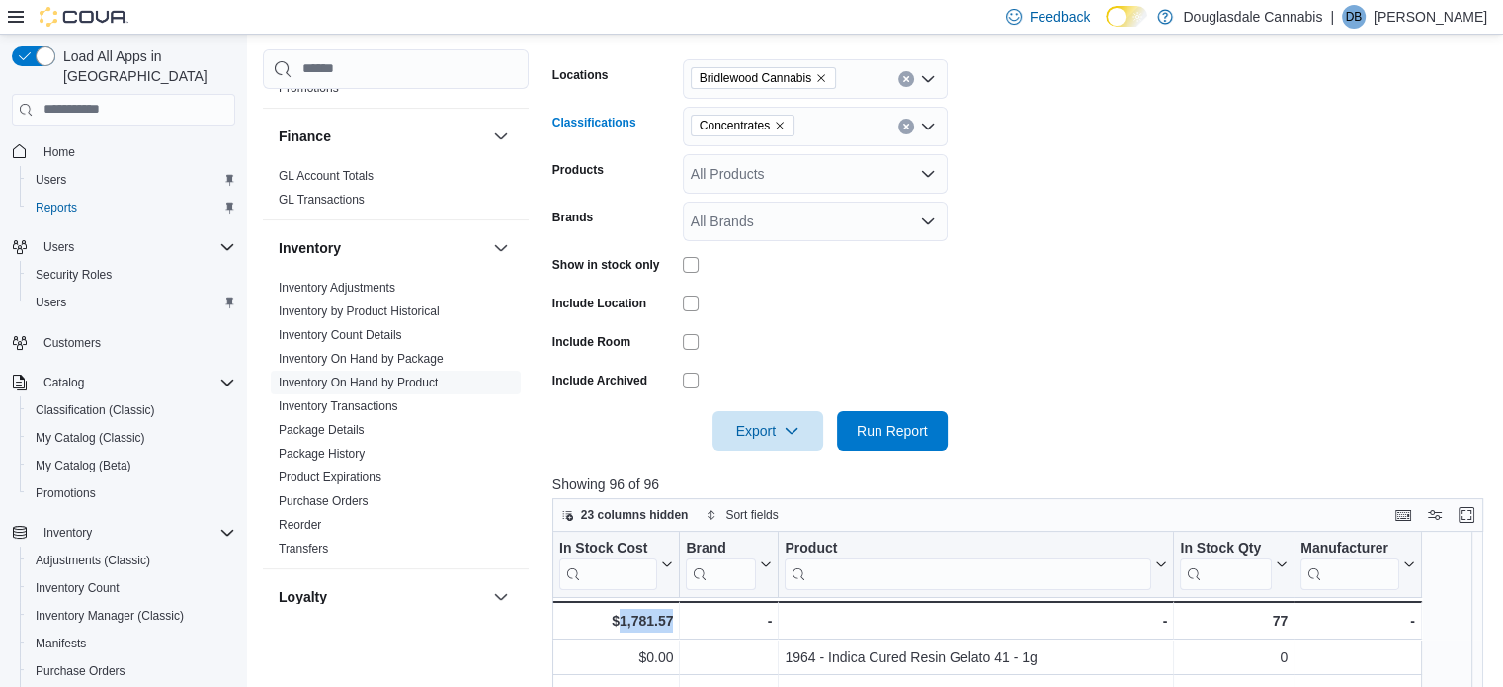
click at [777, 121] on icon "Remove Concentrates from selection in this group" at bounding box center [780, 126] width 12 height 12
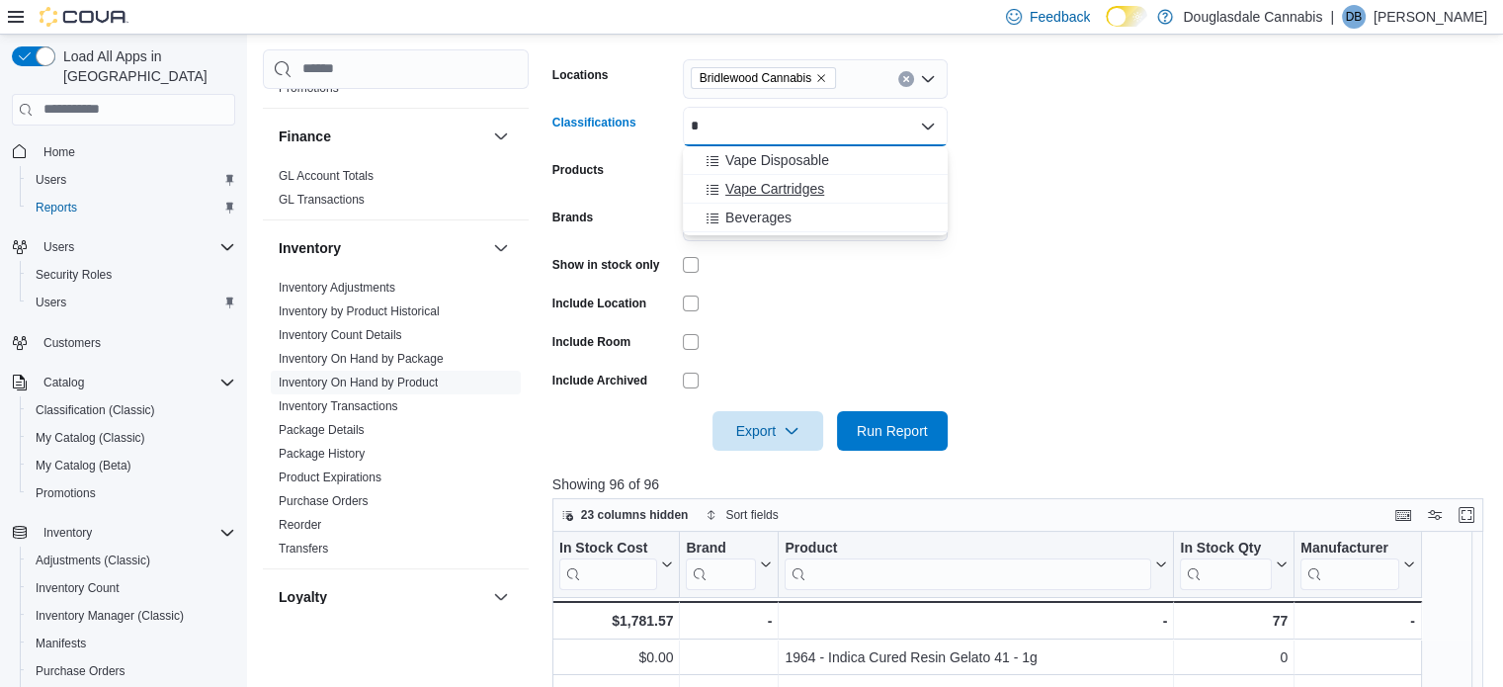
type input "*"
click at [783, 177] on button "Vape Cartridges" at bounding box center [815, 189] width 265 height 29
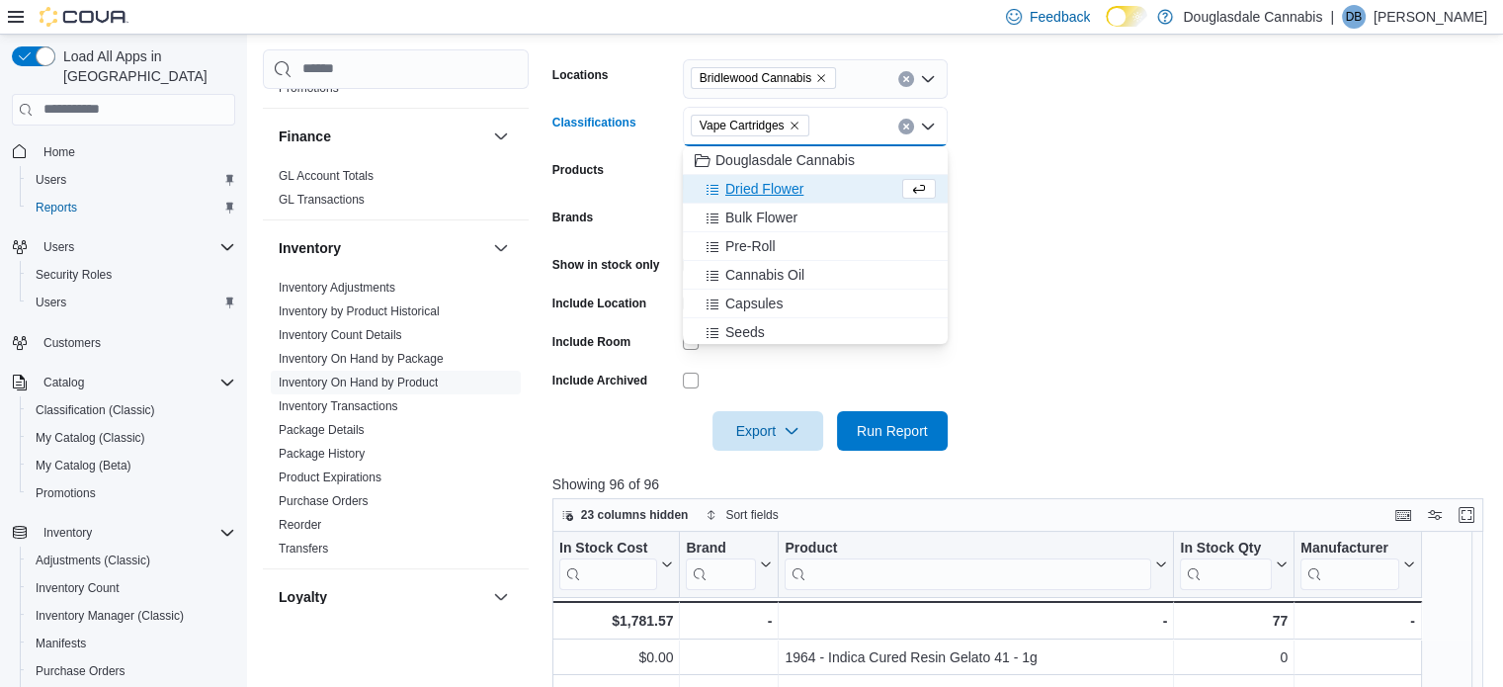
click at [1414, 110] on form "Locations Bridlewood Cannabis Classifications Vape Cartridges Combo box. Select…" at bounding box center [1023, 243] width 941 height 415
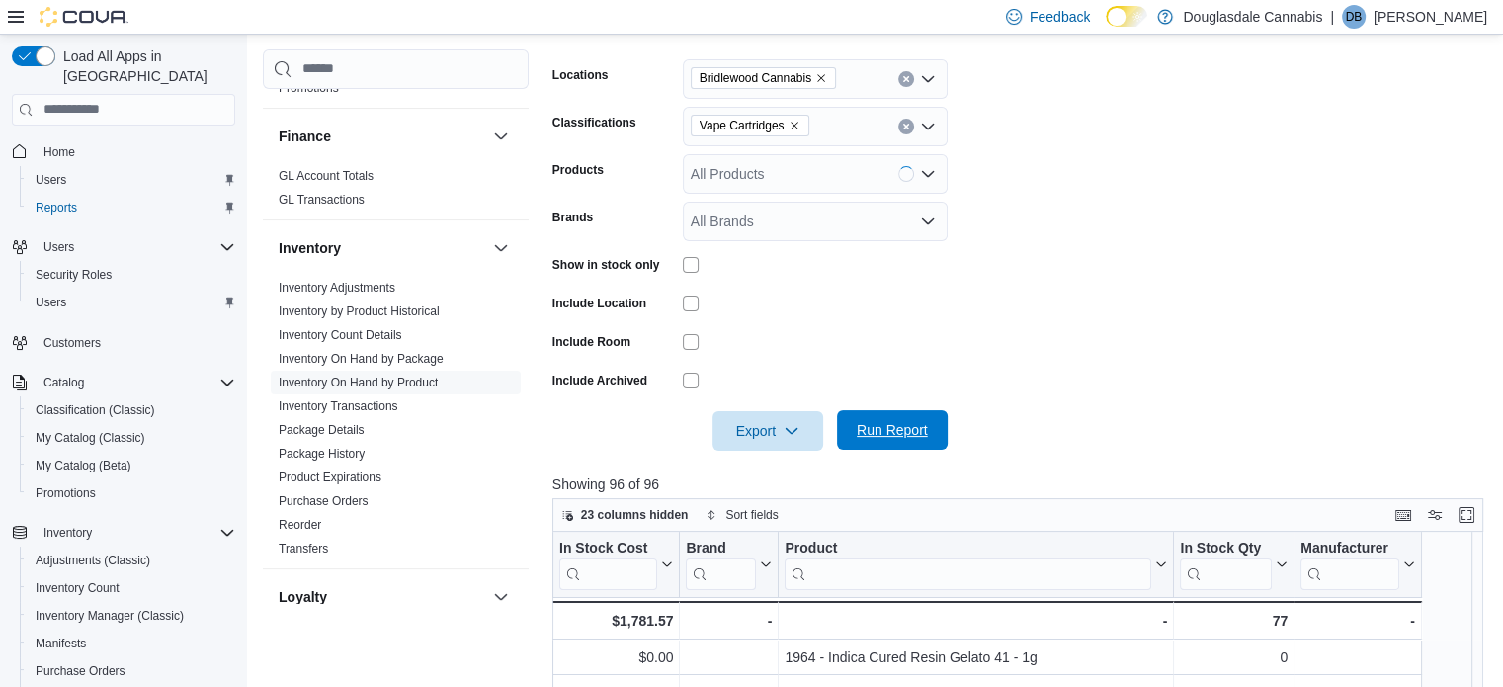
click at [925, 426] on span "Run Report" at bounding box center [892, 430] width 71 height 20
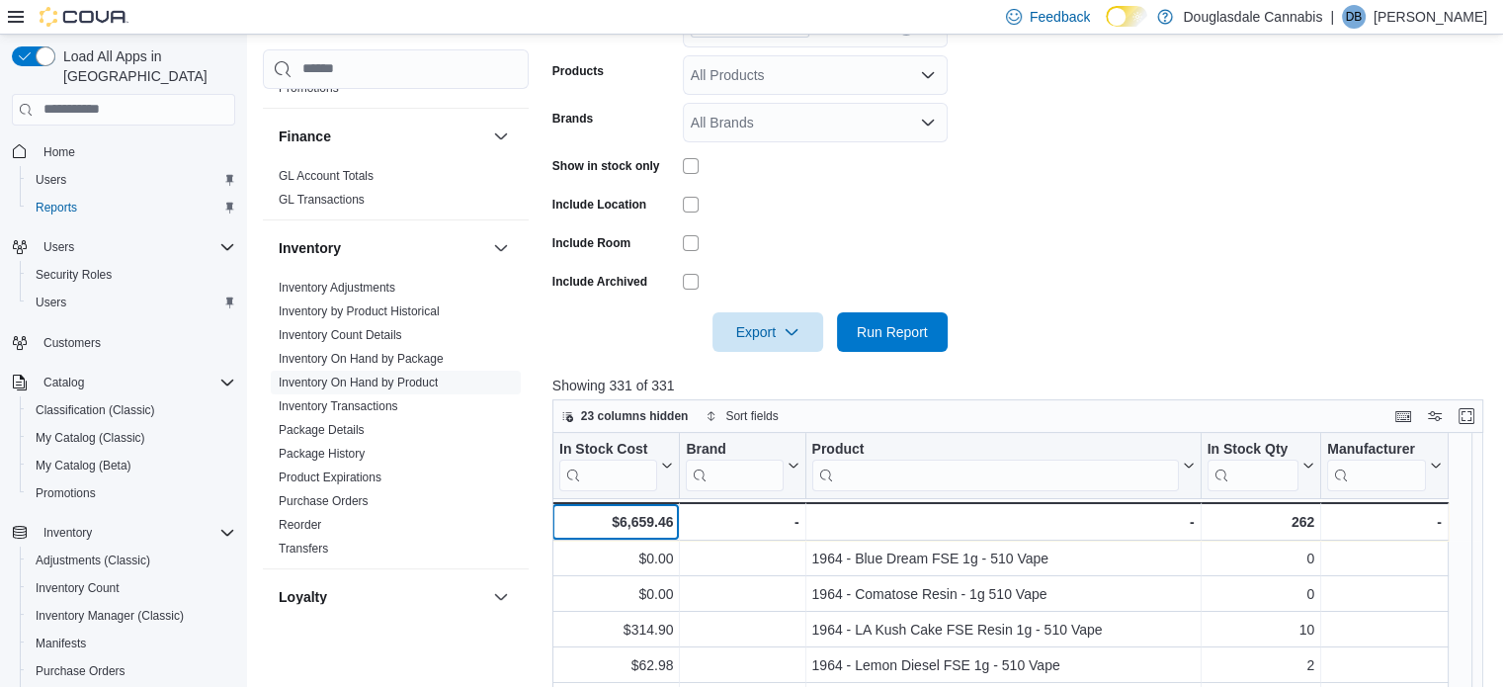
click at [643, 515] on div "$6,659.46" at bounding box center [615, 522] width 115 height 24
copy div "6,659.46"
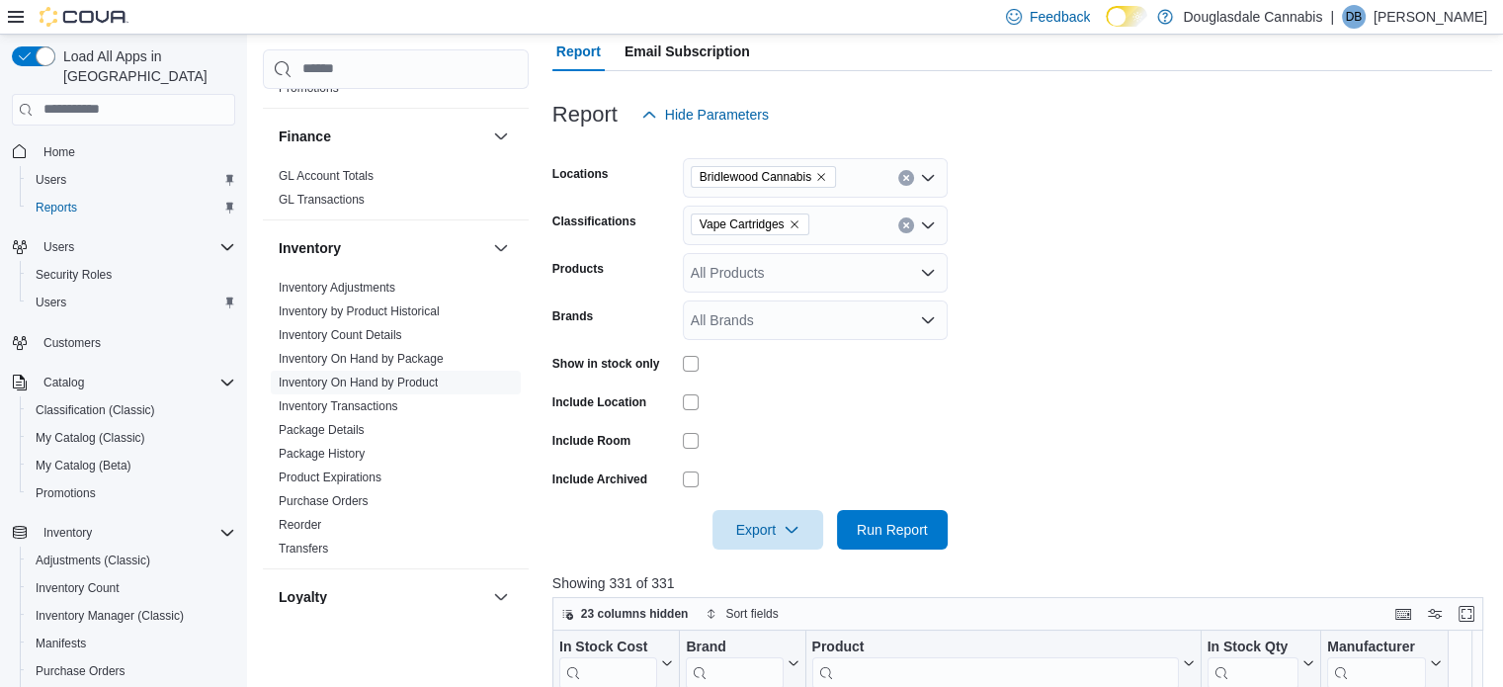
click at [796, 223] on icon "Remove Vape Cartridges from selection in this group" at bounding box center [795, 224] width 12 height 12
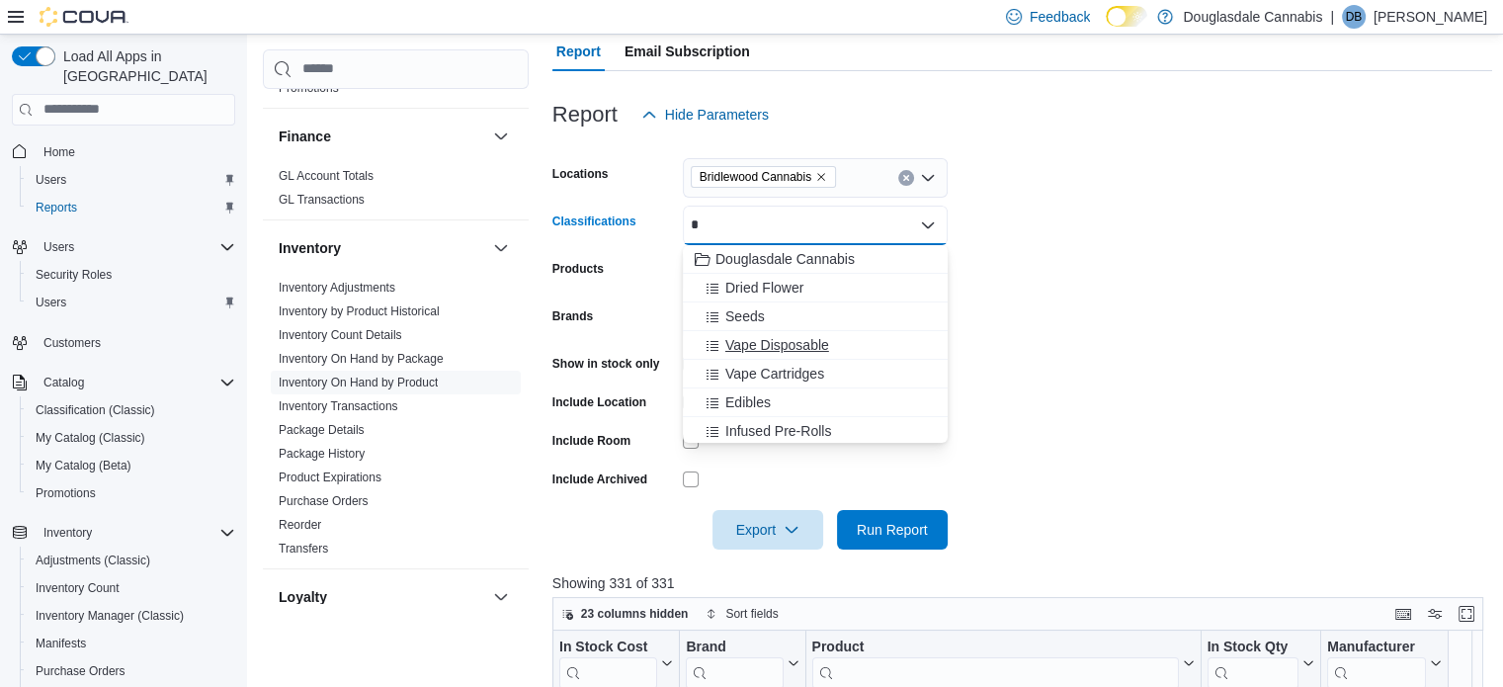
type input "*"
click at [785, 349] on span "Vape Disposable" at bounding box center [778, 345] width 104 height 20
click at [1234, 168] on form "Locations Bridlewood Cannabis Classifications Vape Disposable Combo box. Select…" at bounding box center [1023, 341] width 941 height 415
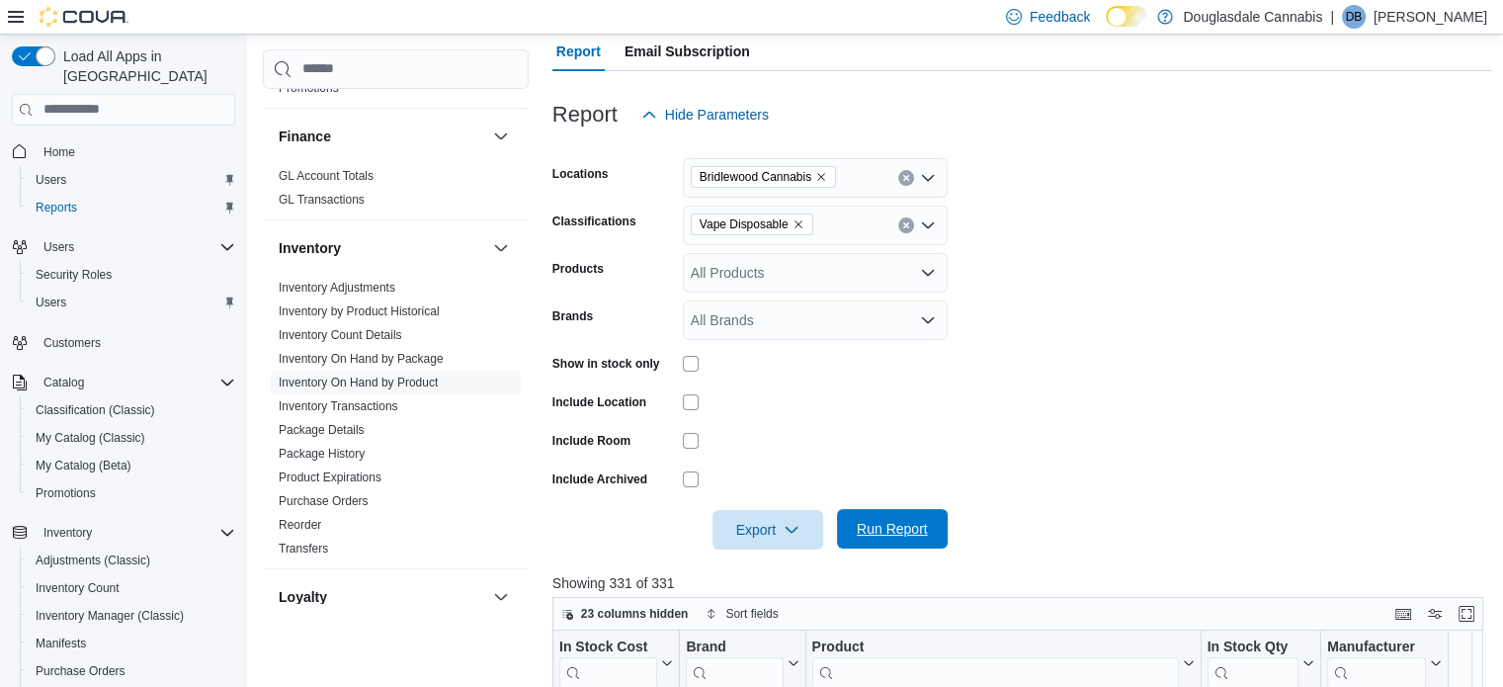
click at [907, 541] on span "Run Report" at bounding box center [892, 529] width 87 height 40
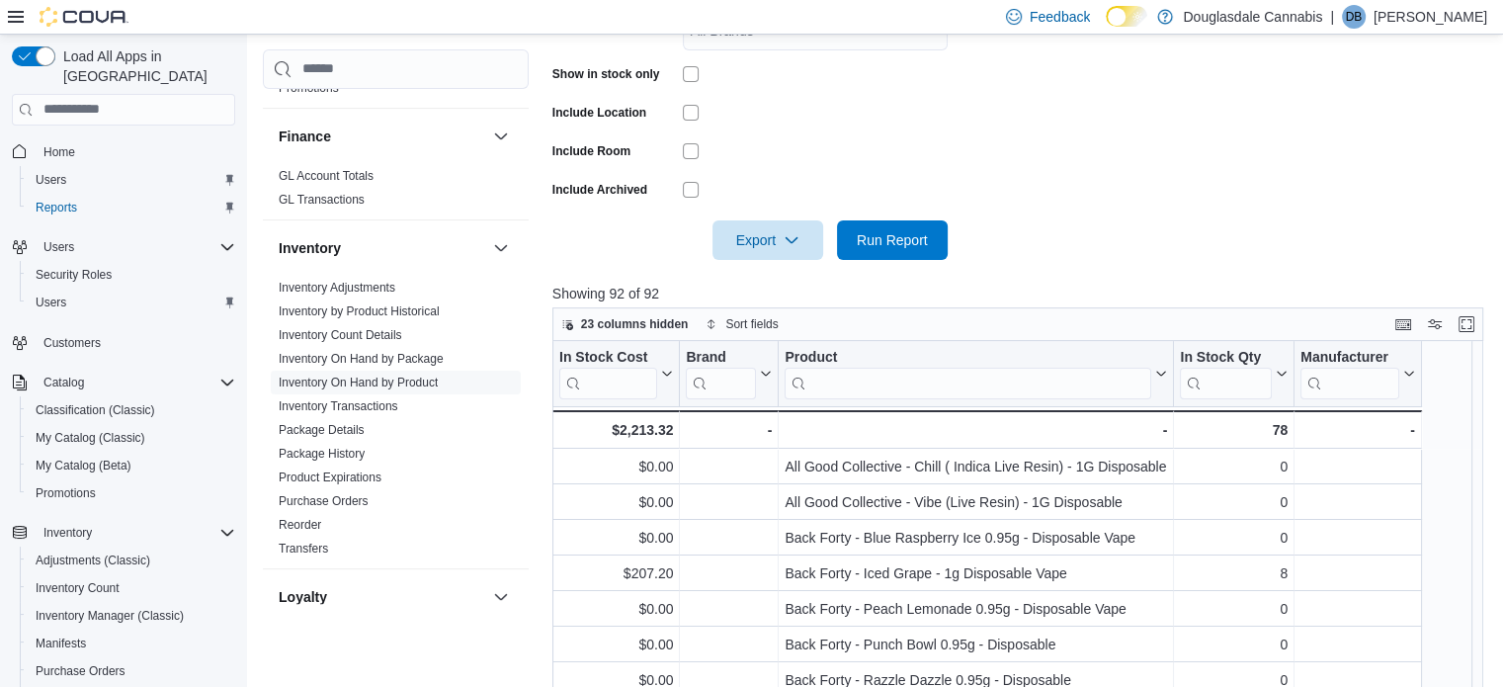
scroll to position [500, 0]
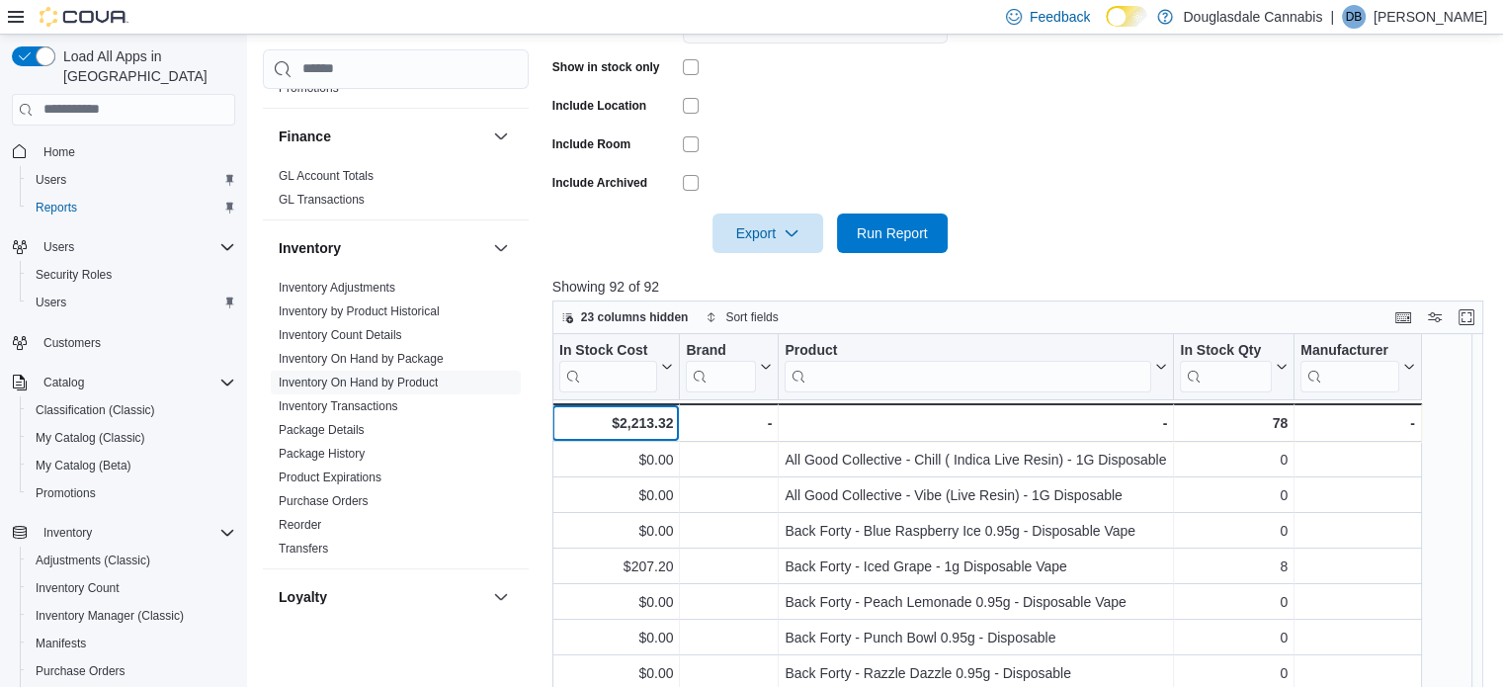
click at [643, 422] on div "$2,213.32" at bounding box center [615, 423] width 115 height 24
copy div "2,213.32"
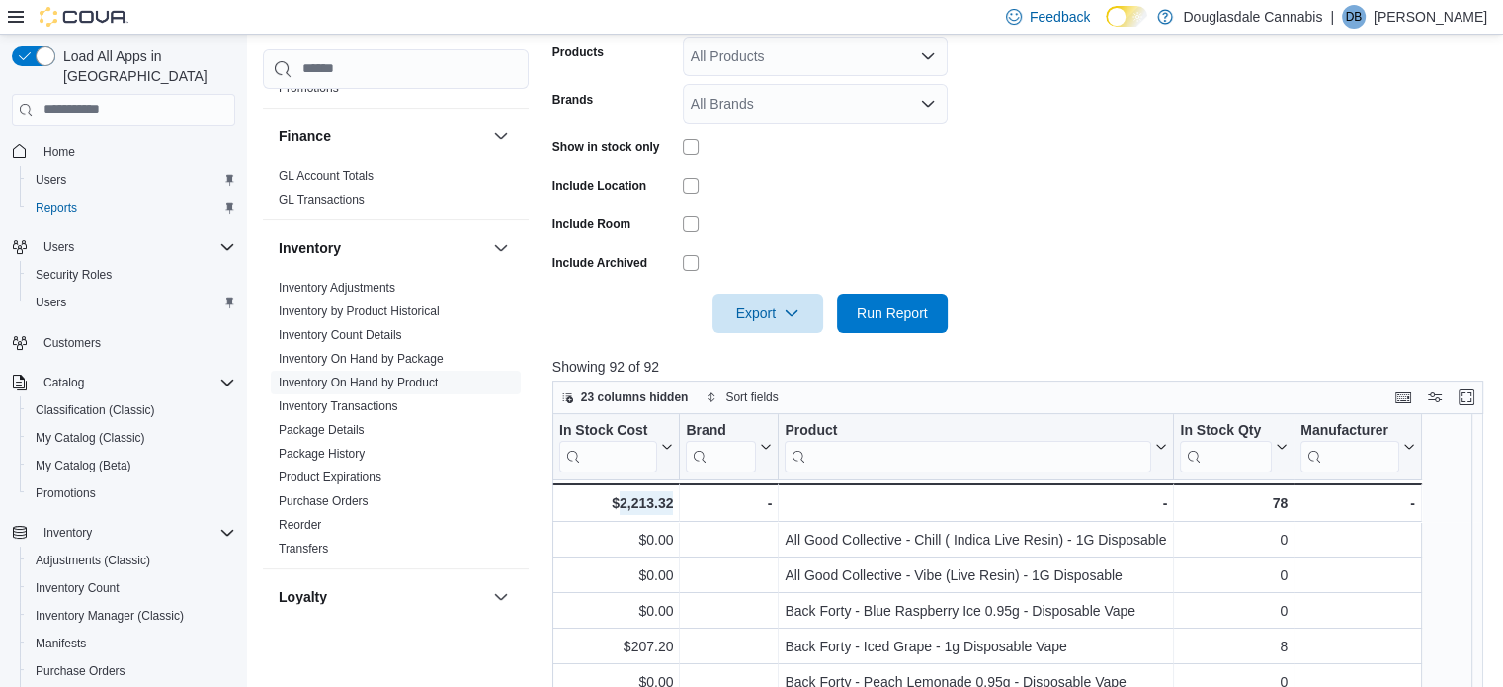
scroll to position [302, 0]
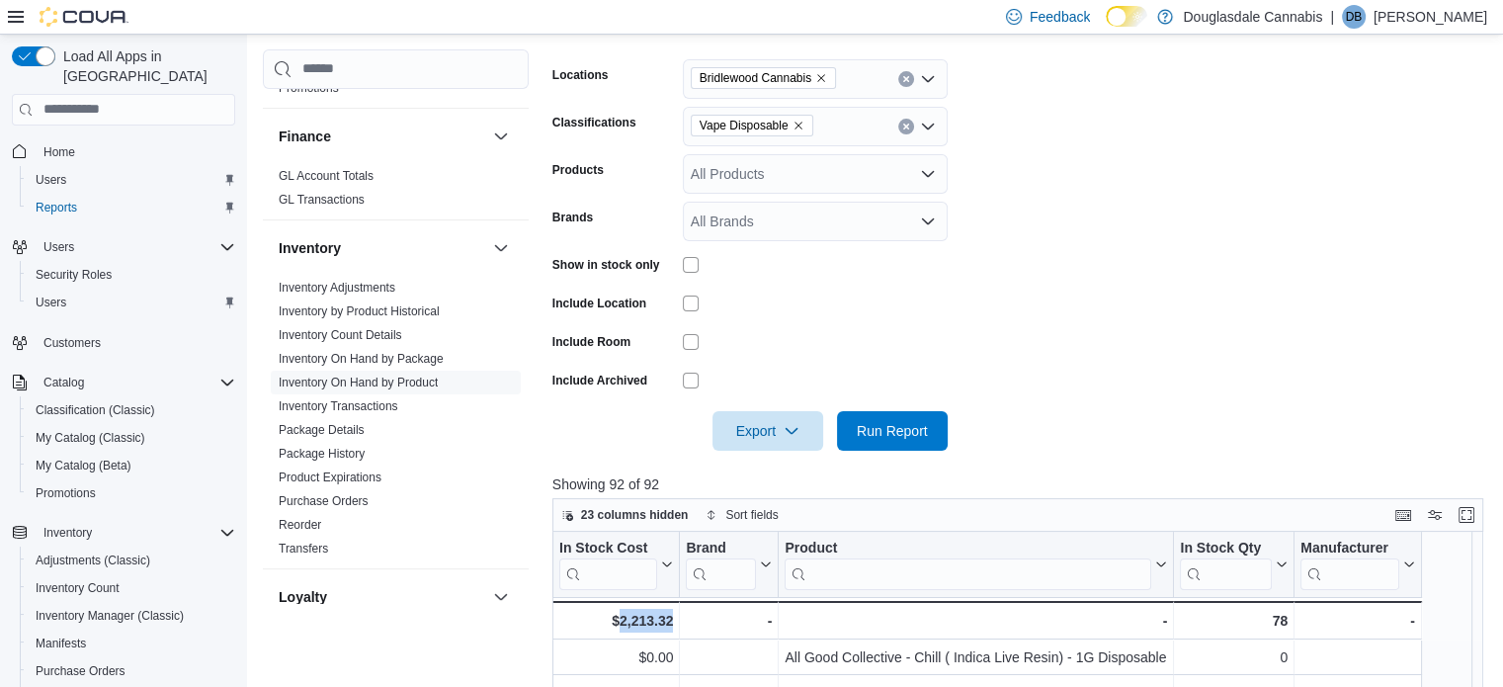
click at [800, 128] on icon "Remove Vape Disposable from selection in this group" at bounding box center [799, 126] width 12 height 12
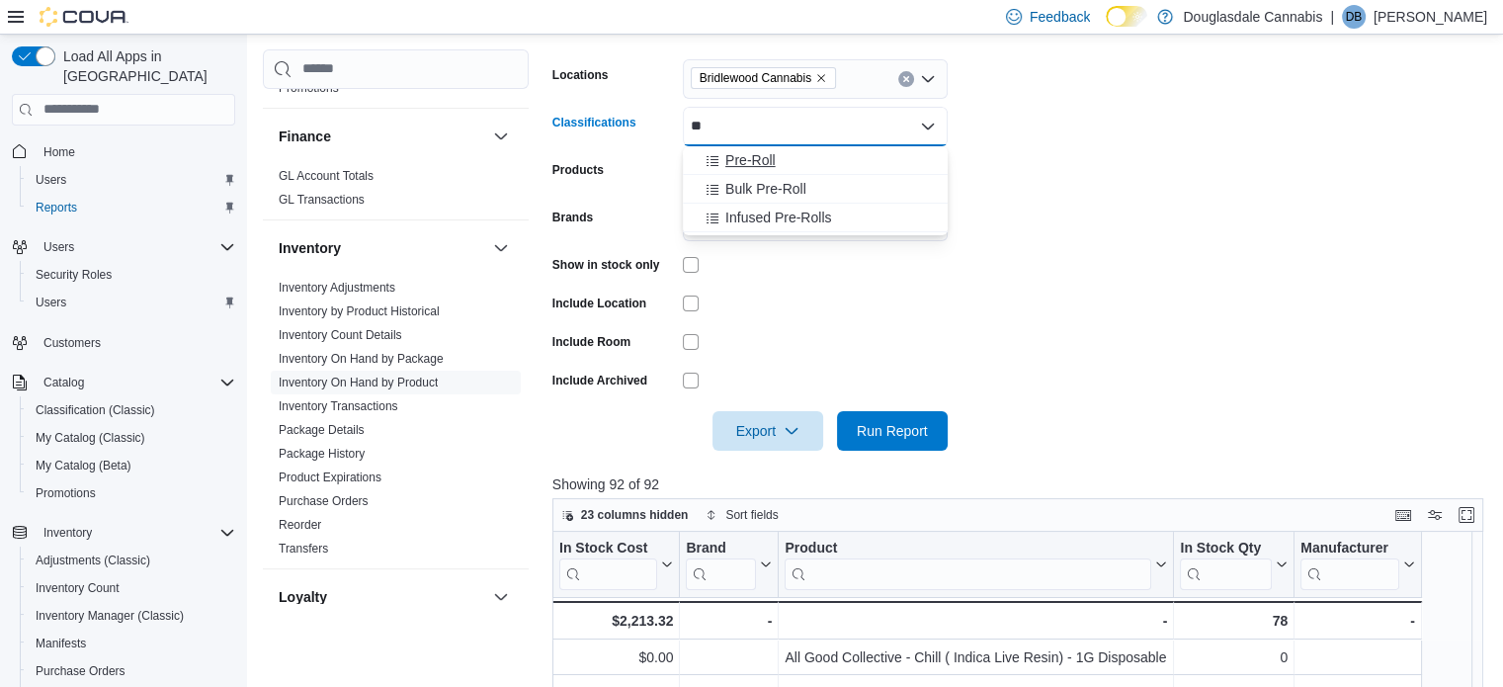
type input "**"
click at [767, 153] on span "Pre-Roll" at bounding box center [751, 160] width 50 height 20
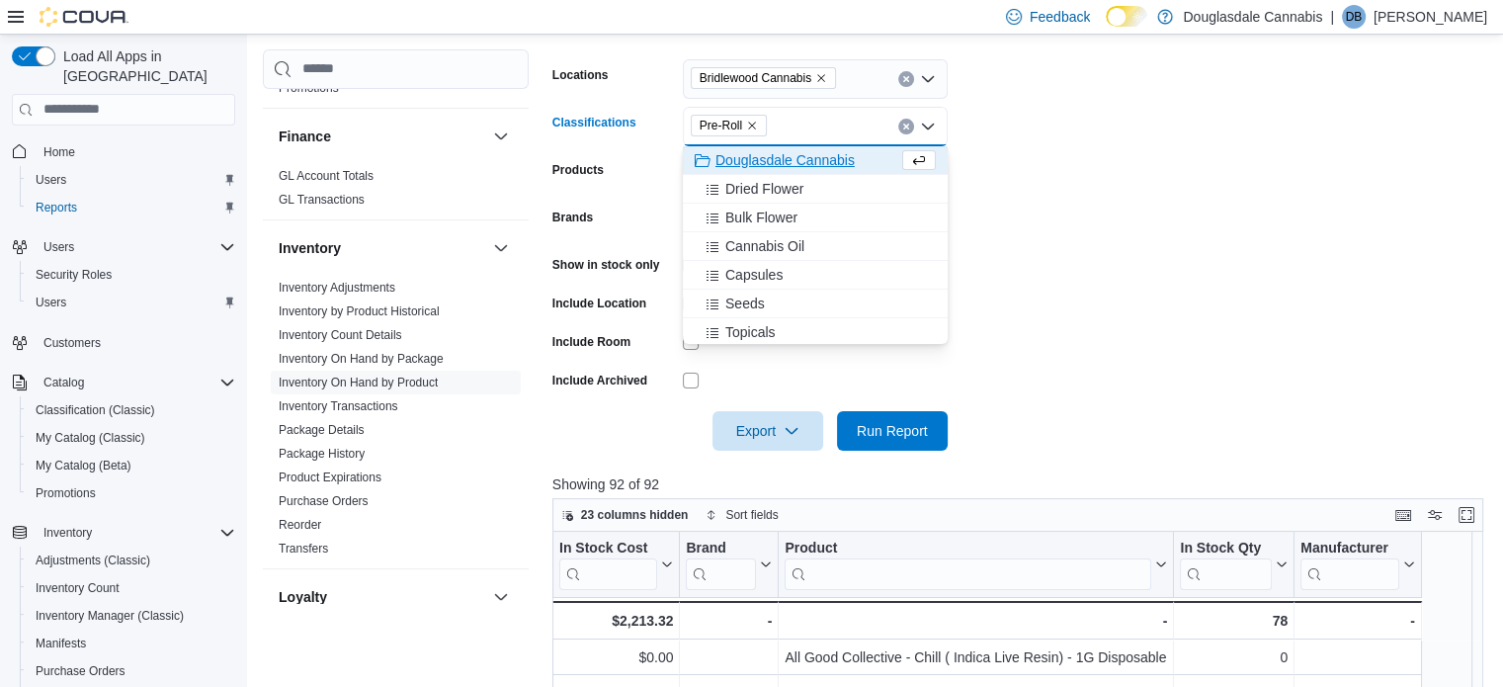
click at [1313, 56] on div at bounding box center [1023, 48] width 941 height 24
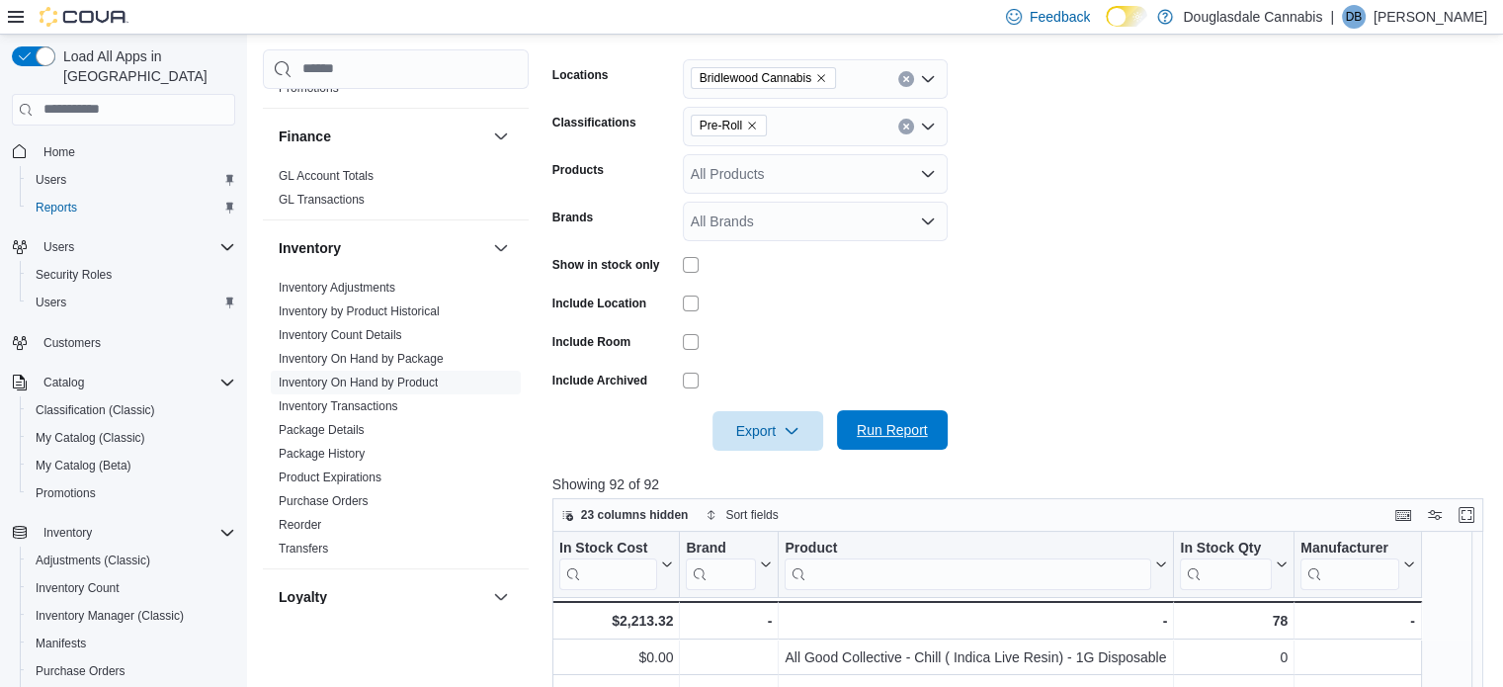
click at [909, 411] on span "Run Report" at bounding box center [892, 430] width 87 height 40
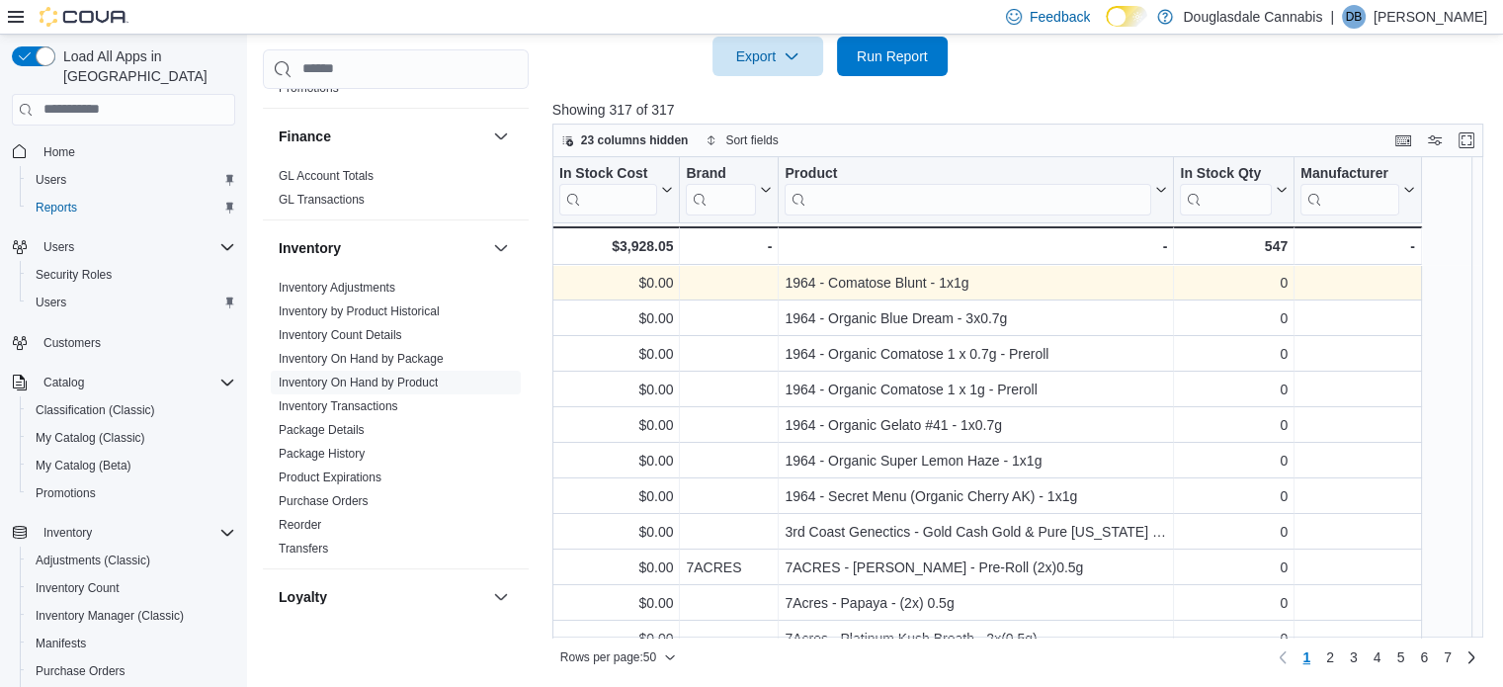
scroll to position [678, 0]
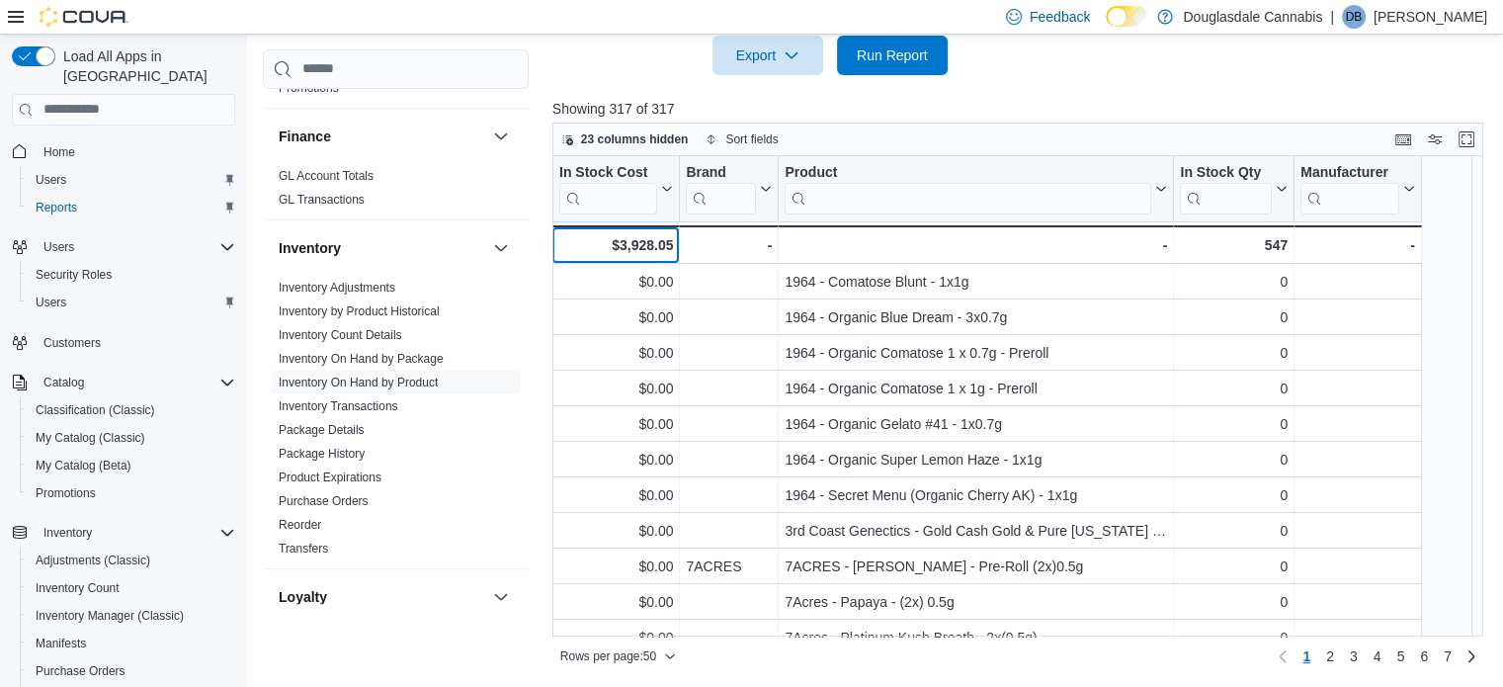
click at [661, 248] on div "$3,928.05" at bounding box center [615, 245] width 115 height 24
copy div "3,928.05"
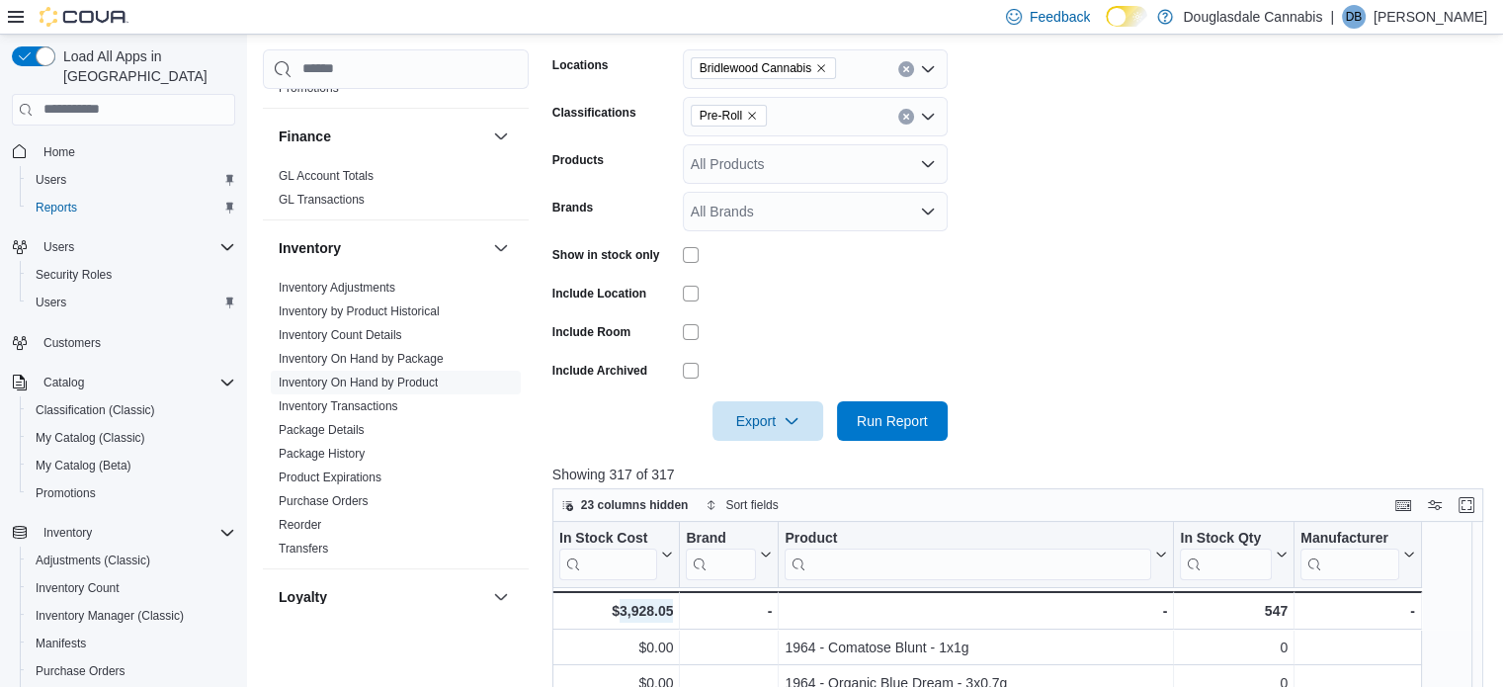
scroll to position [283, 0]
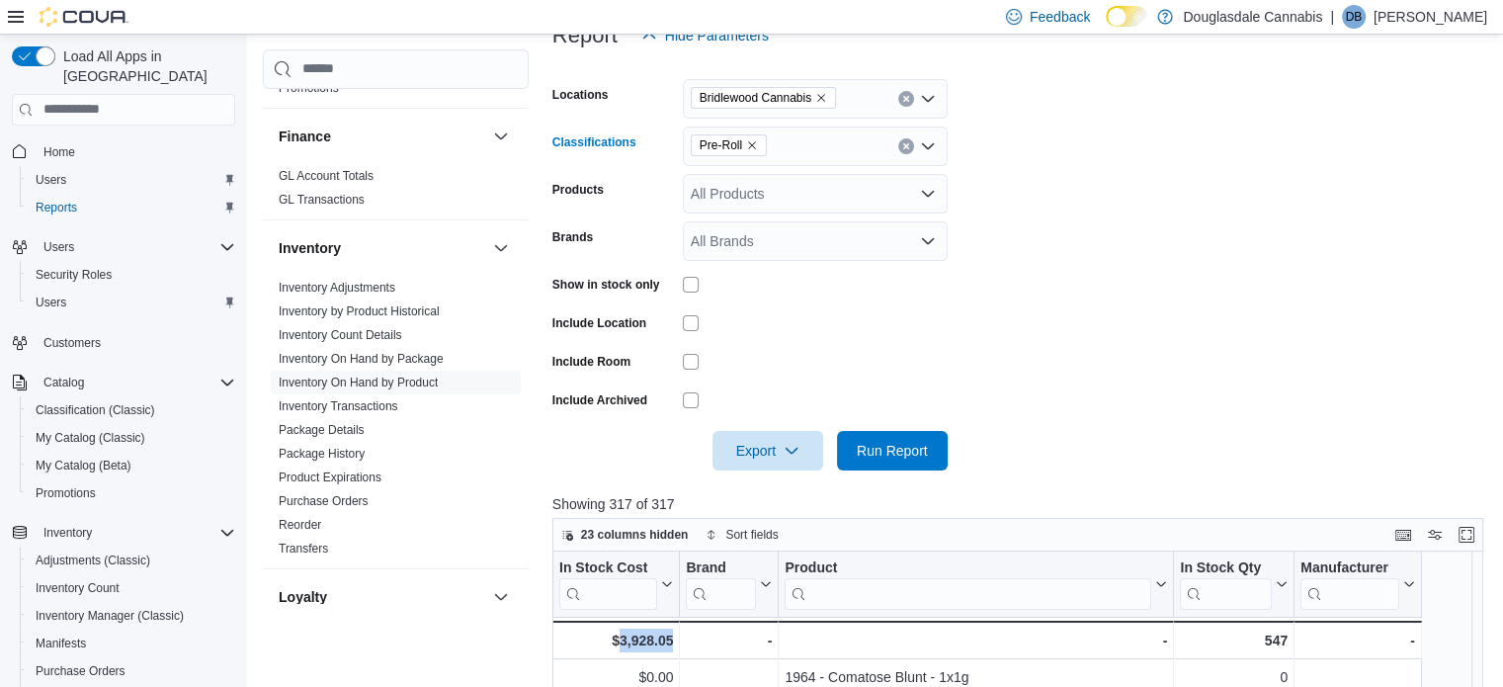
click at [753, 144] on icon "Remove Pre-Roll from selection in this group" at bounding box center [752, 145] width 12 height 12
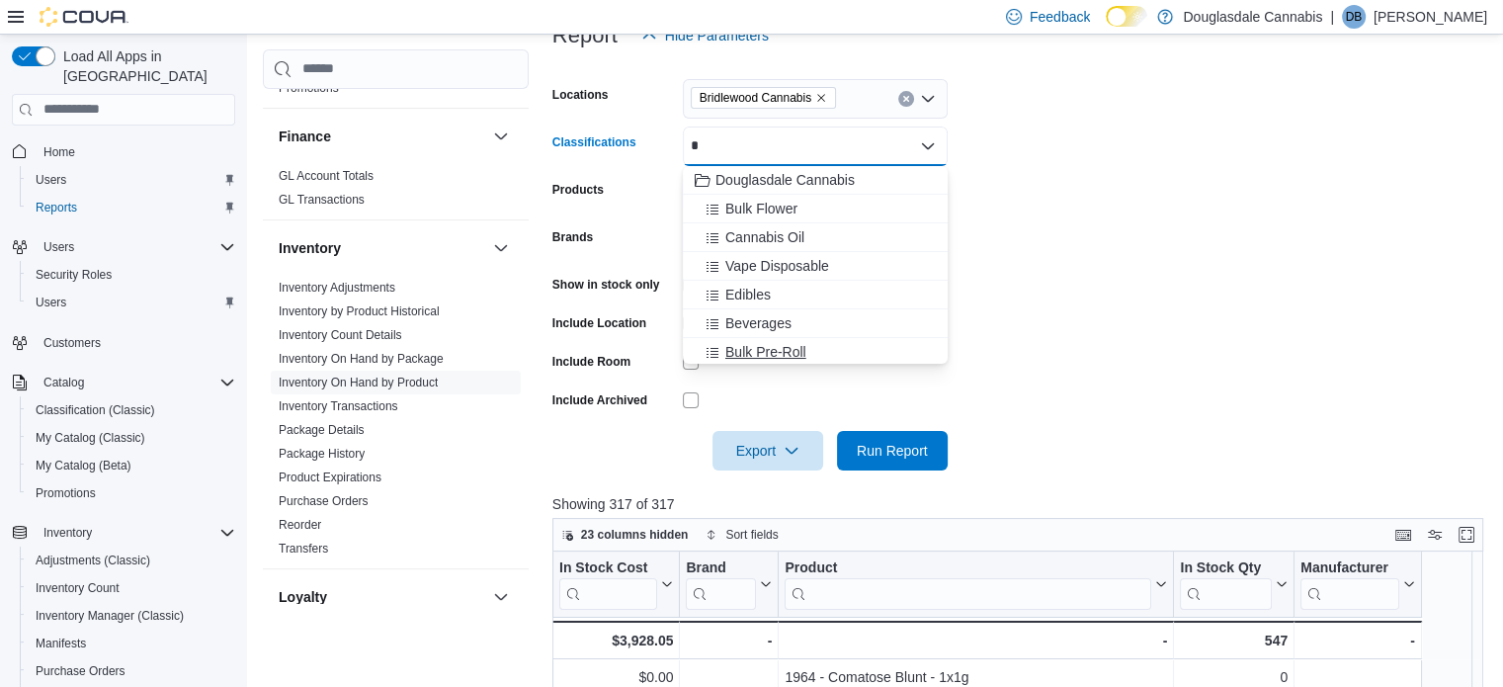
type input "*"
click at [777, 347] on span "Bulk Pre-Roll" at bounding box center [766, 352] width 81 height 20
click at [1344, 129] on form "Locations Bridlewood Cannabis Classifications Bulk Pre-Roll Combo box. Selected…" at bounding box center [1023, 262] width 941 height 415
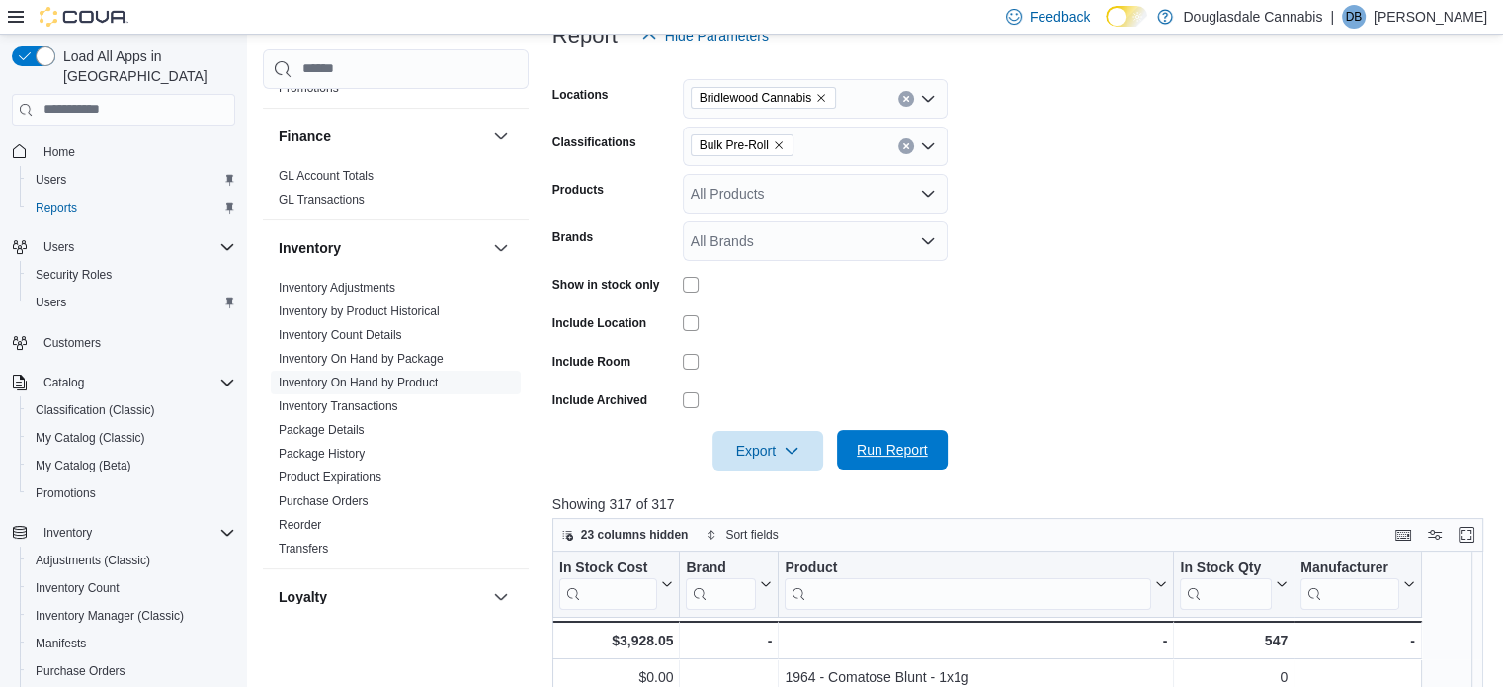
click at [940, 438] on button "Run Report" at bounding box center [892, 450] width 111 height 40
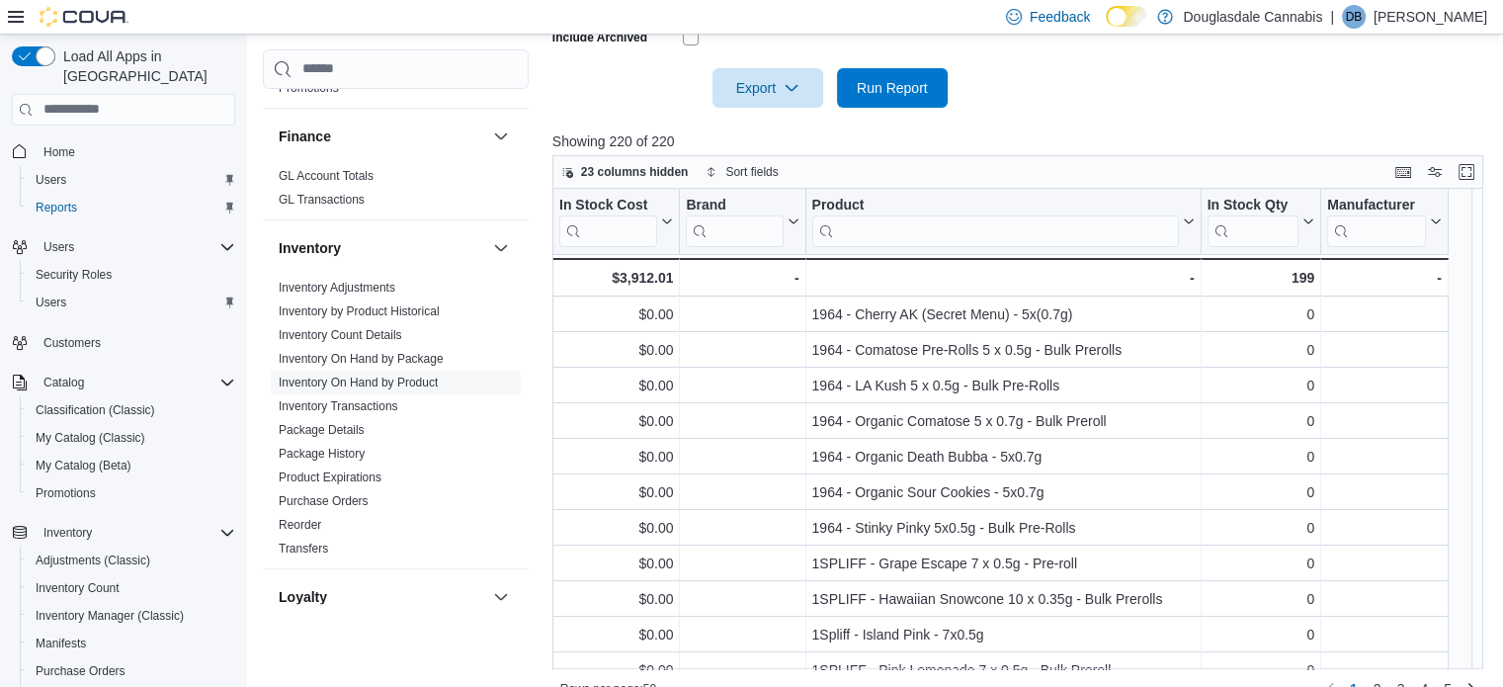
scroll to position [678, 0]
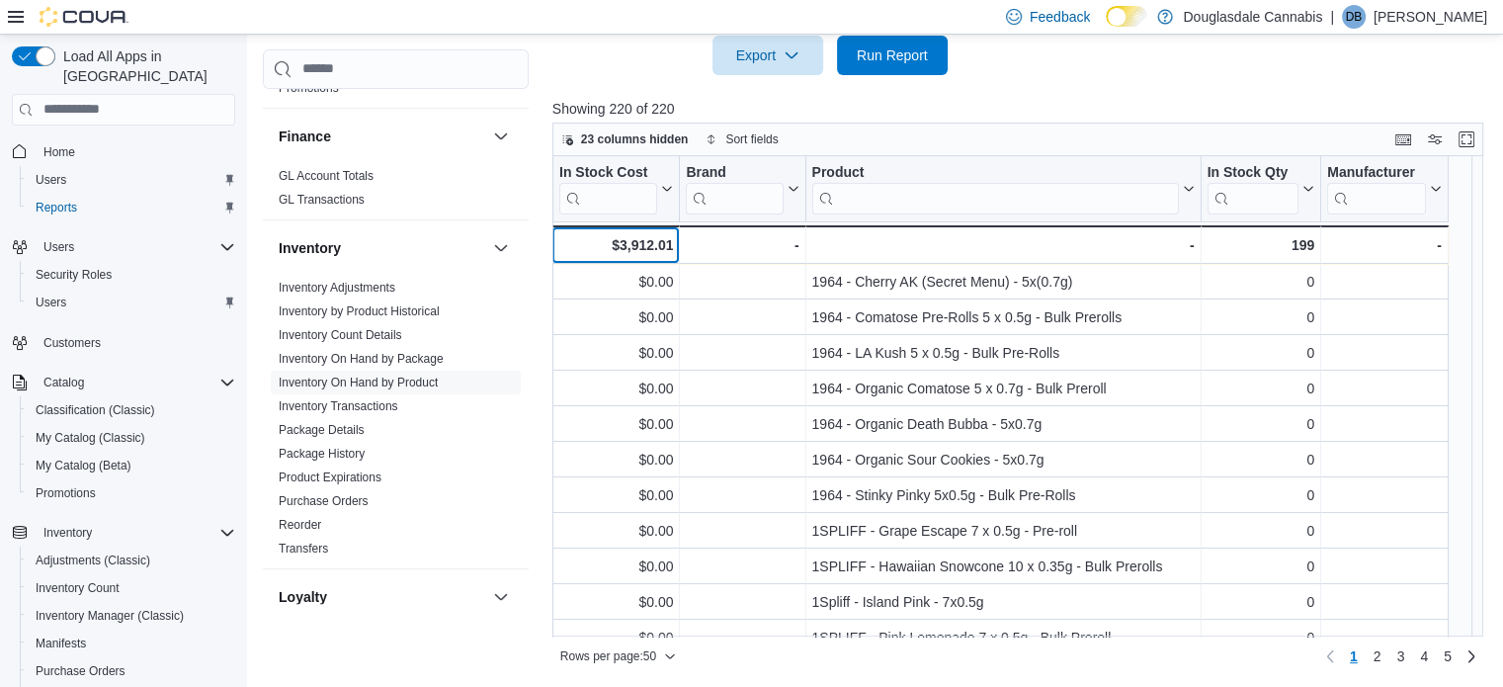
click at [640, 234] on div "$3,912.01" at bounding box center [615, 245] width 115 height 24
click at [640, 238] on div "$3,912.01" at bounding box center [615, 245] width 115 height 24
copy div "3,912.01"
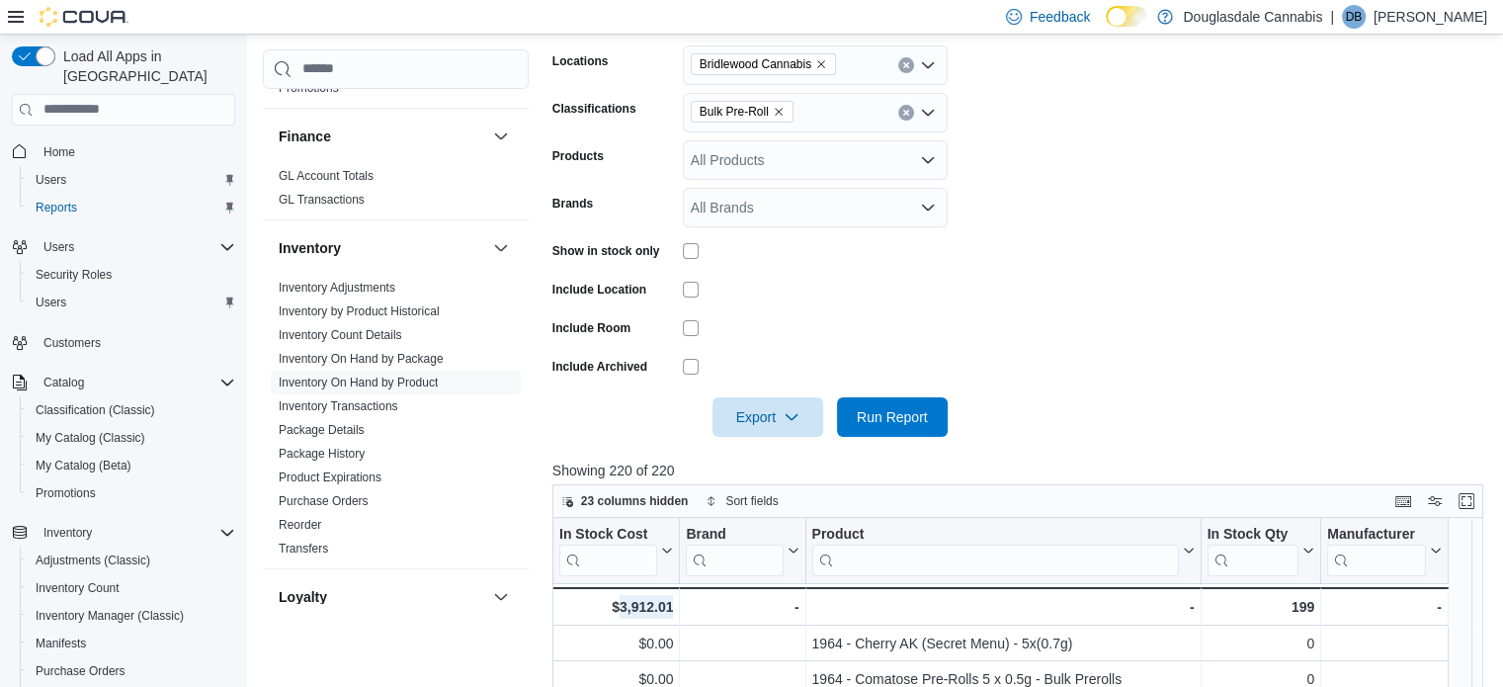
scroll to position [283, 0]
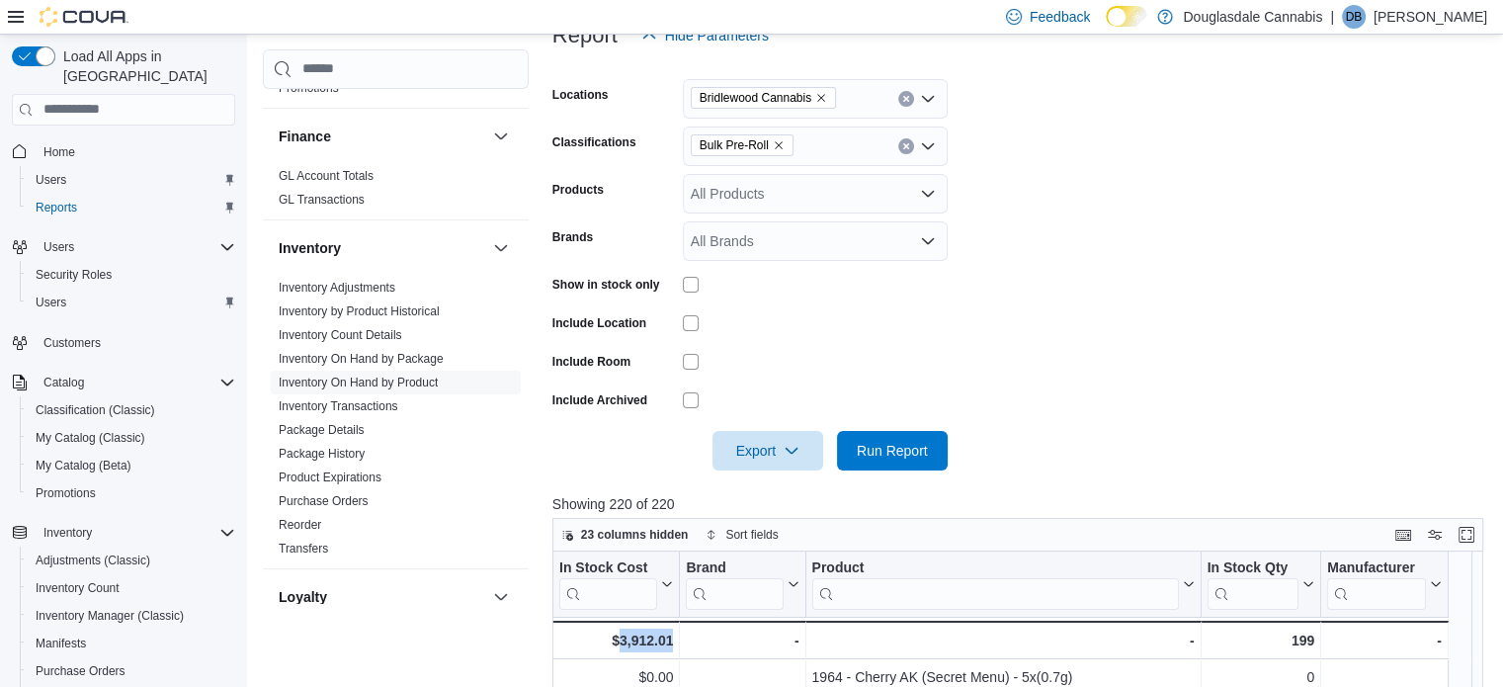
click at [775, 146] on icon "Remove Bulk Pre-Roll from selection in this group" at bounding box center [779, 145] width 8 height 8
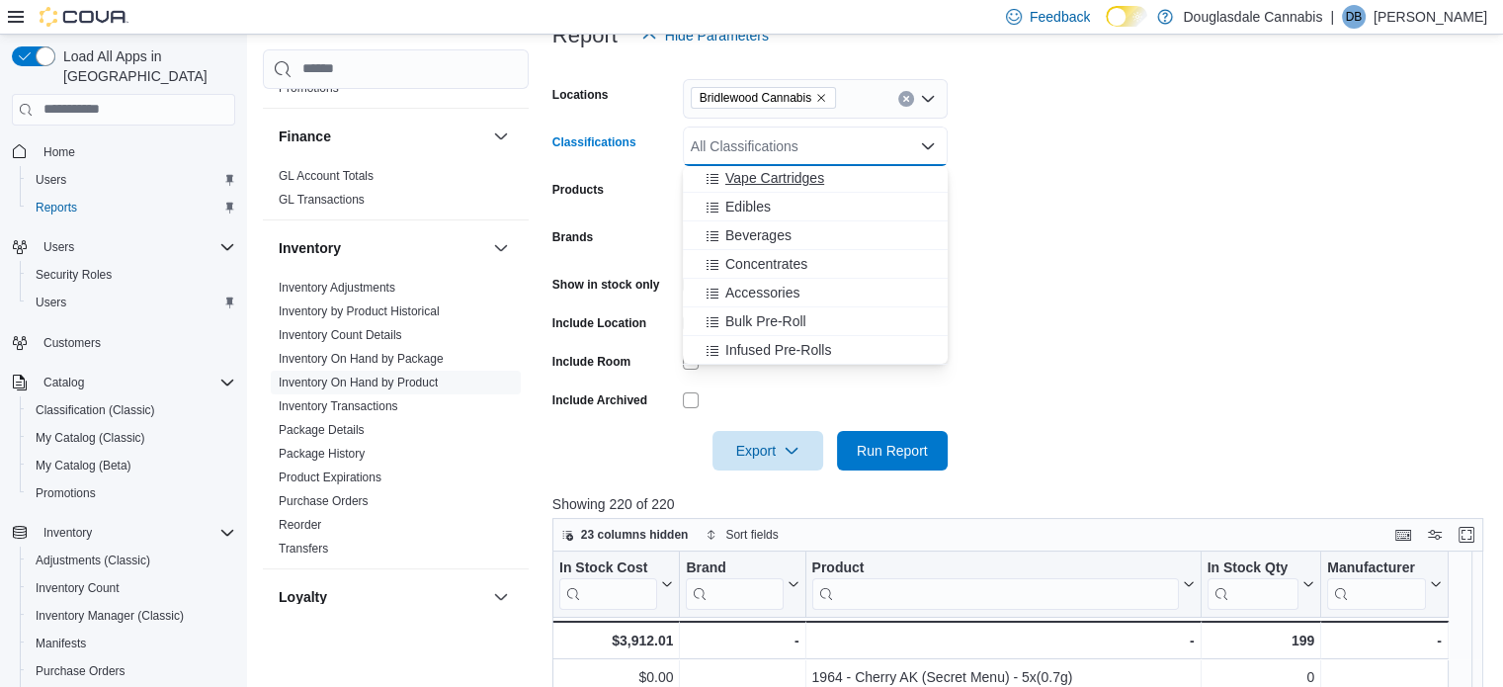
scroll to position [261, 0]
click at [822, 347] on span "Infused Pre-Rolls" at bounding box center [779, 349] width 106 height 20
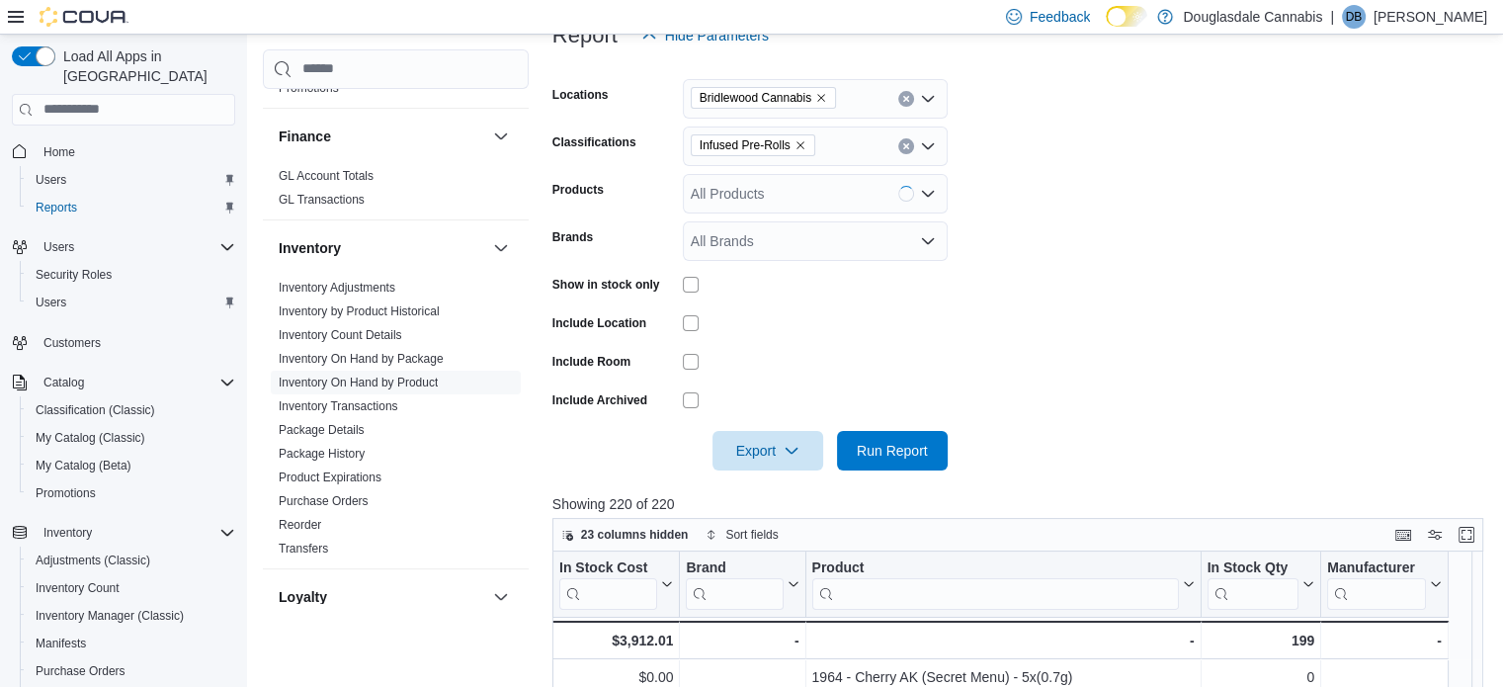
drag, startPoint x: 1402, startPoint y: 142, endPoint x: 1258, endPoint y: 264, distance: 187.9
click at [1398, 145] on form "Locations Bridlewood Cannabis Classifications Infused Pre-Rolls Products All Pr…" at bounding box center [1023, 262] width 941 height 415
click at [897, 450] on span "Run Report" at bounding box center [892, 450] width 71 height 20
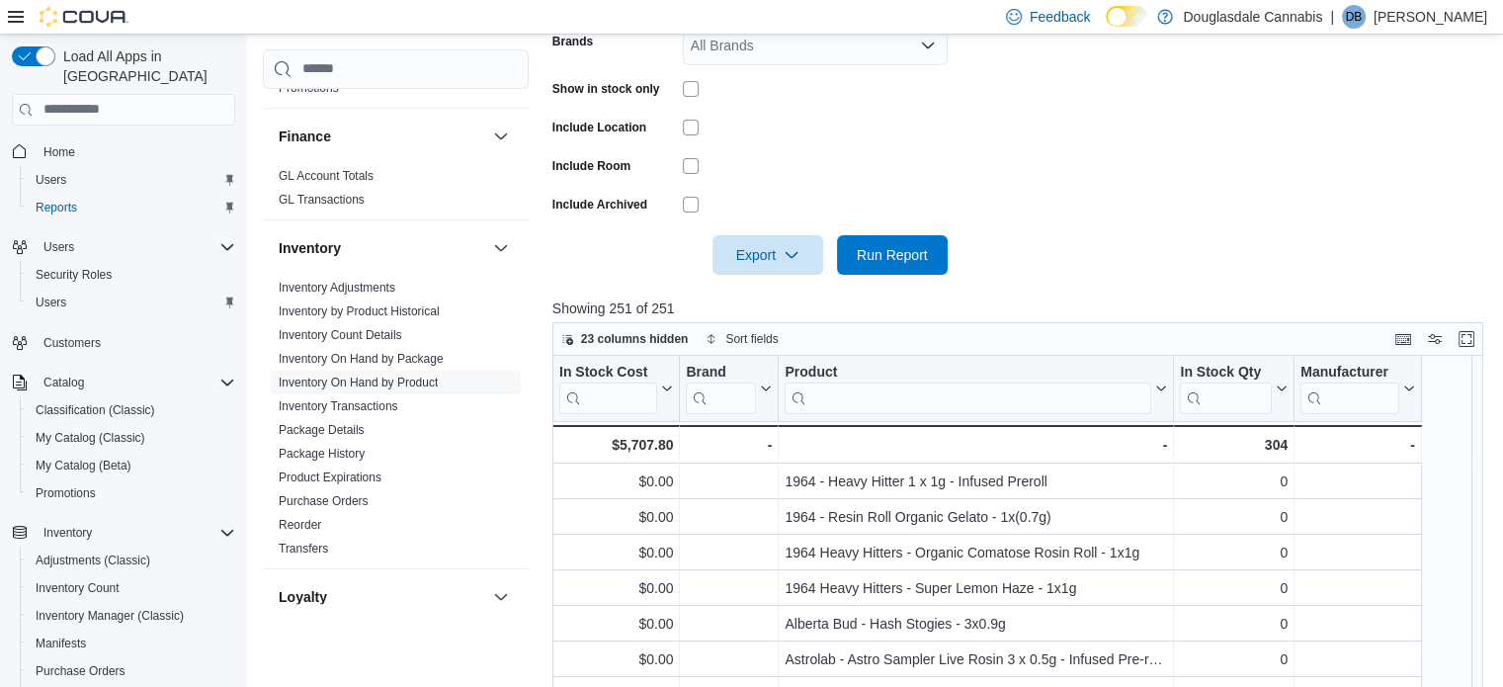
scroll to position [480, 0]
click at [640, 447] on div "$5,707.80" at bounding box center [615, 443] width 115 height 24
copy div "5,707.80"
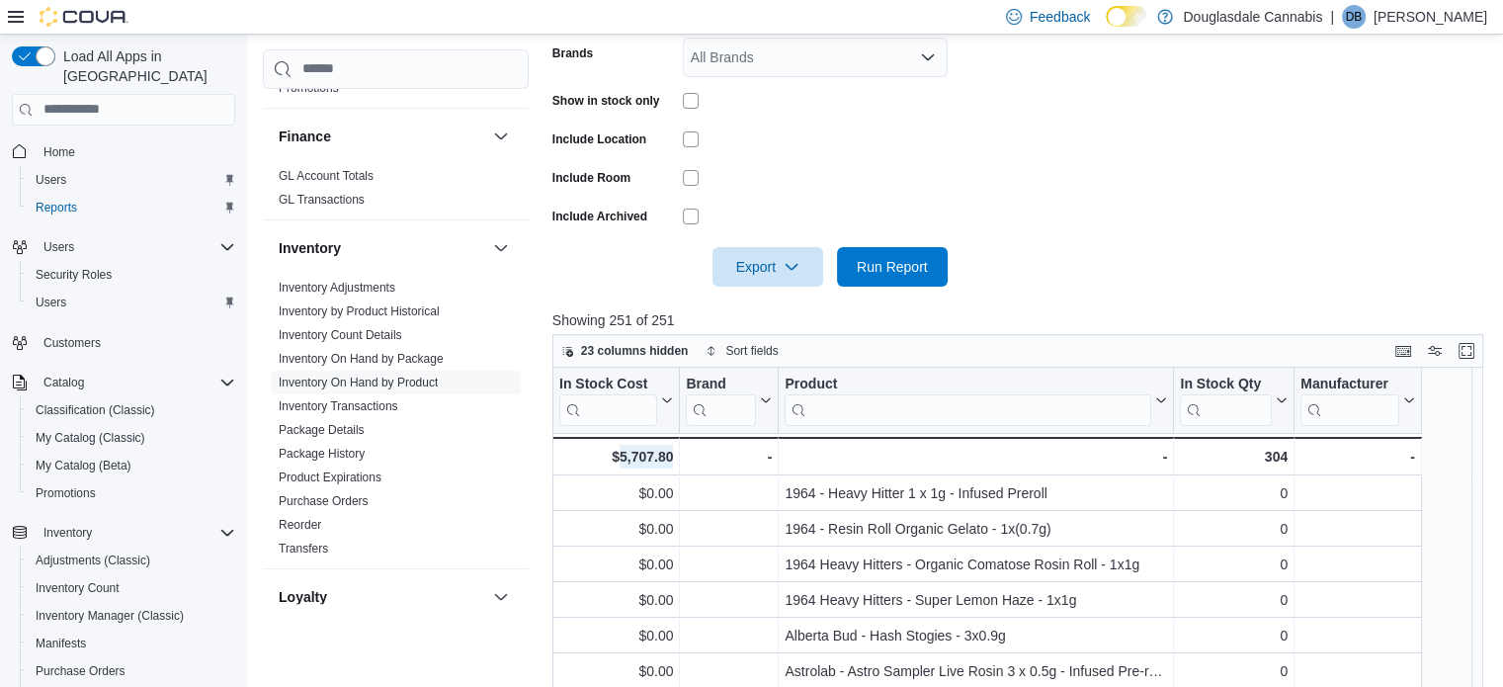
scroll to position [283, 0]
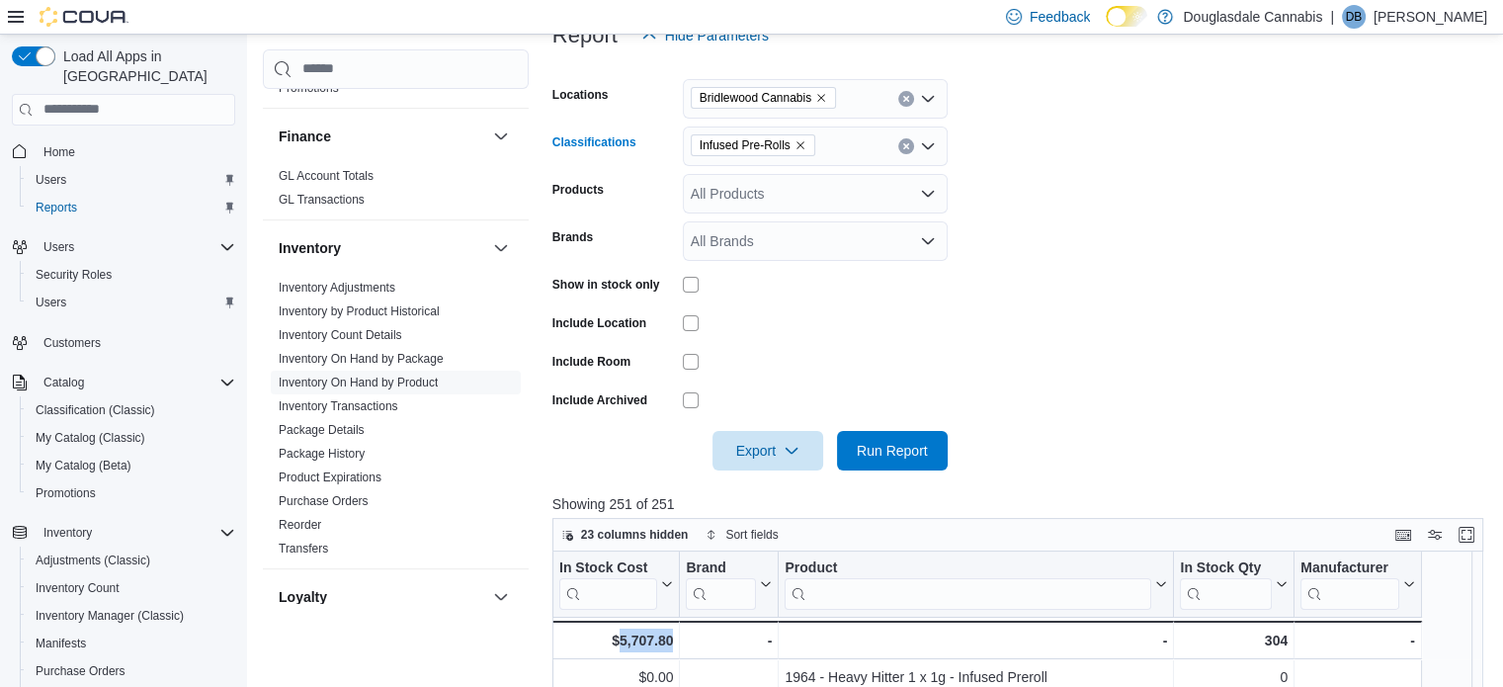
click at [795, 140] on icon "Remove Infused Pre-Rolls from selection in this group" at bounding box center [801, 145] width 12 height 12
type input "***"
click at [779, 180] on span "Dried Flower" at bounding box center [765, 180] width 78 height 20
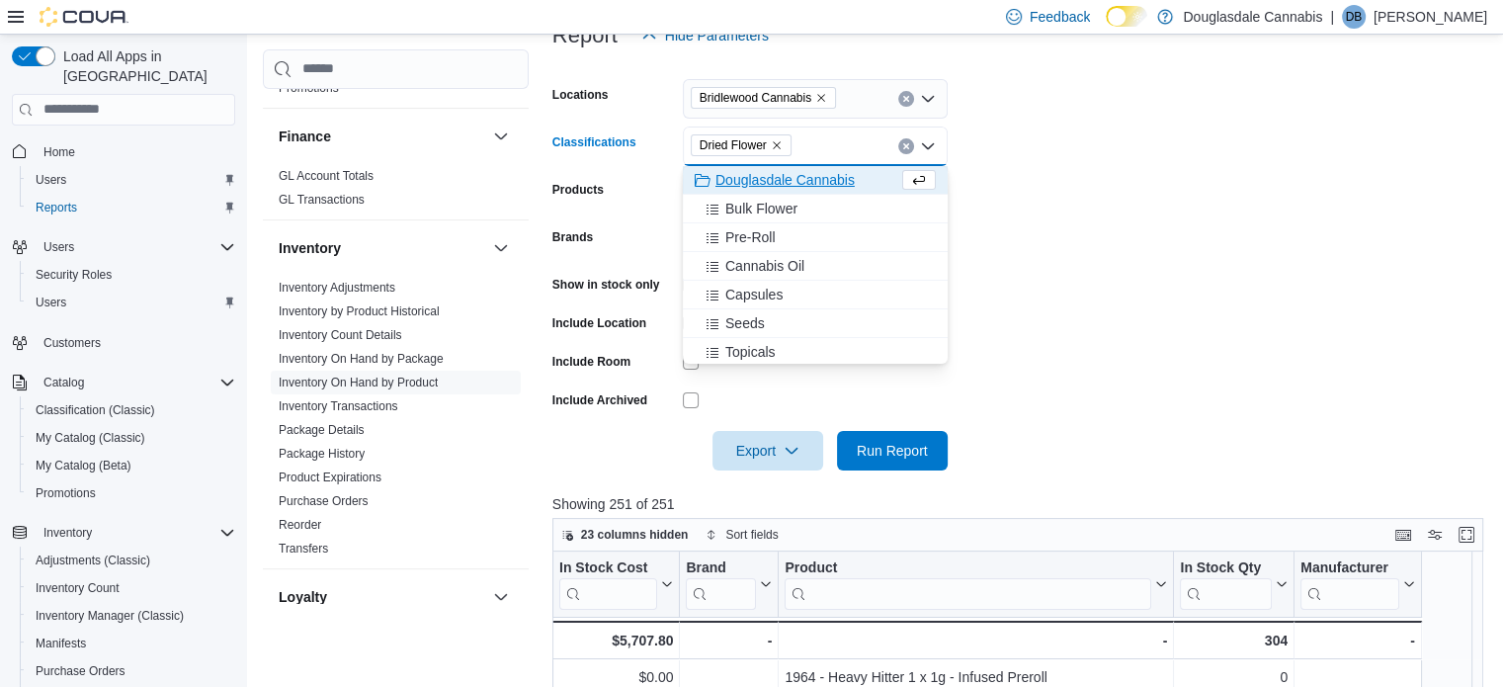
click at [1246, 211] on form "Locations Bridlewood Cannabis Classifications Dried Flower Combo box. Selected.…" at bounding box center [1023, 262] width 941 height 415
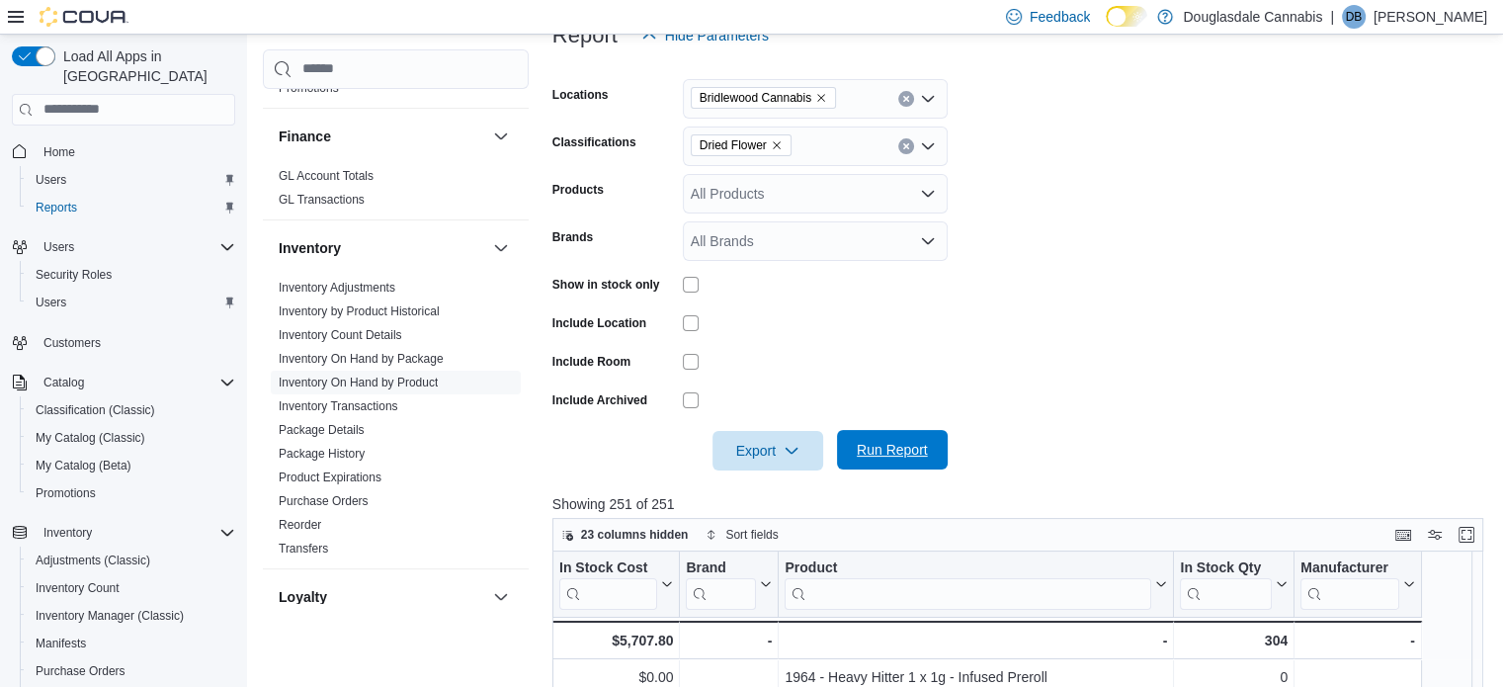
click at [912, 445] on span "Run Report" at bounding box center [892, 450] width 71 height 20
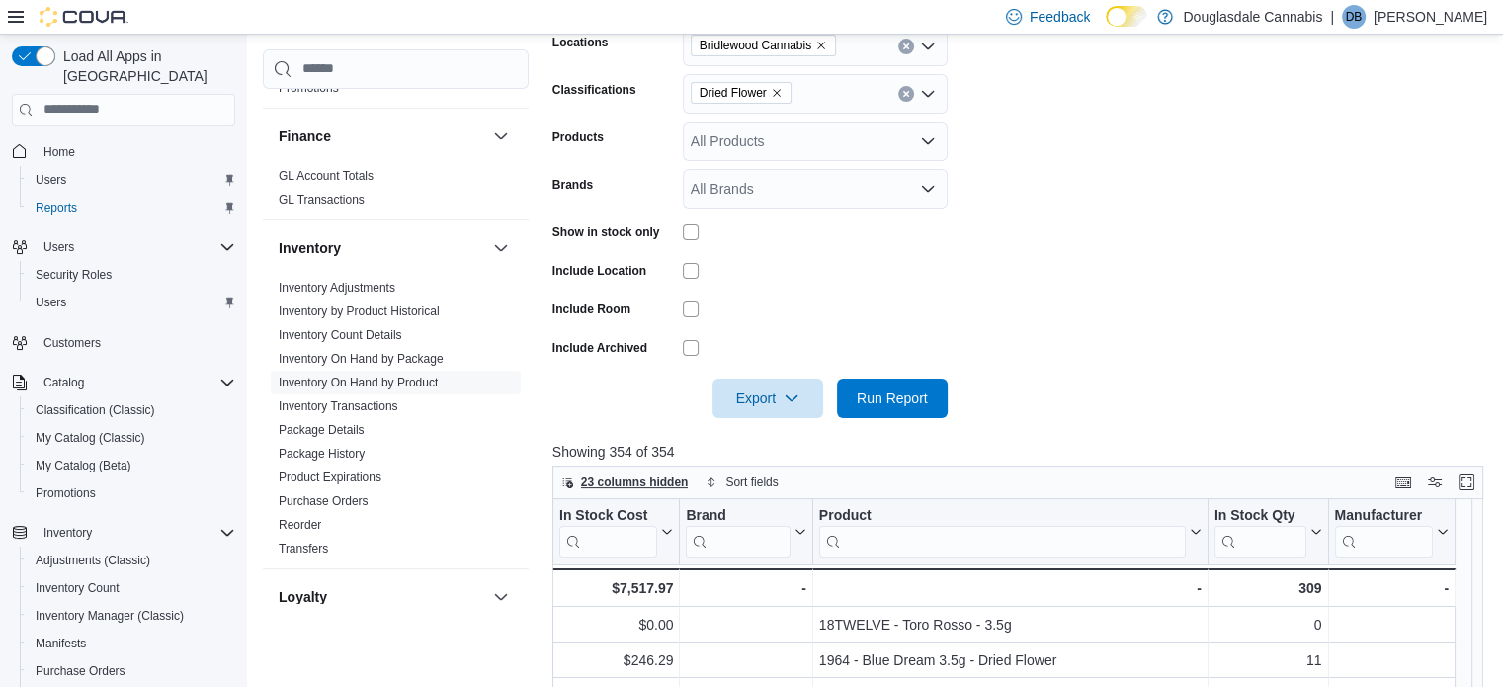
scroll to position [382, 0]
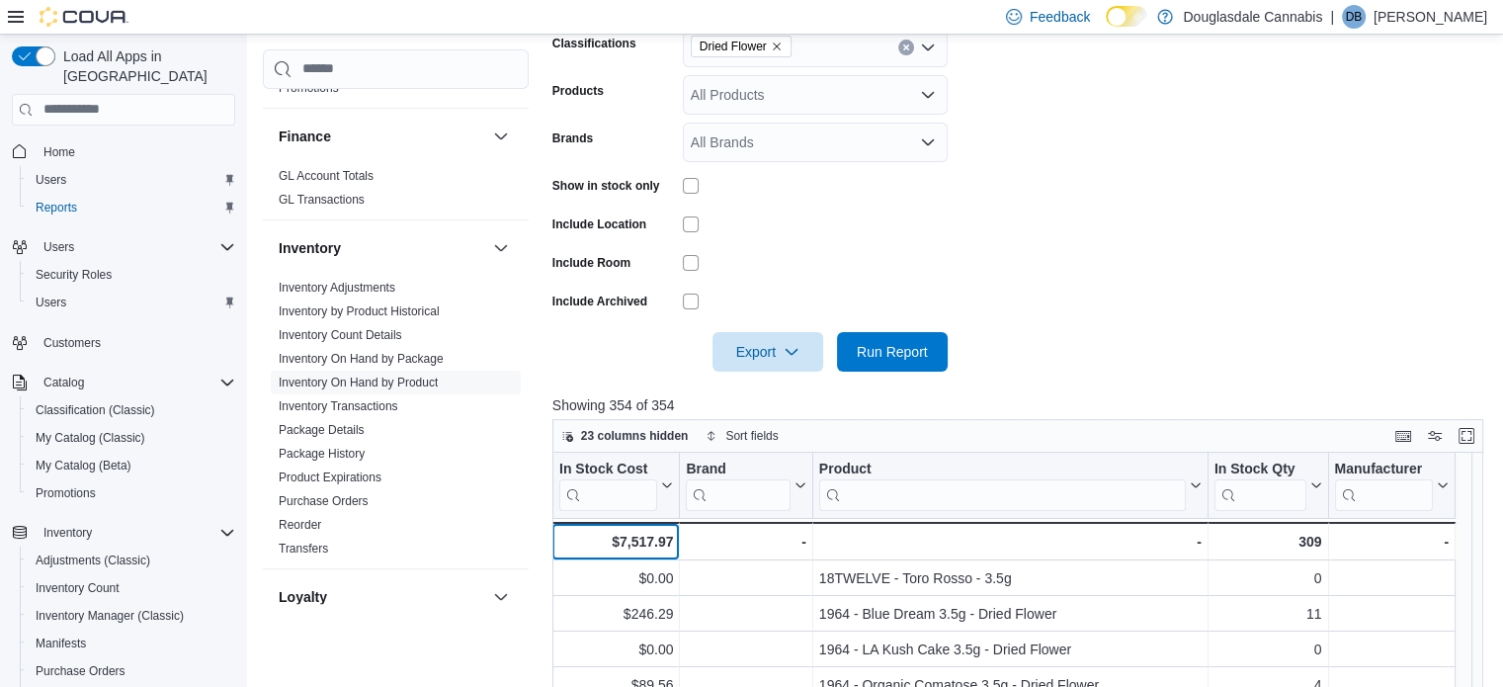
click at [642, 546] on div "$7,517.97" at bounding box center [615, 542] width 115 height 24
copy div "7,517.97"
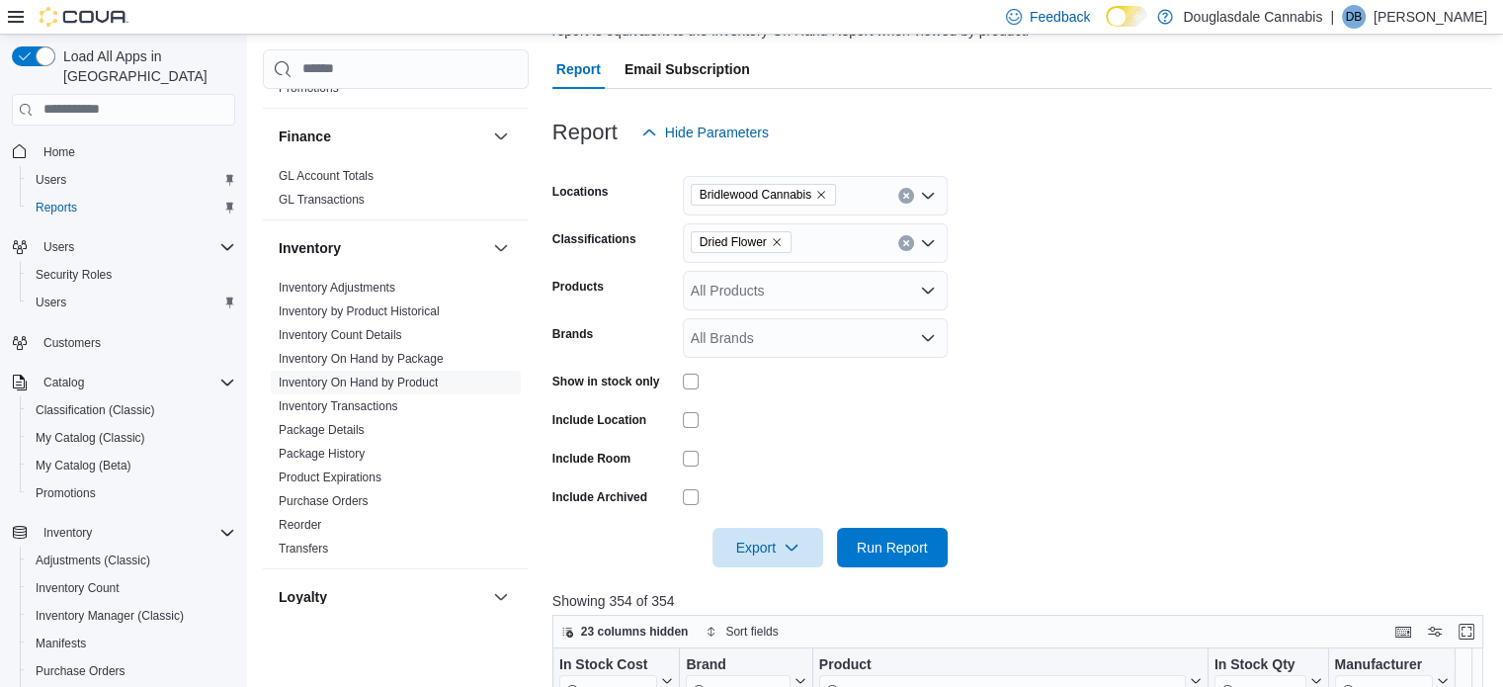
scroll to position [184, 0]
click at [776, 240] on icon "Remove Dried Flower from selection in this group" at bounding box center [777, 244] width 12 height 12
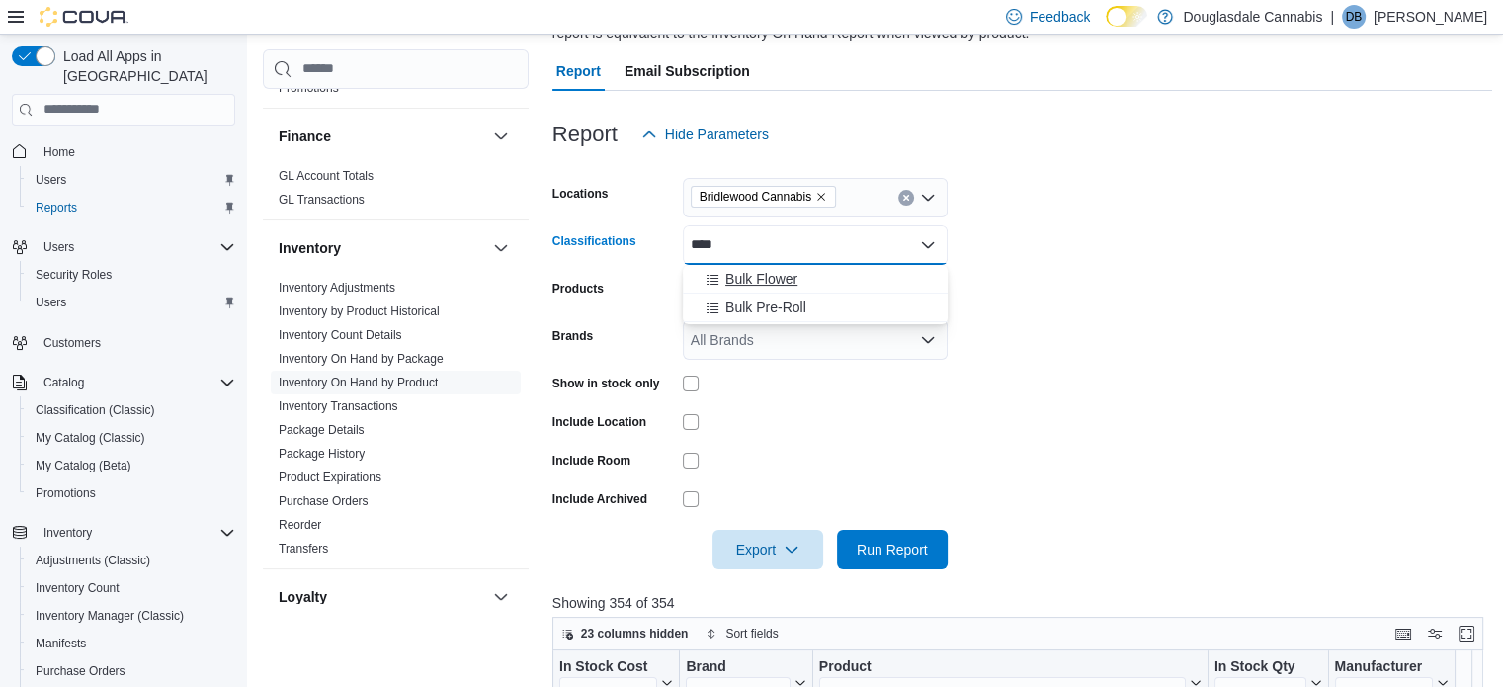
type input "****"
click at [766, 280] on span "Bulk Flower" at bounding box center [762, 279] width 72 height 20
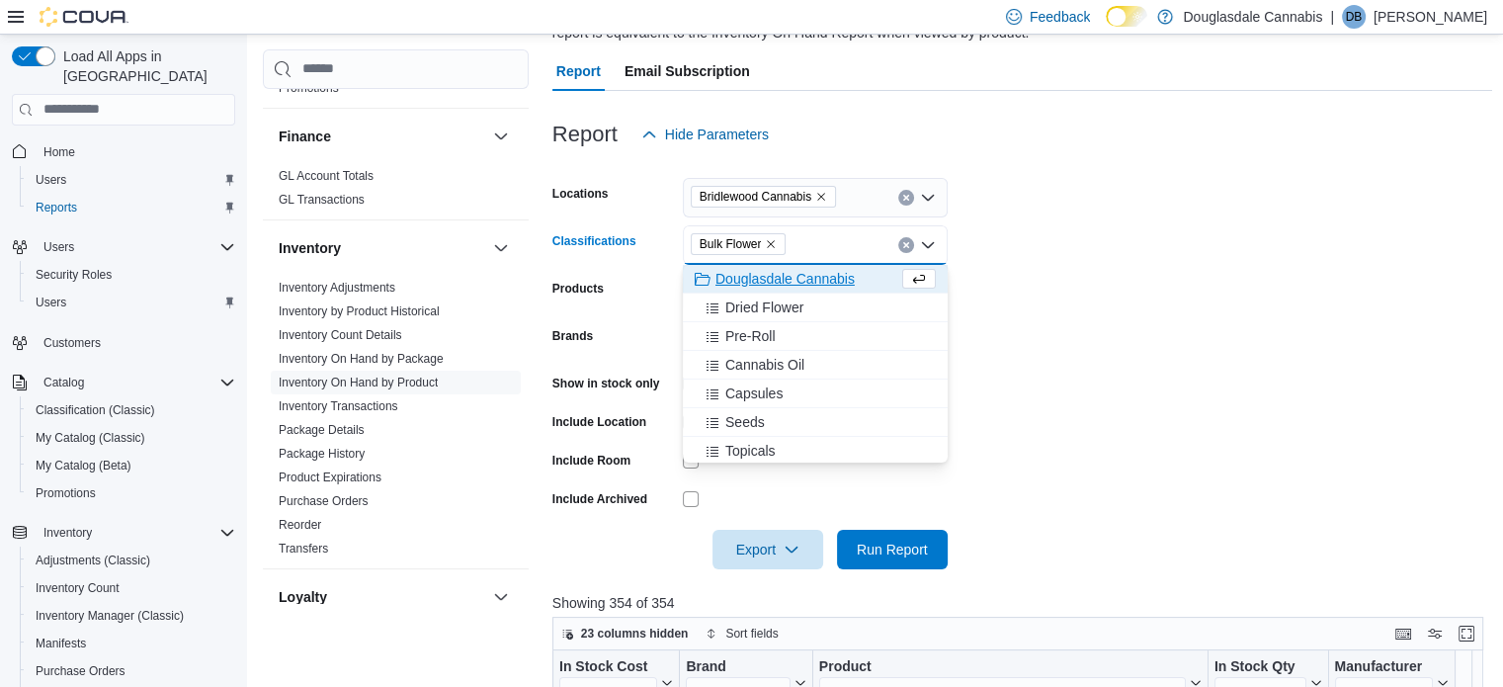
click at [1202, 217] on form "Locations Bridlewood Cannabis Classifications Bulk Flower Combo box. Selected. …" at bounding box center [1023, 361] width 941 height 415
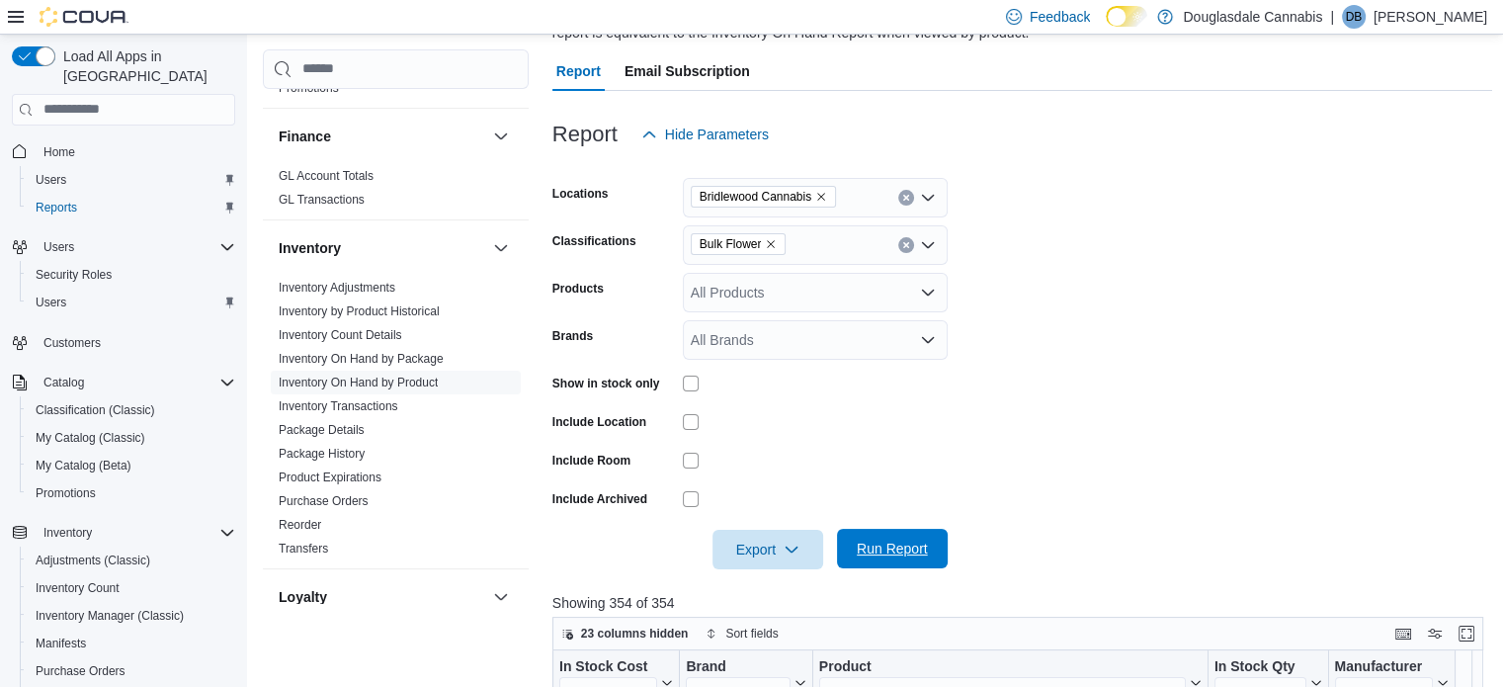
click at [909, 541] on span "Run Report" at bounding box center [892, 549] width 71 height 20
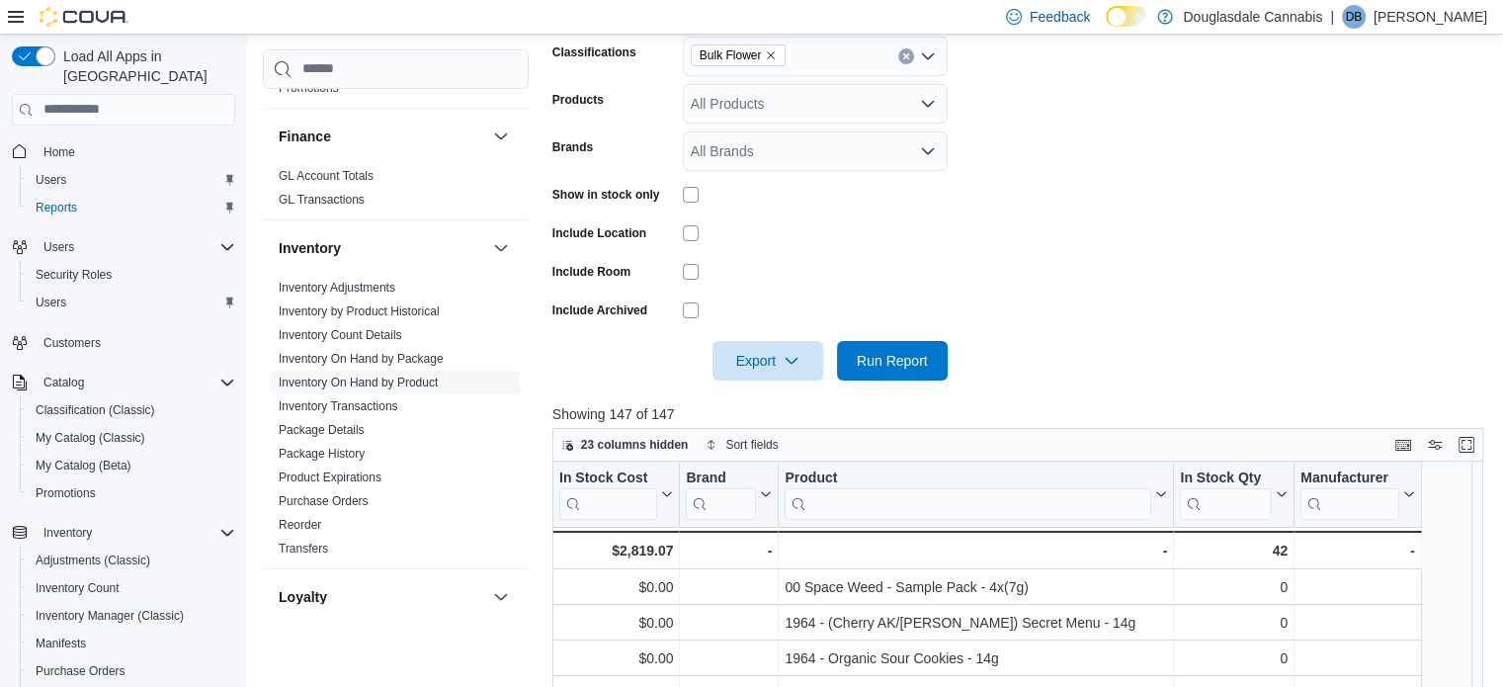
scroll to position [382, 0]
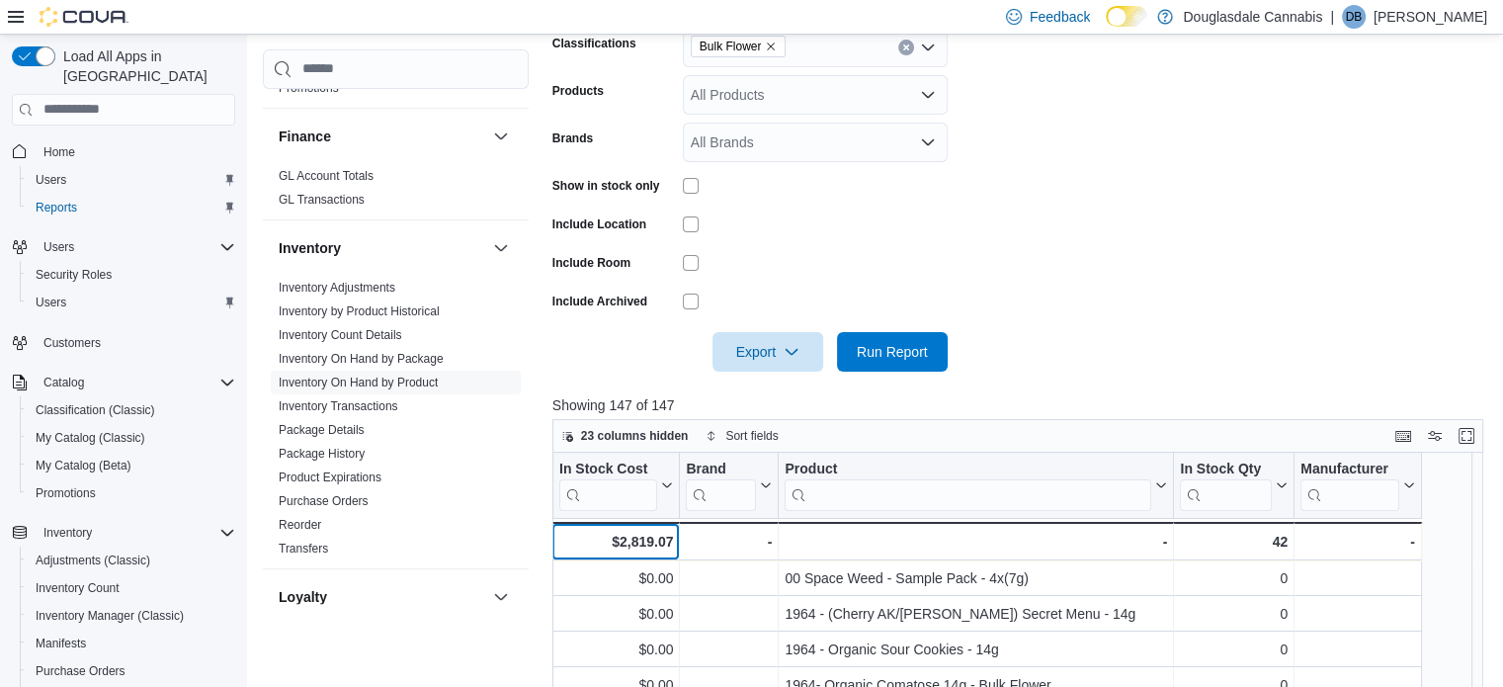
click at [625, 534] on div "$2,819.07" at bounding box center [615, 542] width 115 height 24
copy div "2,819.07"
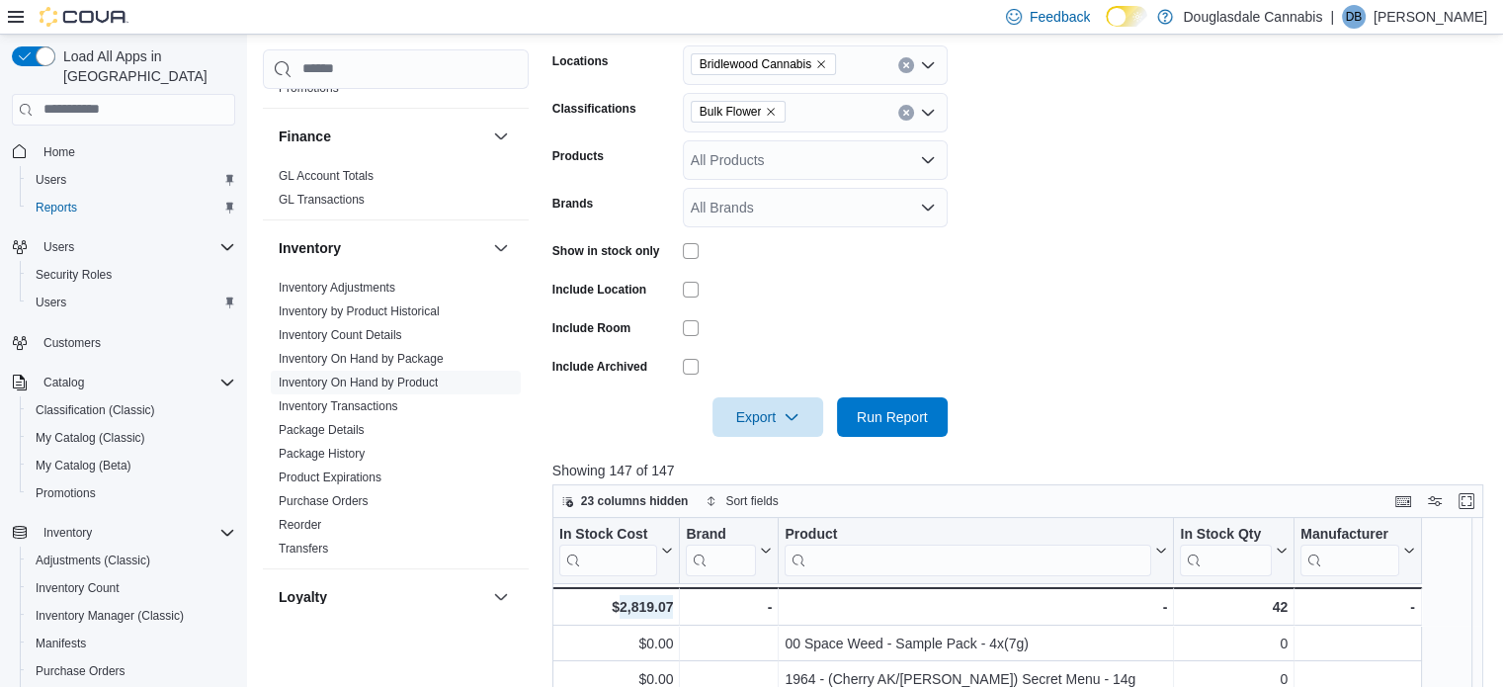
scroll to position [184, 0]
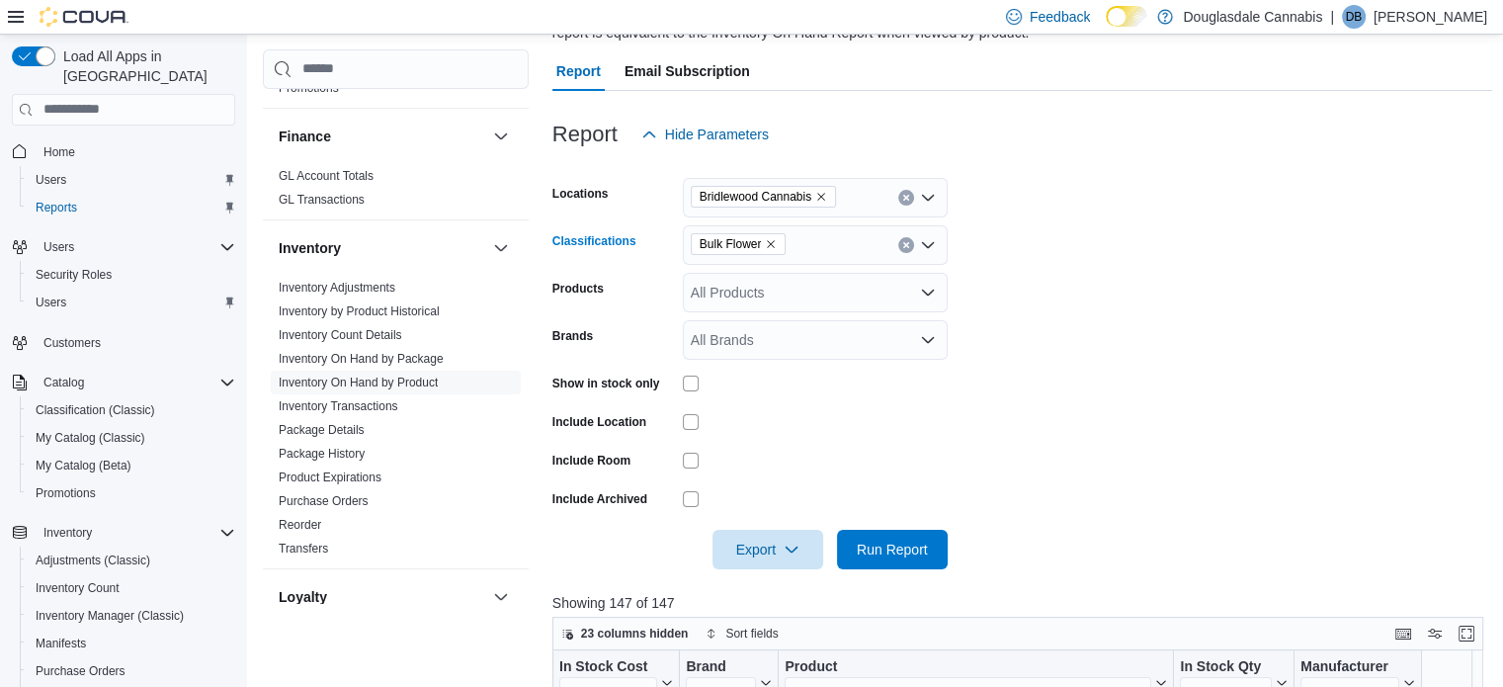
click at [771, 240] on icon "Remove Bulk Flower from selection in this group" at bounding box center [771, 244] width 12 height 12
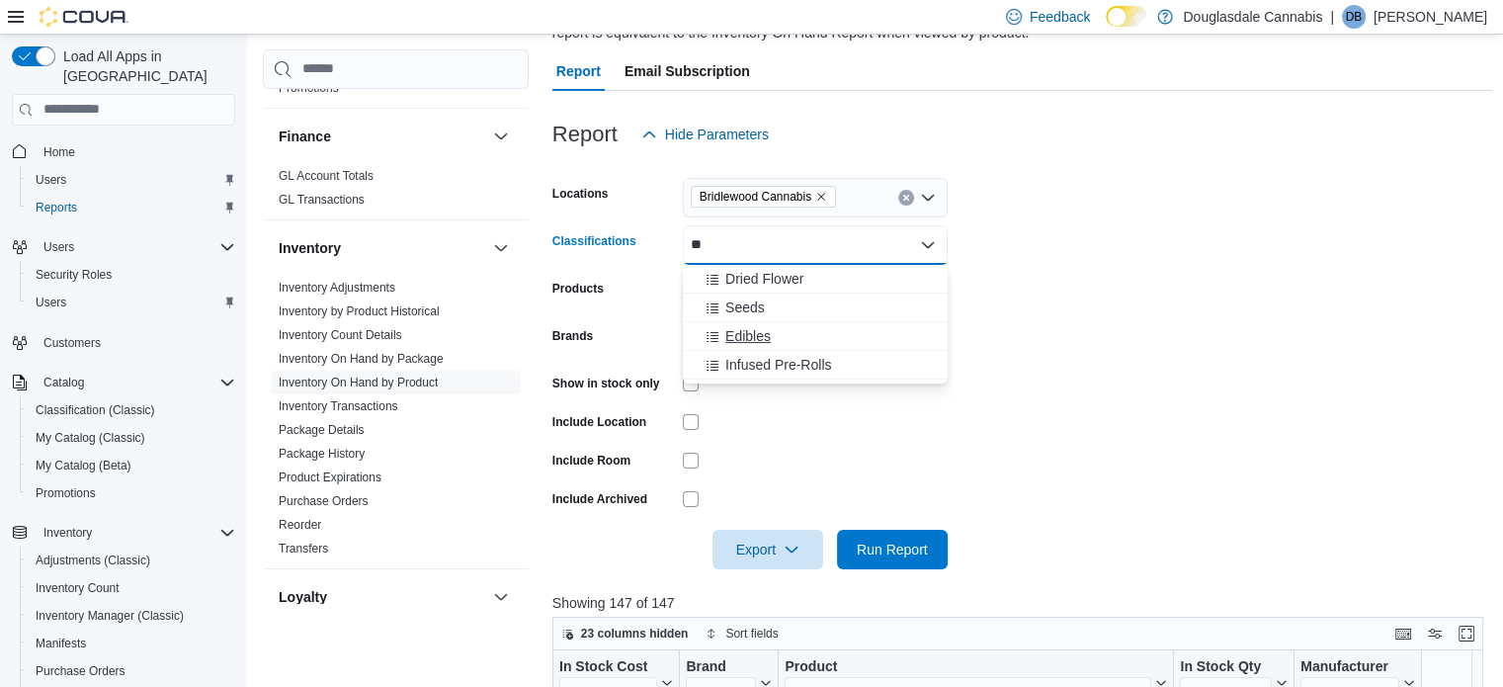
type input "**"
click at [759, 331] on span "Edibles" at bounding box center [748, 336] width 45 height 20
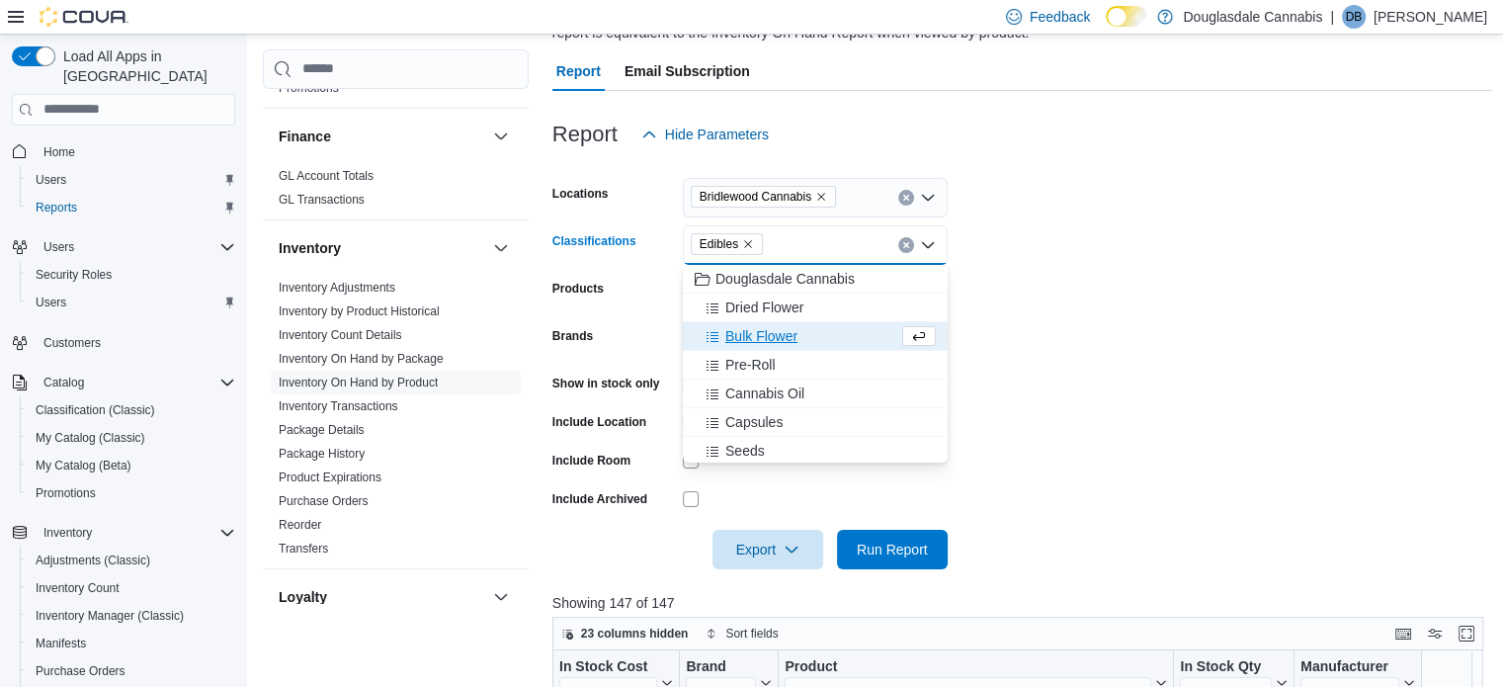
click at [1330, 140] on div "Report Hide Parameters" at bounding box center [1023, 135] width 941 height 40
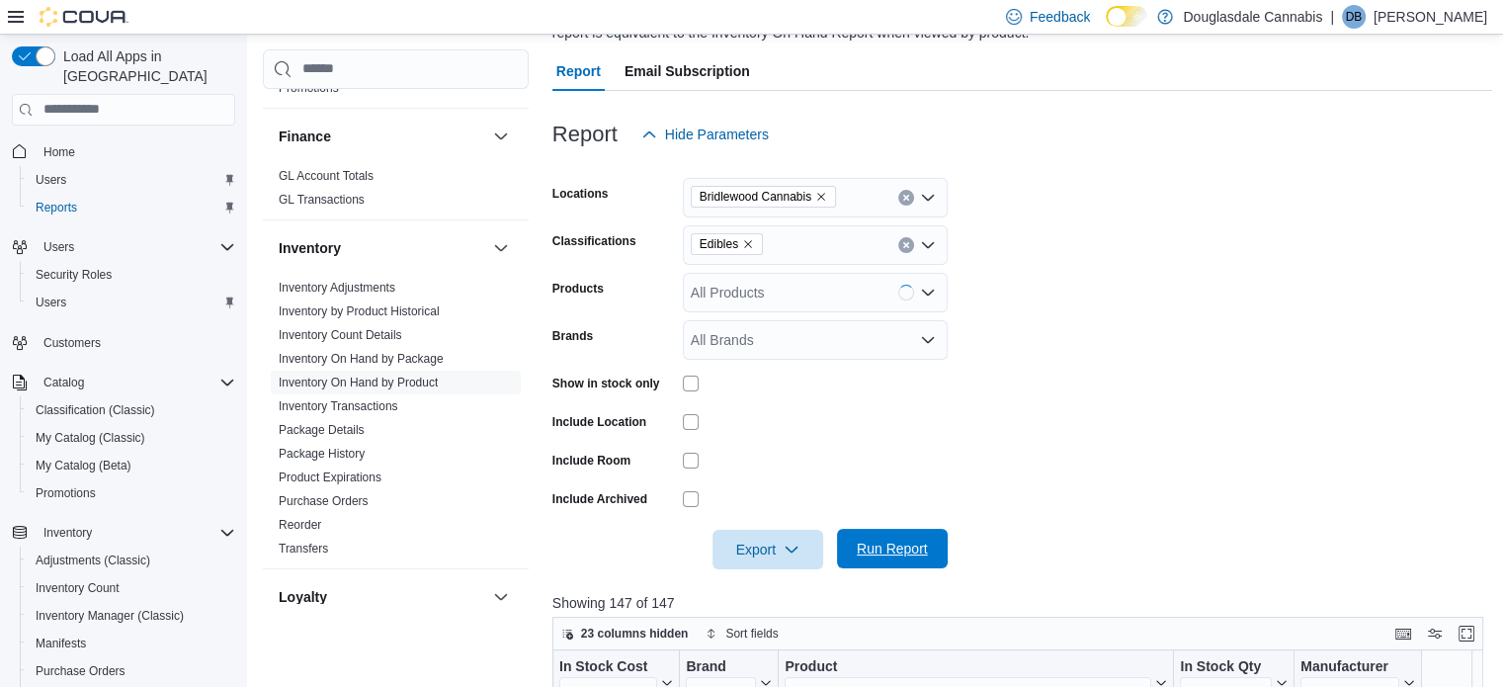
click at [894, 554] on span "Run Report" at bounding box center [892, 549] width 71 height 20
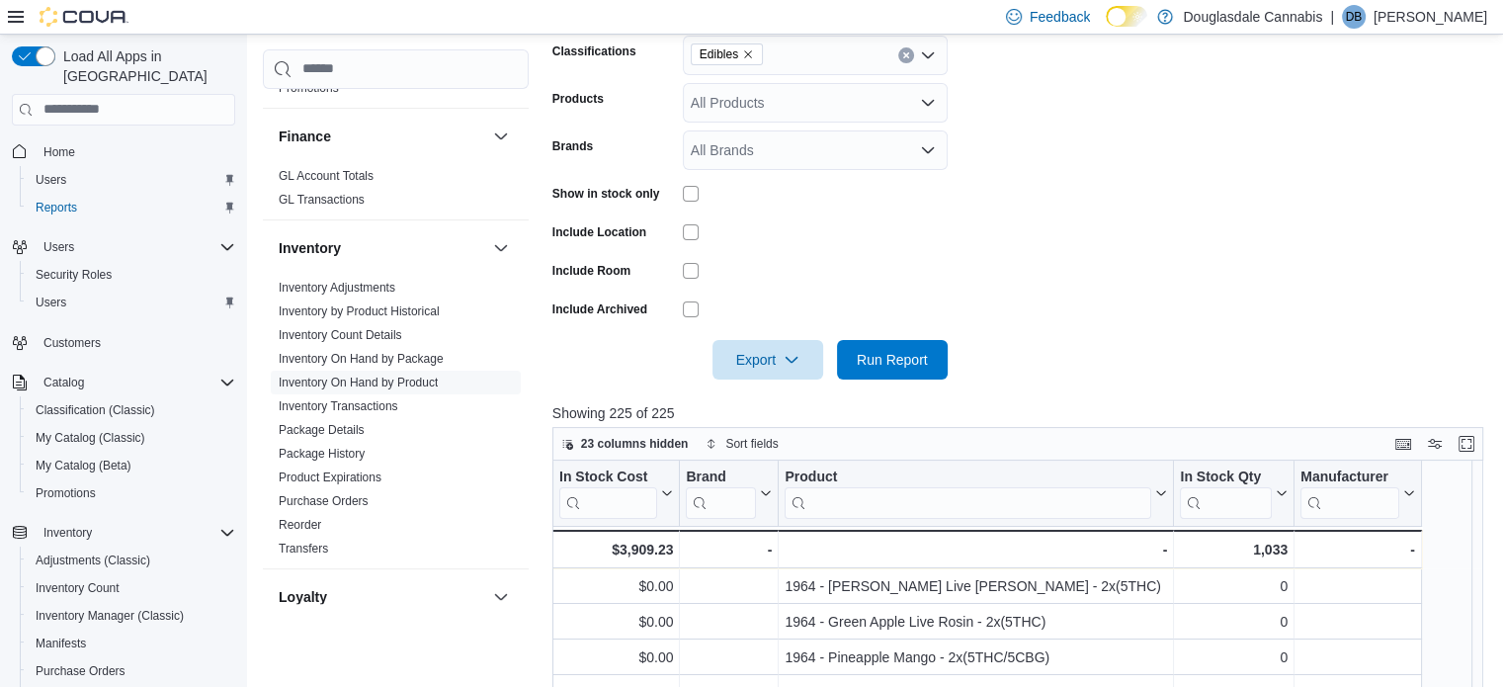
scroll to position [382, 0]
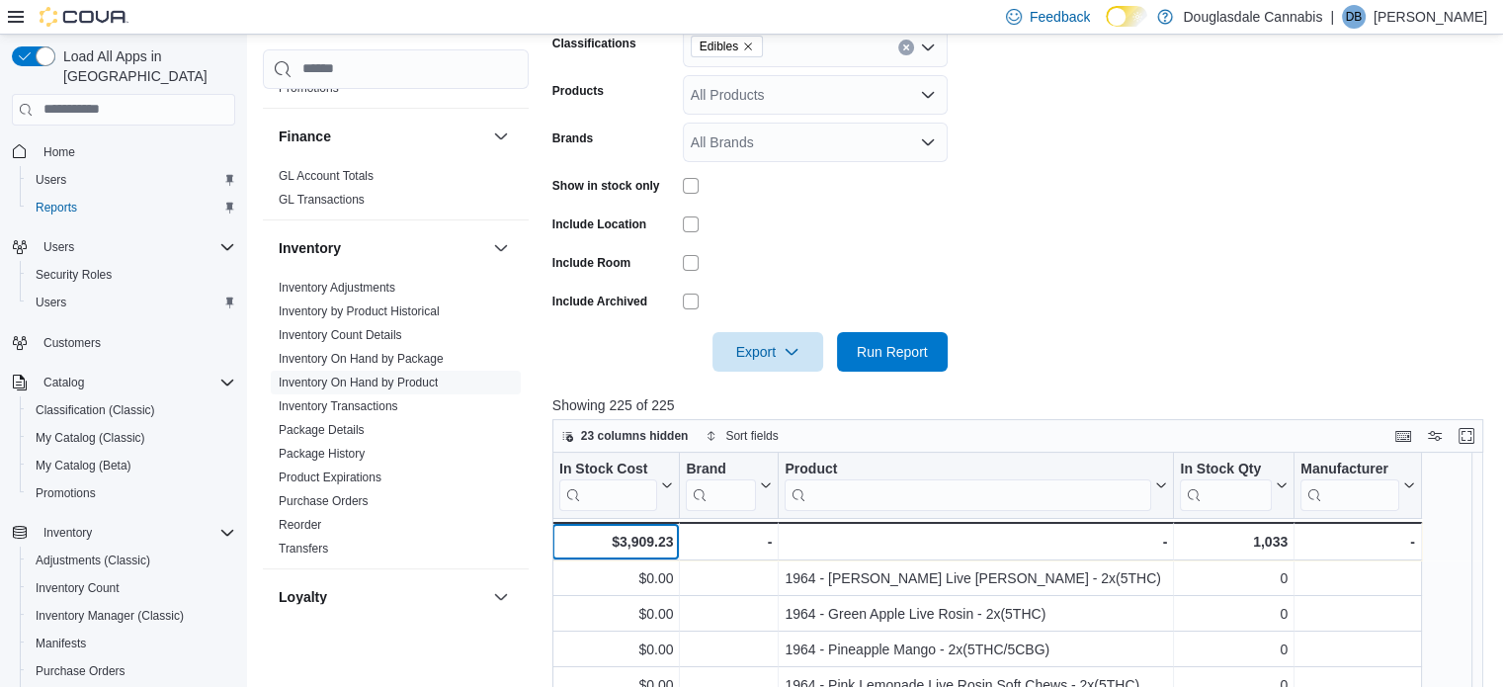
click at [652, 535] on div "$3,909.23" at bounding box center [615, 542] width 115 height 24
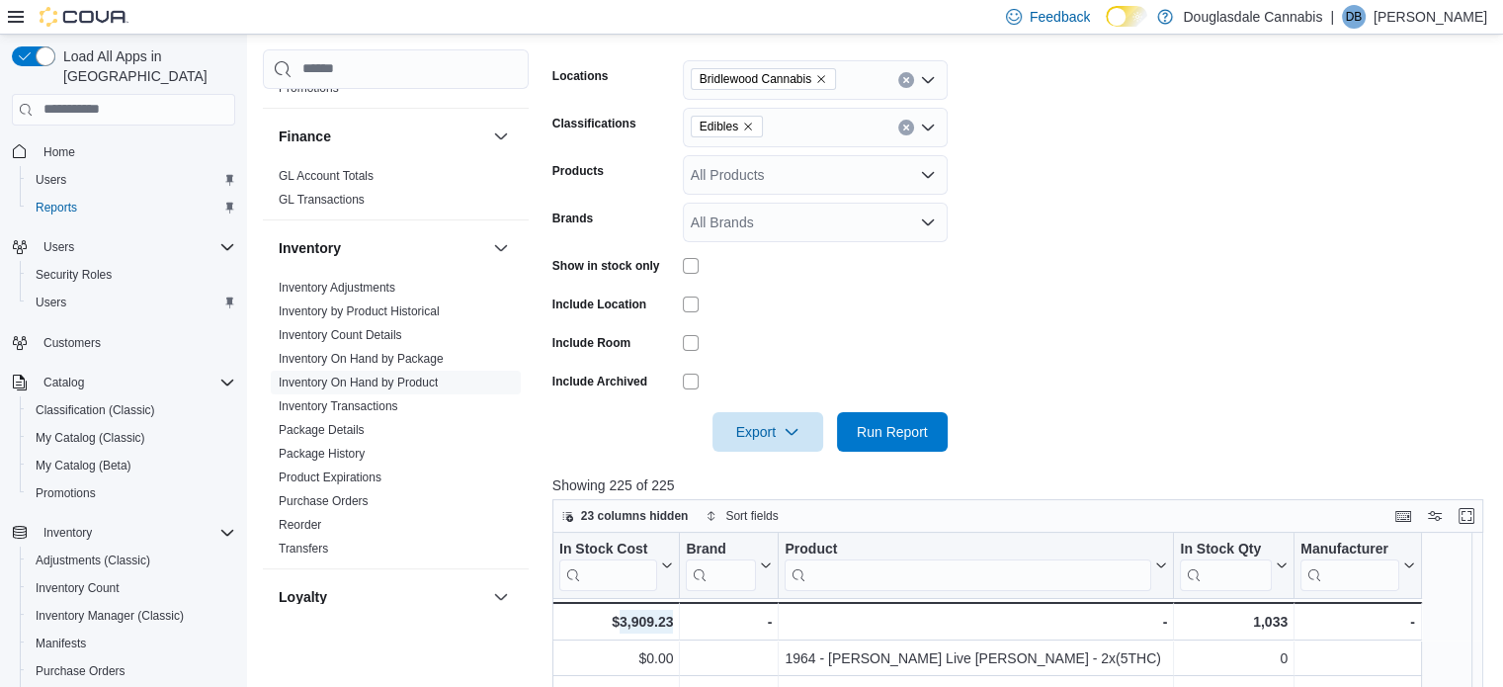
scroll to position [184, 0]
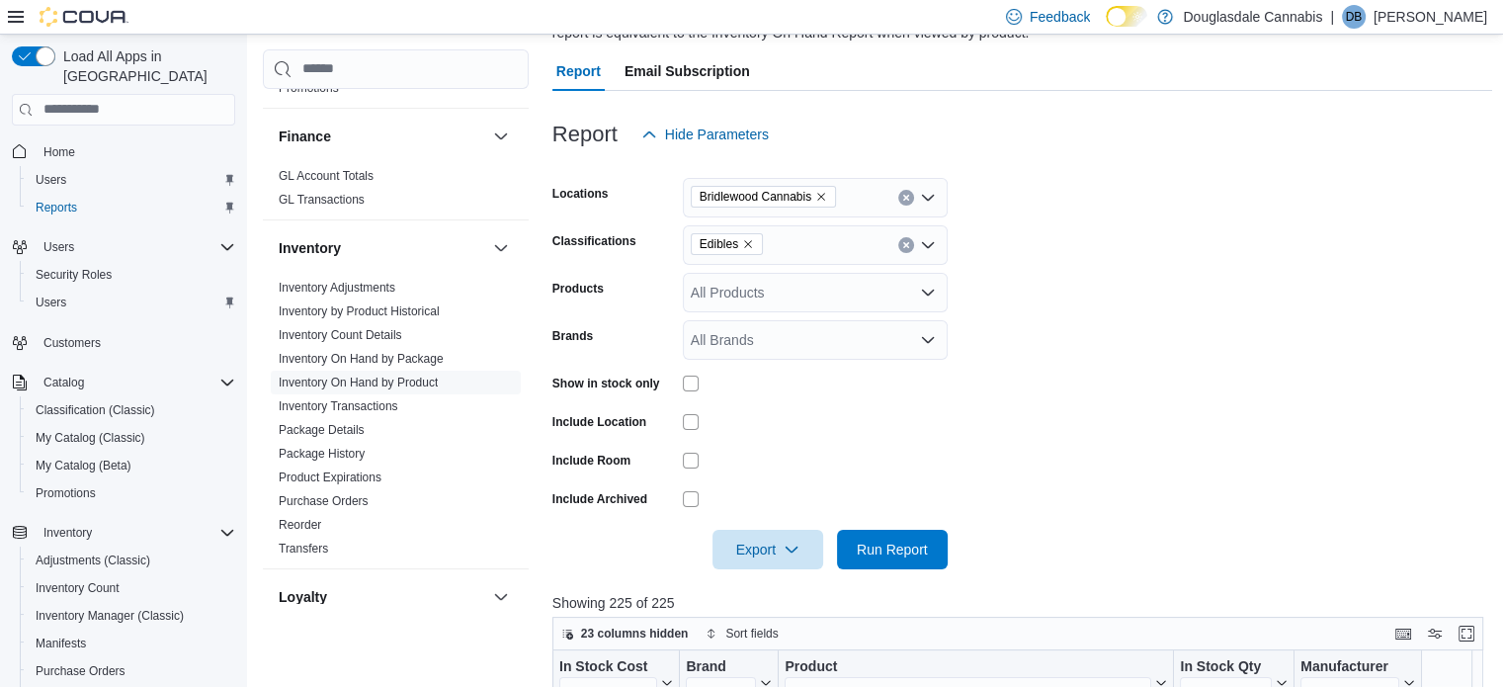
click at [745, 240] on icon "Remove Edibles from selection in this group" at bounding box center [748, 244] width 12 height 12
type input "**"
click at [755, 288] on span "Beverages" at bounding box center [759, 279] width 66 height 20
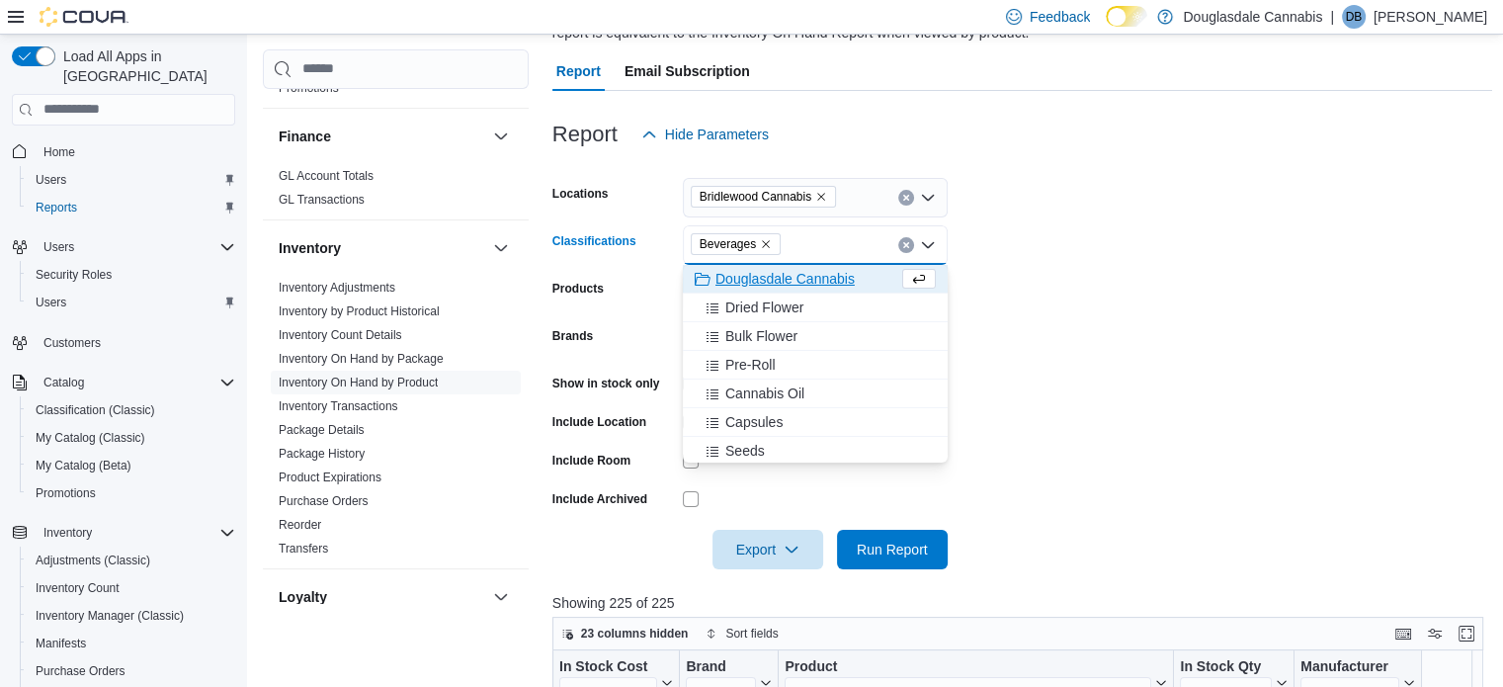
click at [1377, 198] on form "Locations Bridlewood Cannabis Classifications Beverages Combo box. Selected. Be…" at bounding box center [1023, 361] width 941 height 415
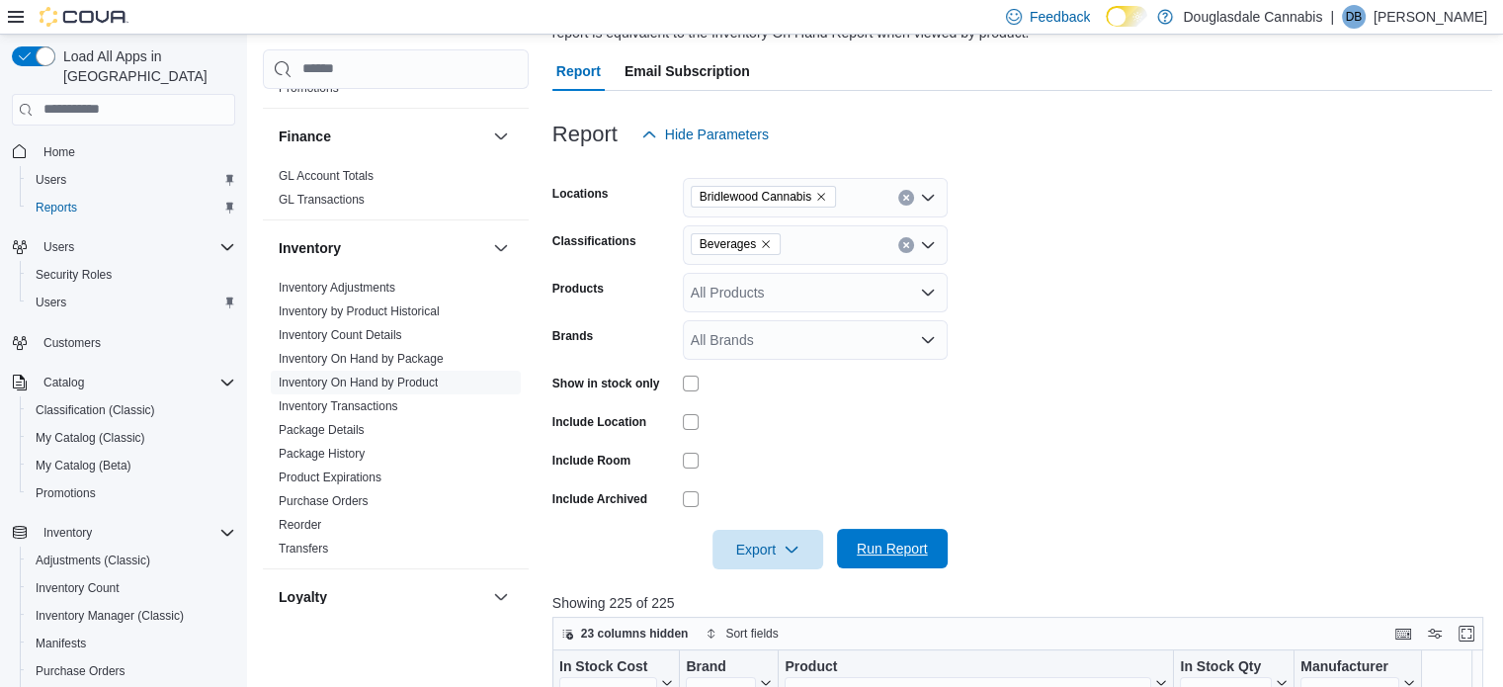
click at [908, 554] on span "Run Report" at bounding box center [892, 549] width 71 height 20
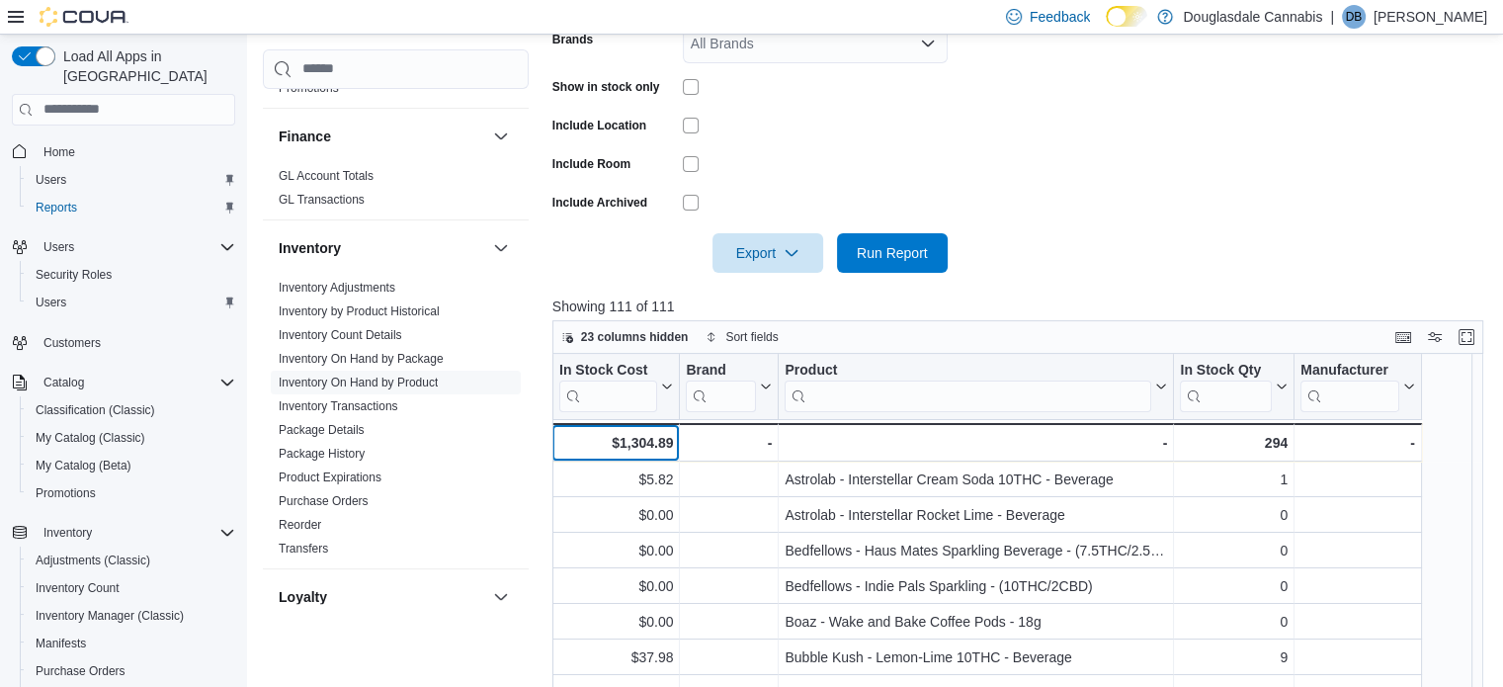
click at [640, 442] on div "$1,304.89" at bounding box center [615, 443] width 115 height 24
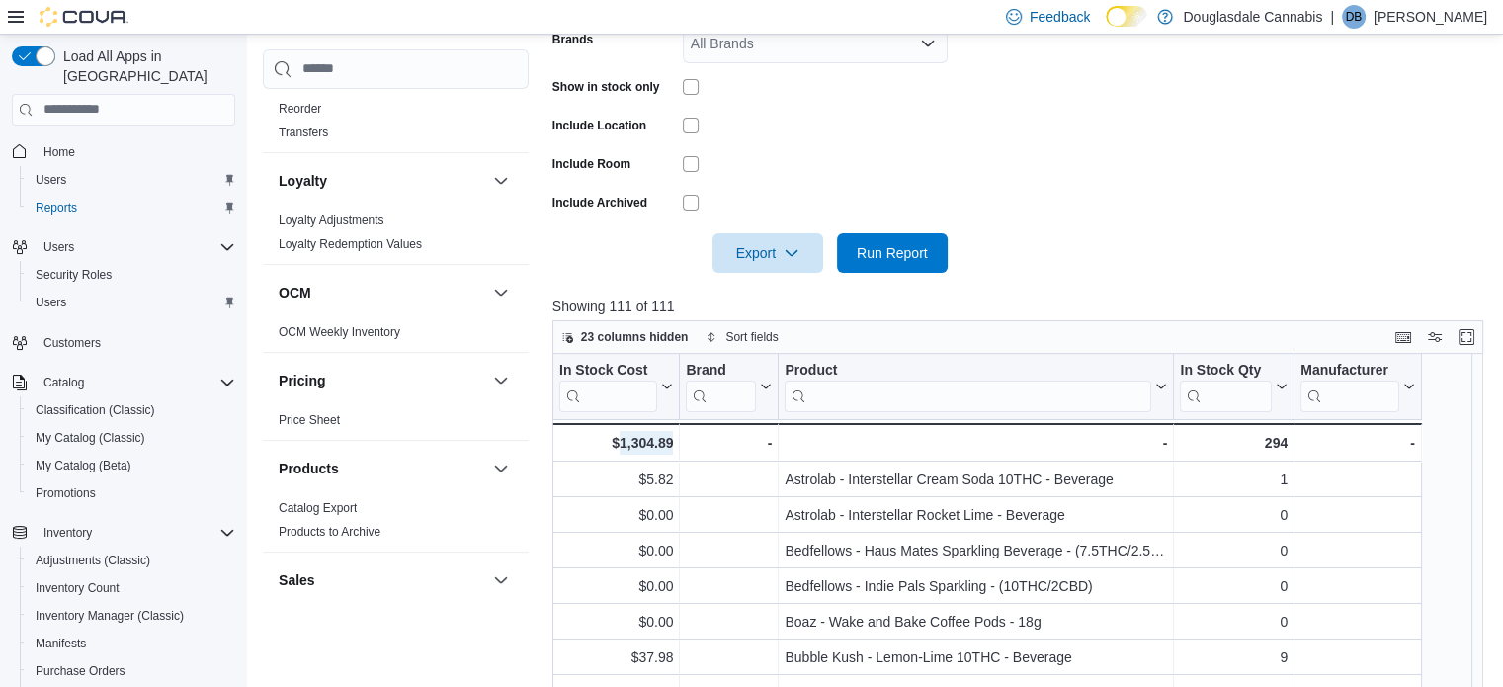
scroll to position [894, 0]
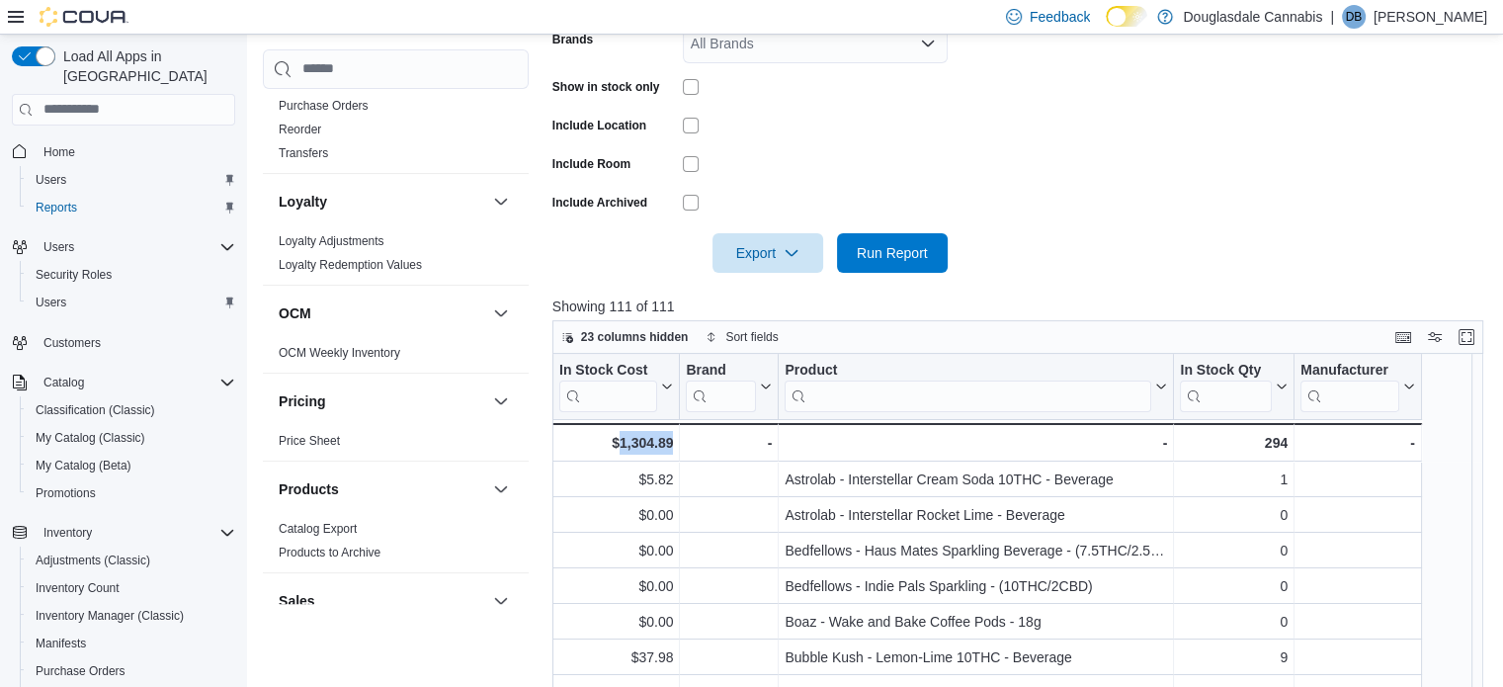
drag, startPoint x: 308, startPoint y: 128, endPoint x: 348, endPoint y: 127, distance: 39.5
click at [308, 128] on link "Reorder" at bounding box center [300, 130] width 43 height 14
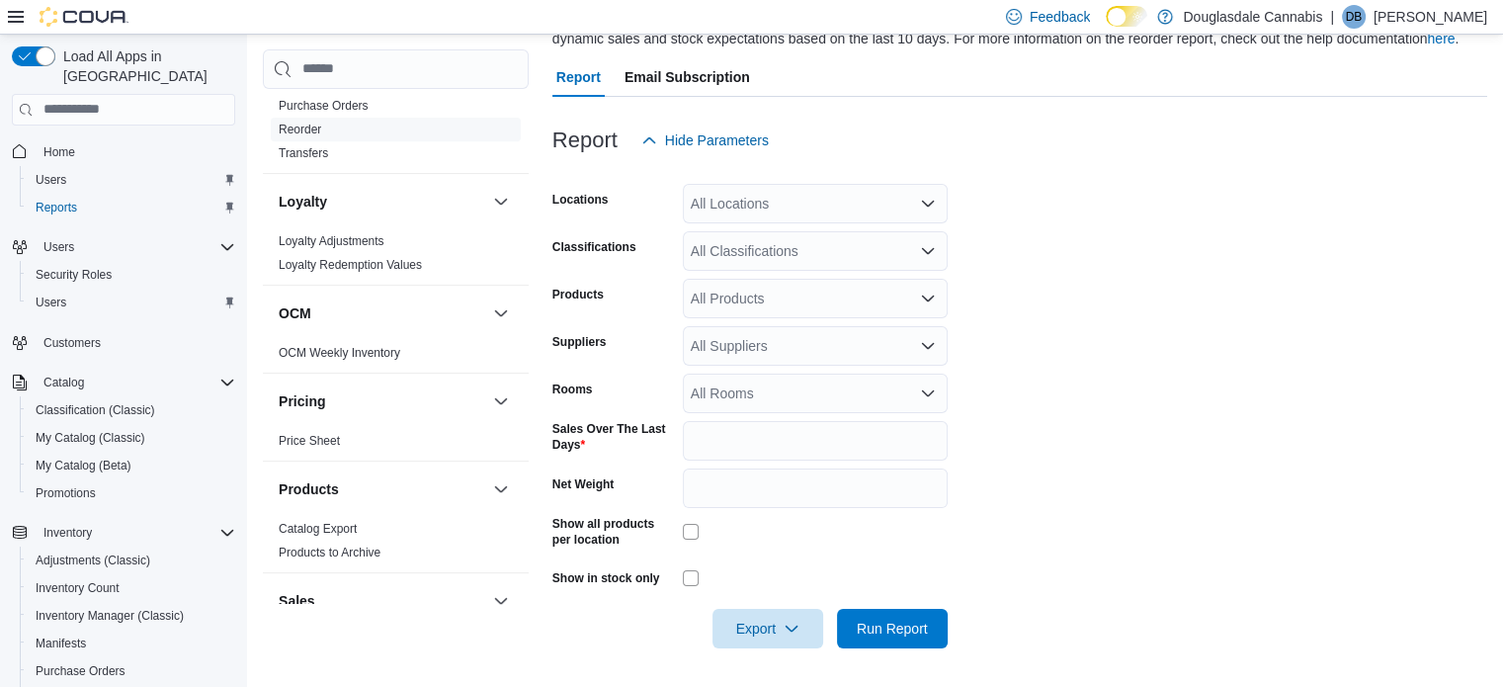
scroll to position [87, 0]
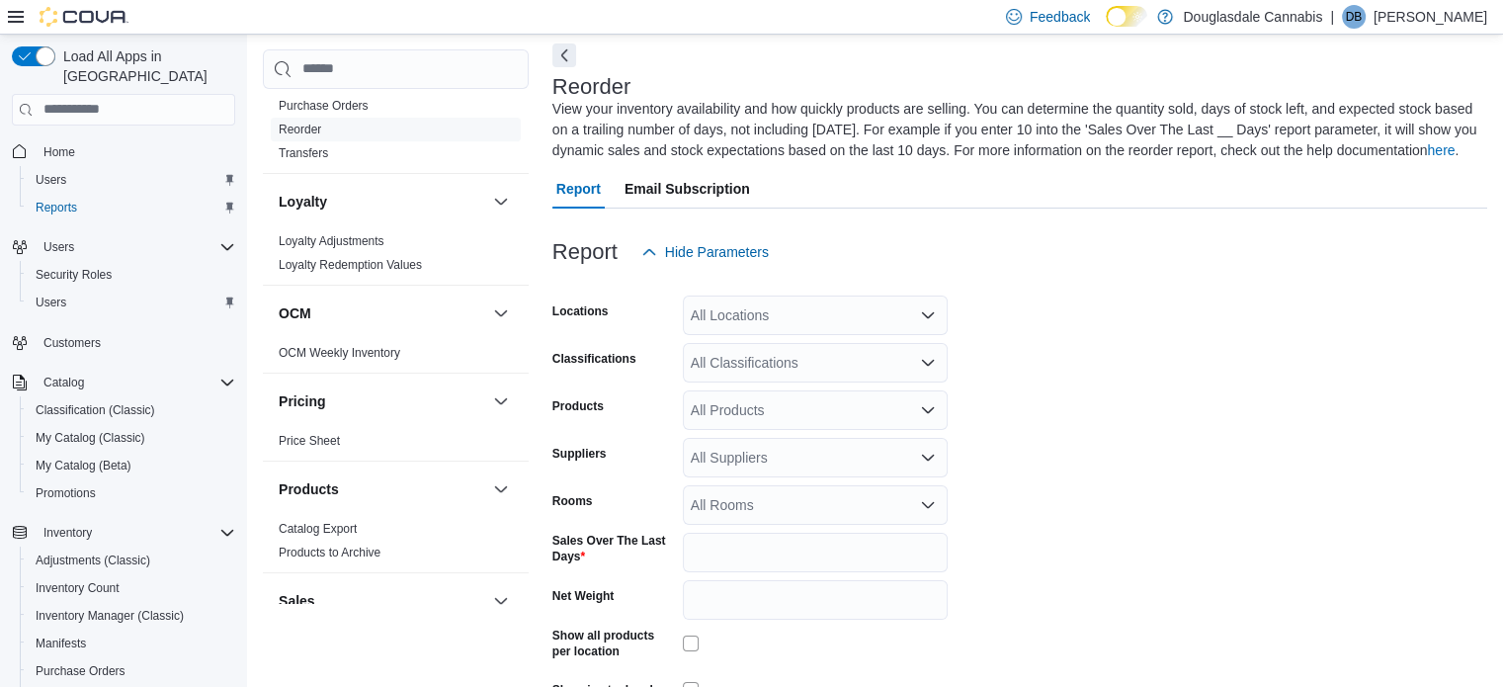
click at [879, 303] on div "All Locations" at bounding box center [815, 316] width 265 height 40
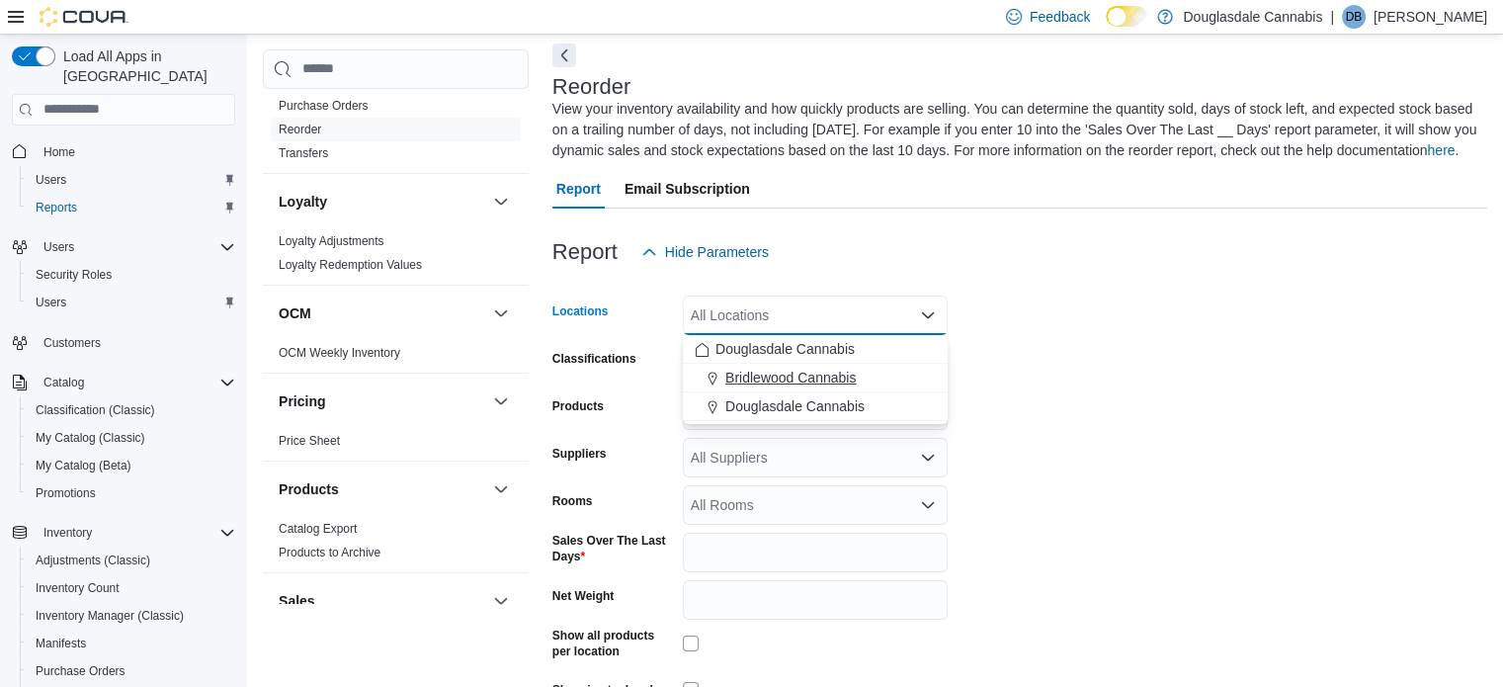
click at [806, 370] on span "Bridlewood Cannabis" at bounding box center [791, 378] width 130 height 20
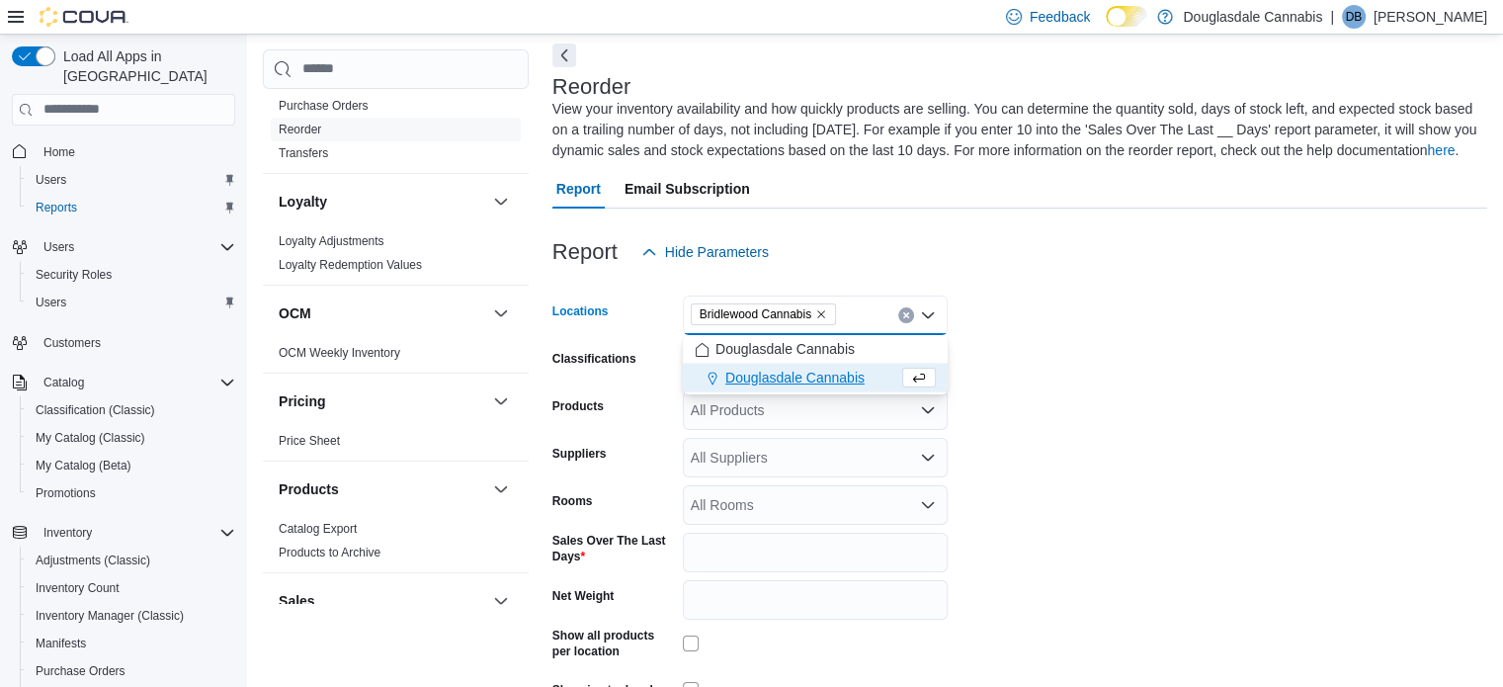
click at [1277, 248] on div "Report Hide Parameters" at bounding box center [1020, 252] width 935 height 40
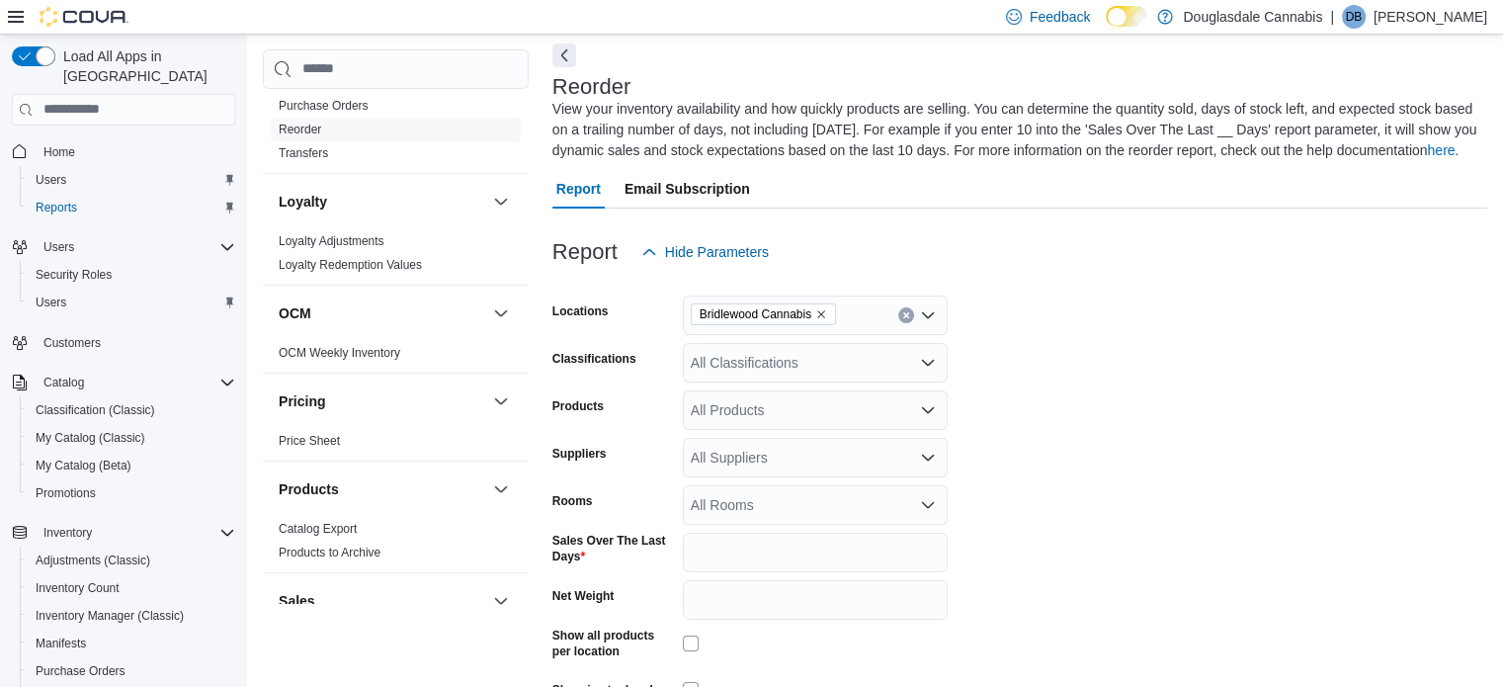
click at [765, 362] on div "All Classifications" at bounding box center [815, 363] width 265 height 40
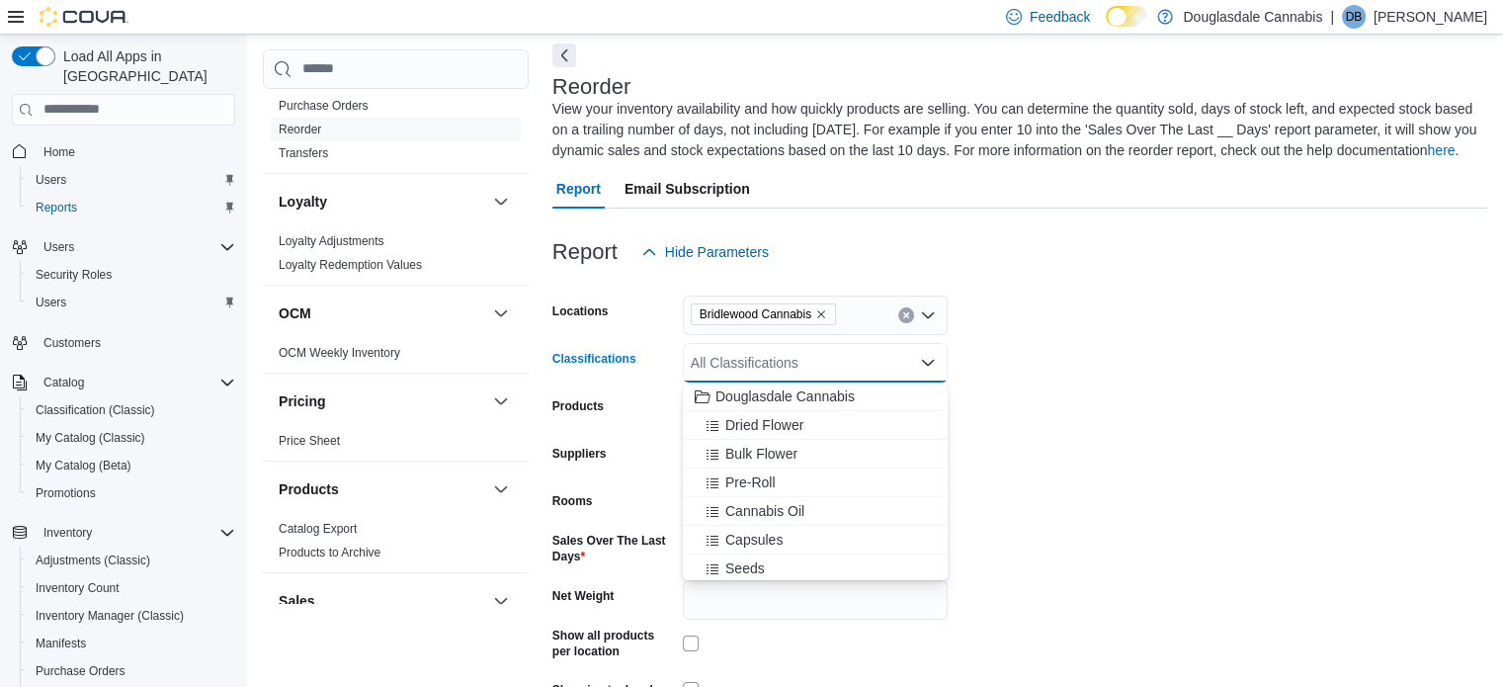
click at [1434, 321] on form "Locations Bridlewood Cannabis Classifications All Classifications Combo box. Se…" at bounding box center [1020, 516] width 935 height 488
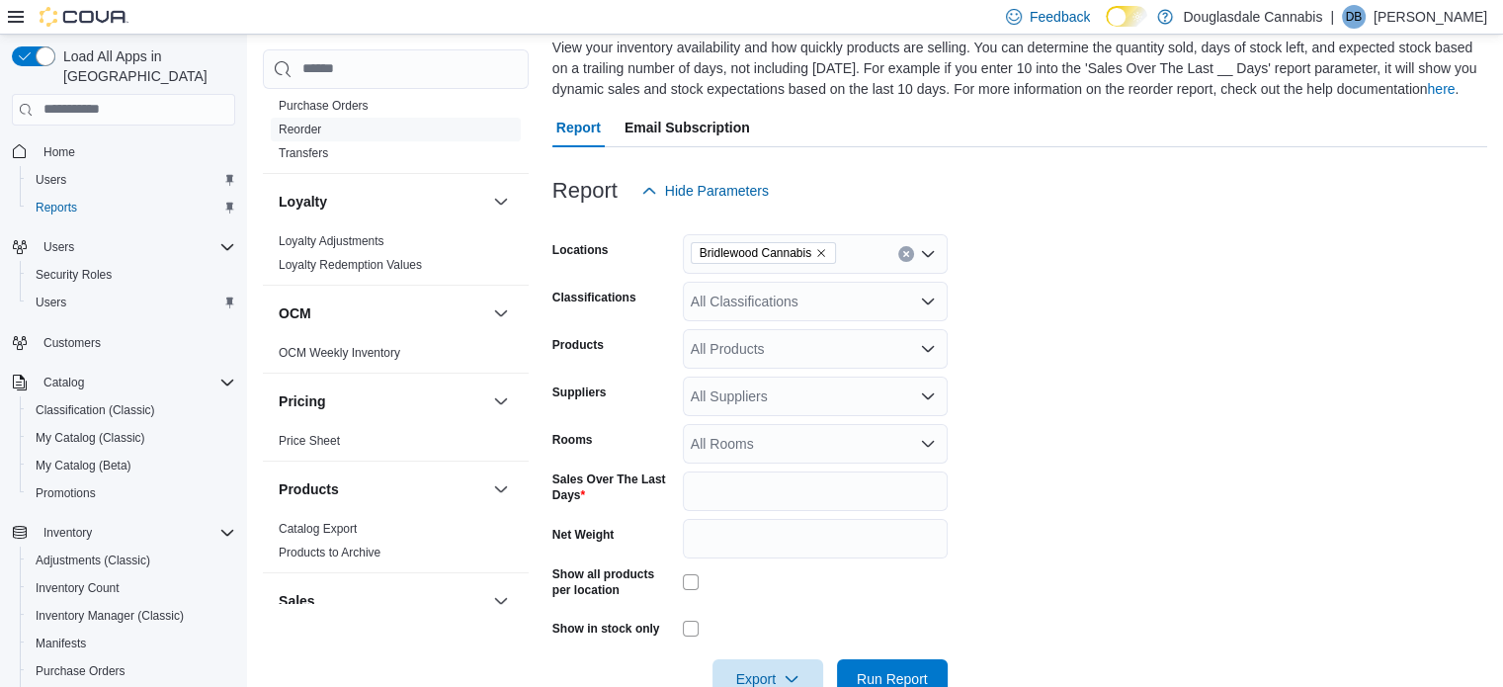
scroll to position [199, 0]
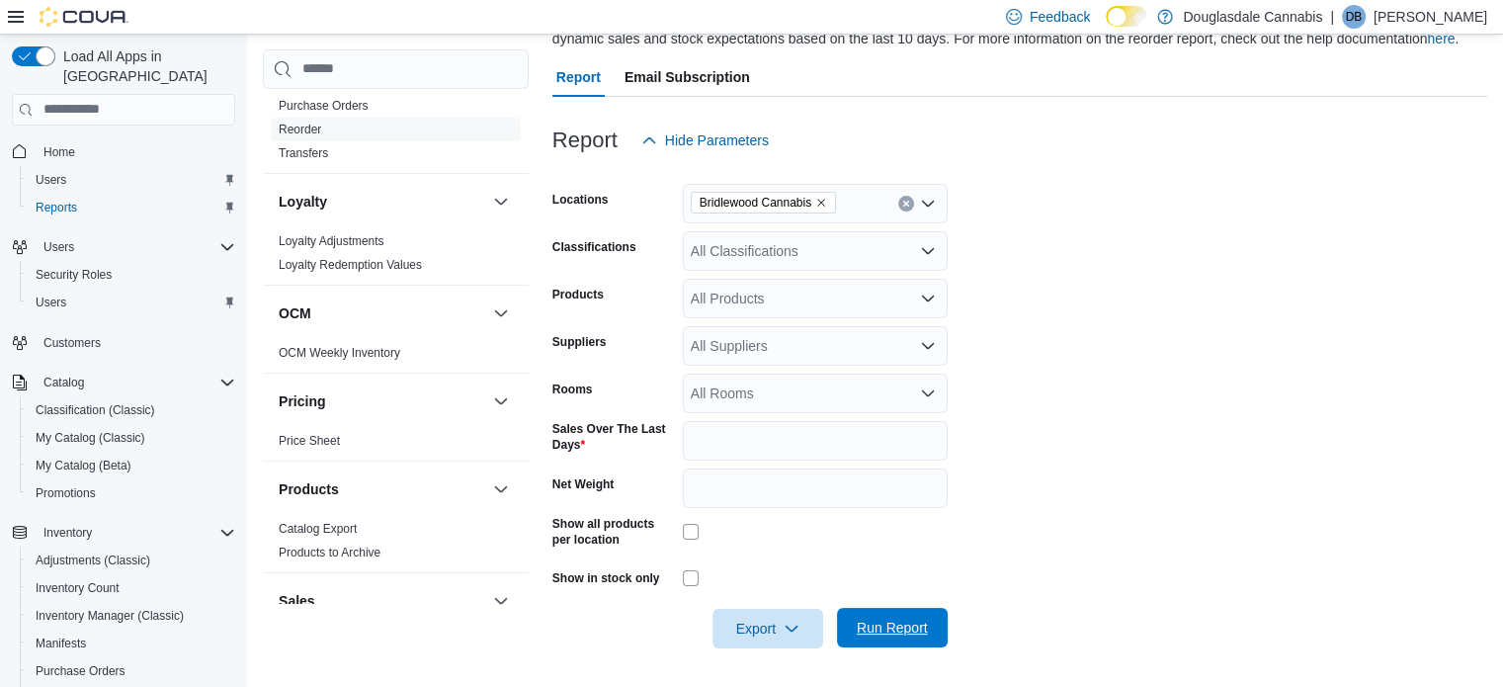
click at [930, 619] on span "Run Report" at bounding box center [892, 628] width 87 height 40
click at [776, 626] on span "Export" at bounding box center [760, 628] width 87 height 40
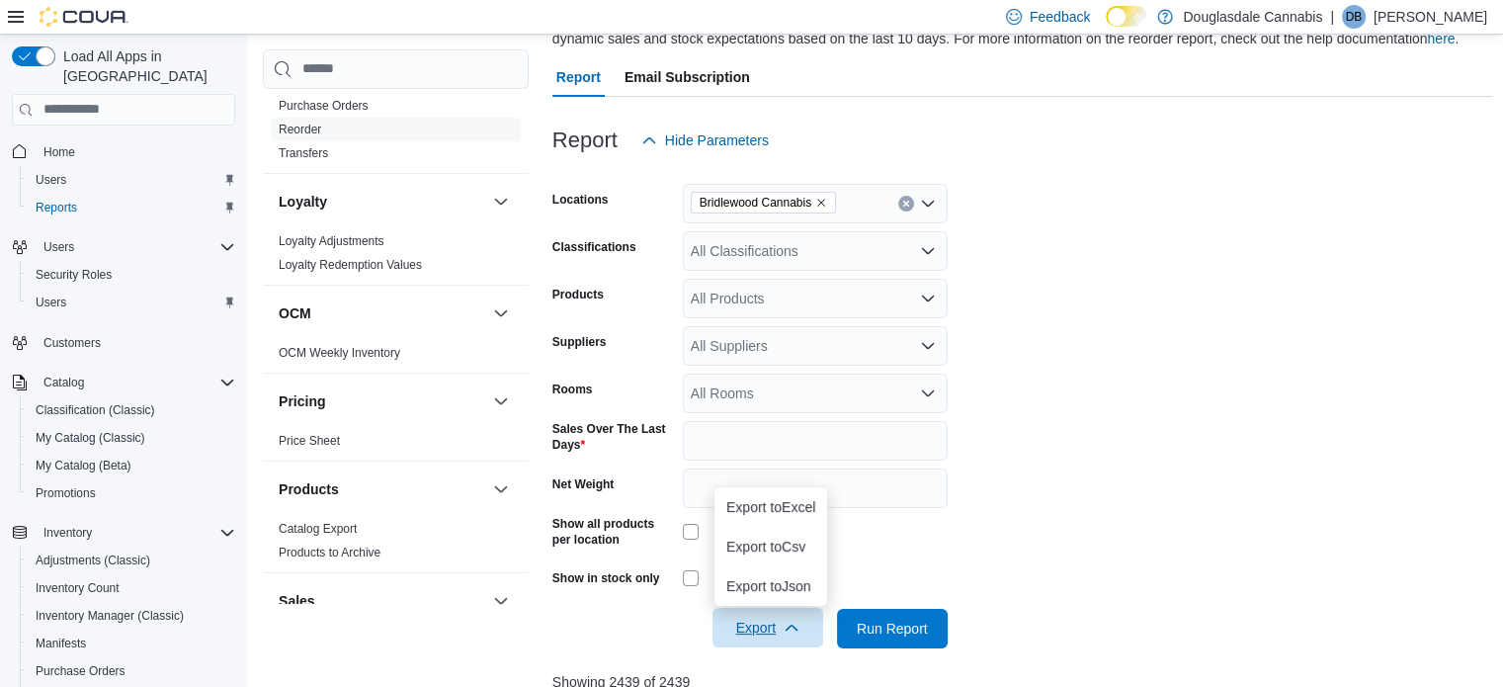
click at [1384, 421] on form "Locations Bridlewood Cannabis Classifications All Classifications Products All …" at bounding box center [1023, 404] width 941 height 488
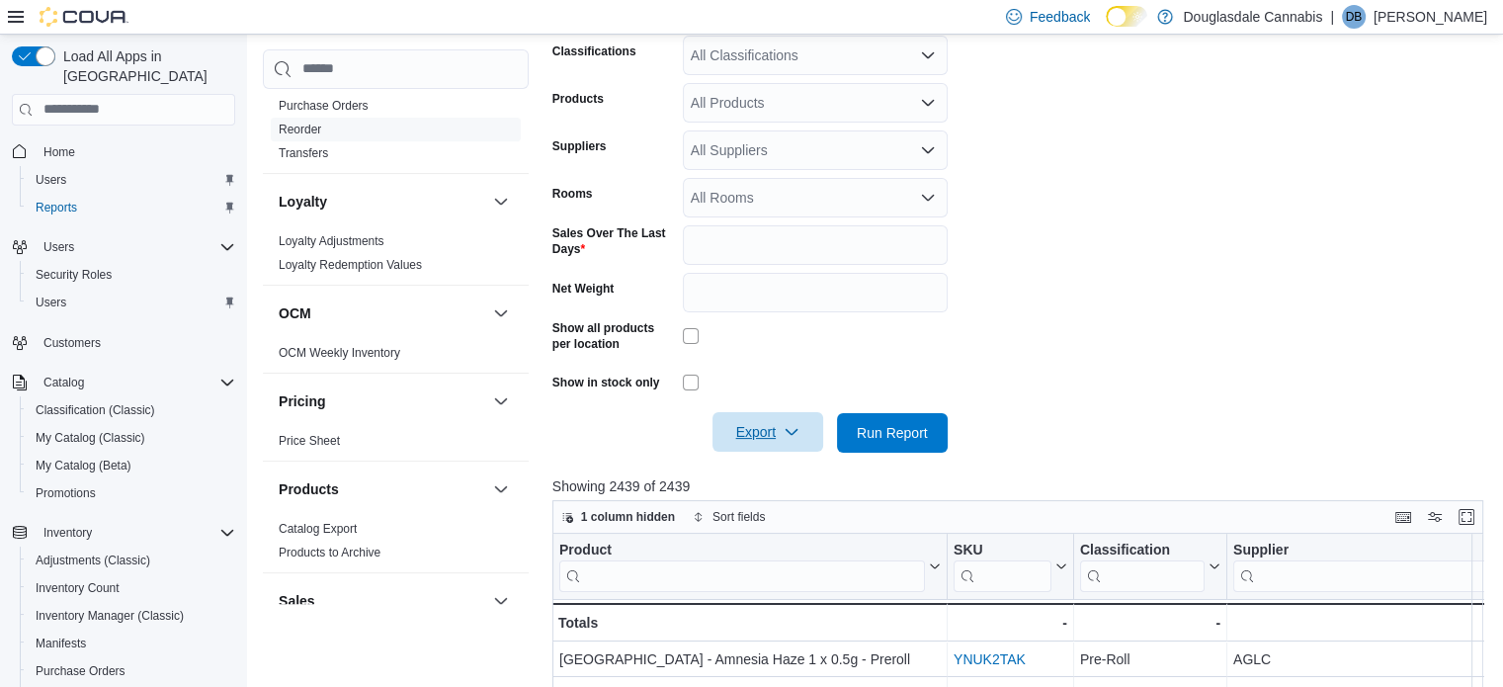
scroll to position [396, 0]
click at [809, 432] on span "Export" at bounding box center [768, 430] width 87 height 40
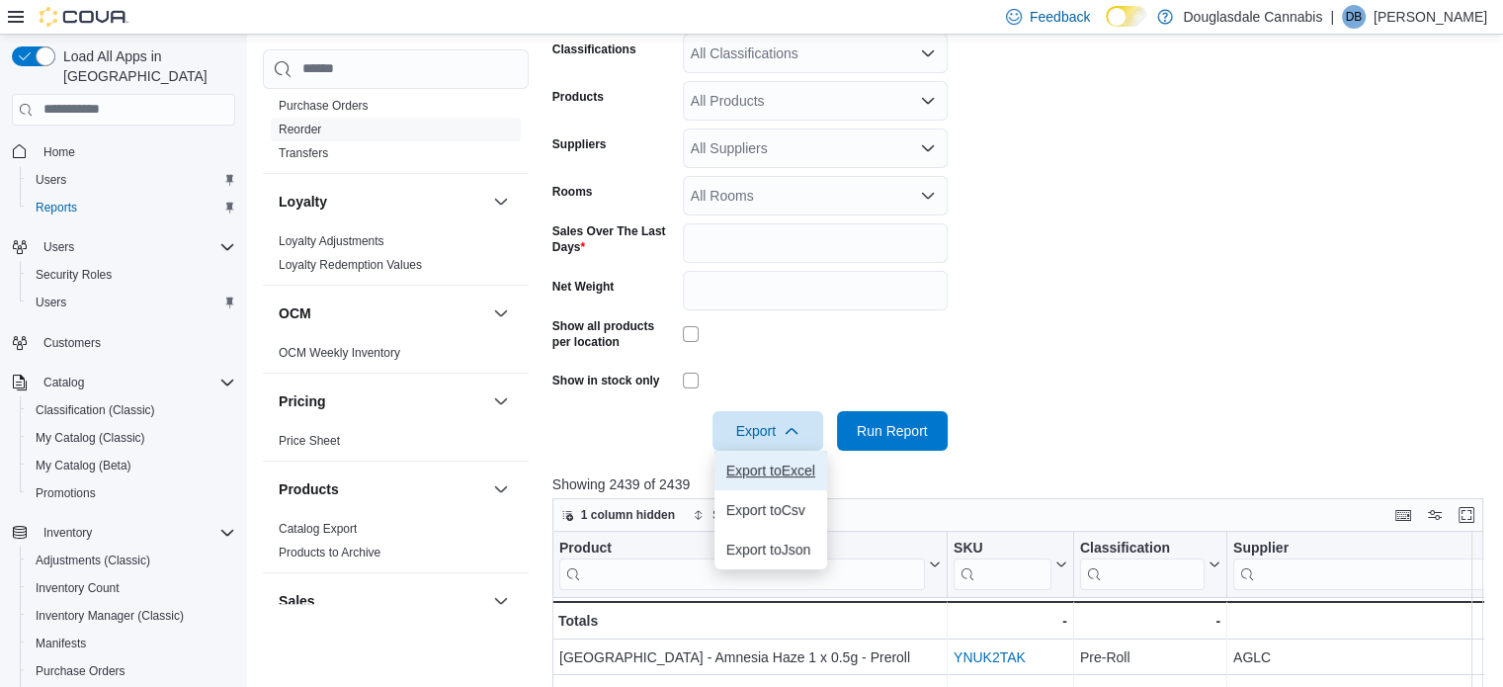
click at [781, 463] on span "Export to Excel" at bounding box center [770, 471] width 89 height 16
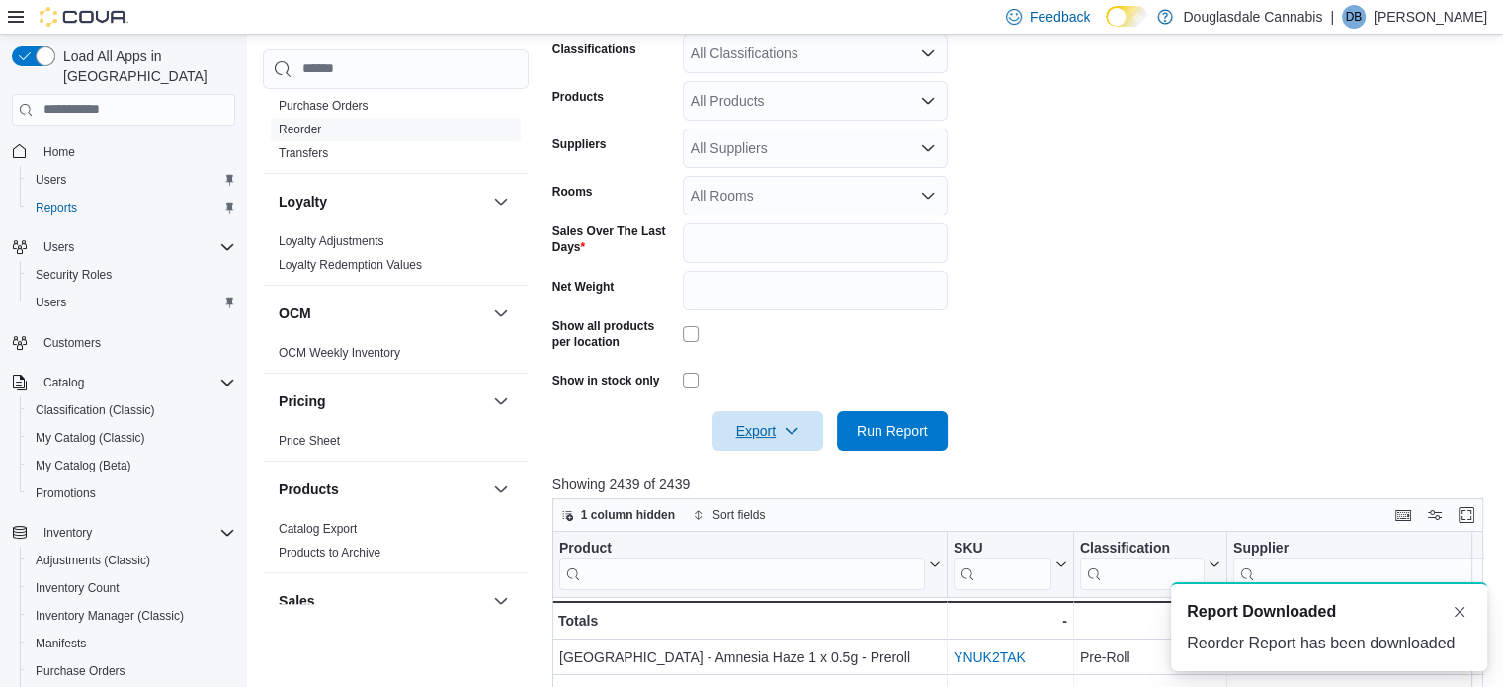
scroll to position [0, 0]
